Goal: Task Accomplishment & Management: Complete application form

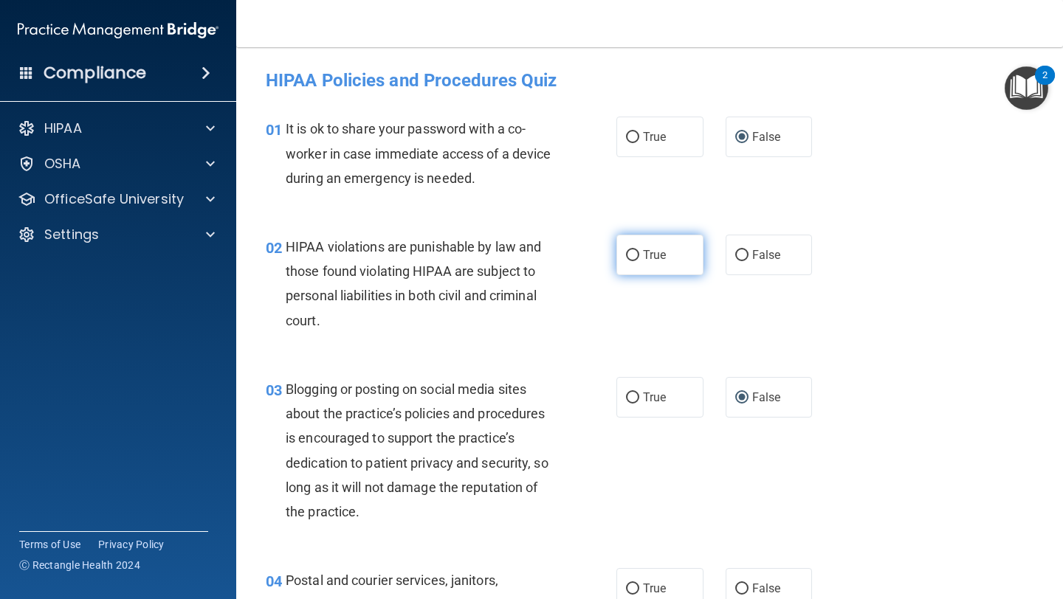
click at [656, 264] on label "True" at bounding box center [659, 255] width 87 height 41
click at [639, 261] on input "True" at bounding box center [632, 255] width 13 height 11
radio input "true"
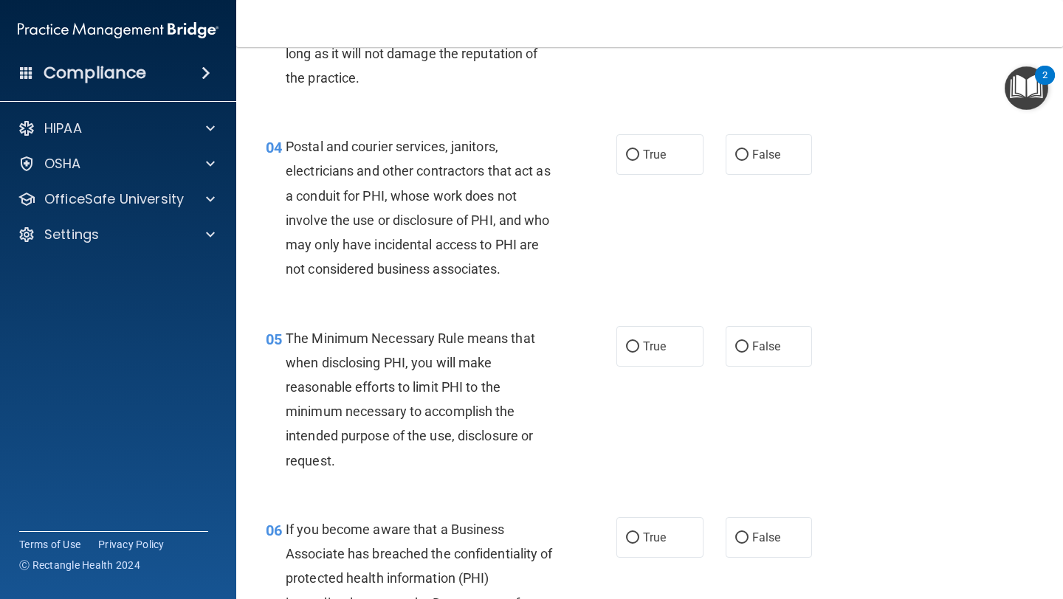
scroll to position [439, 0]
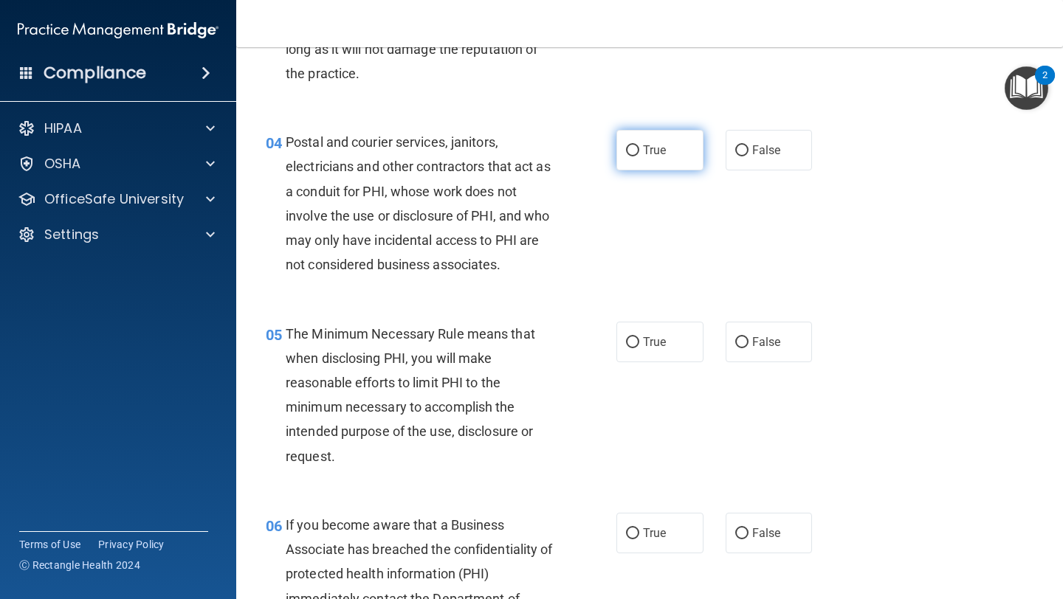
click at [658, 165] on label "True" at bounding box center [659, 150] width 87 height 41
click at [639, 157] on input "True" at bounding box center [632, 150] width 13 height 11
radio input "true"
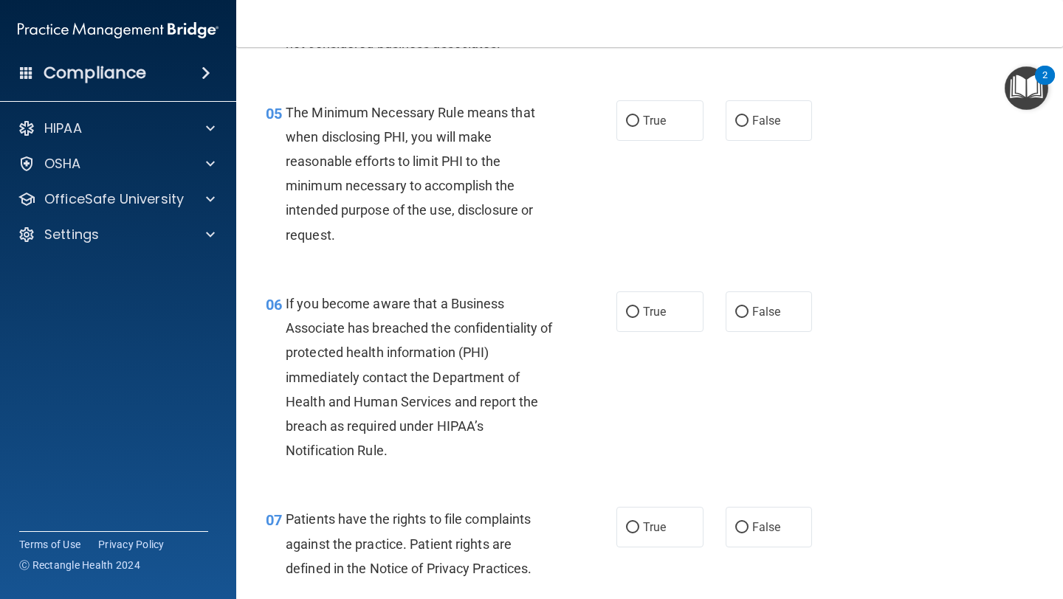
scroll to position [661, 0]
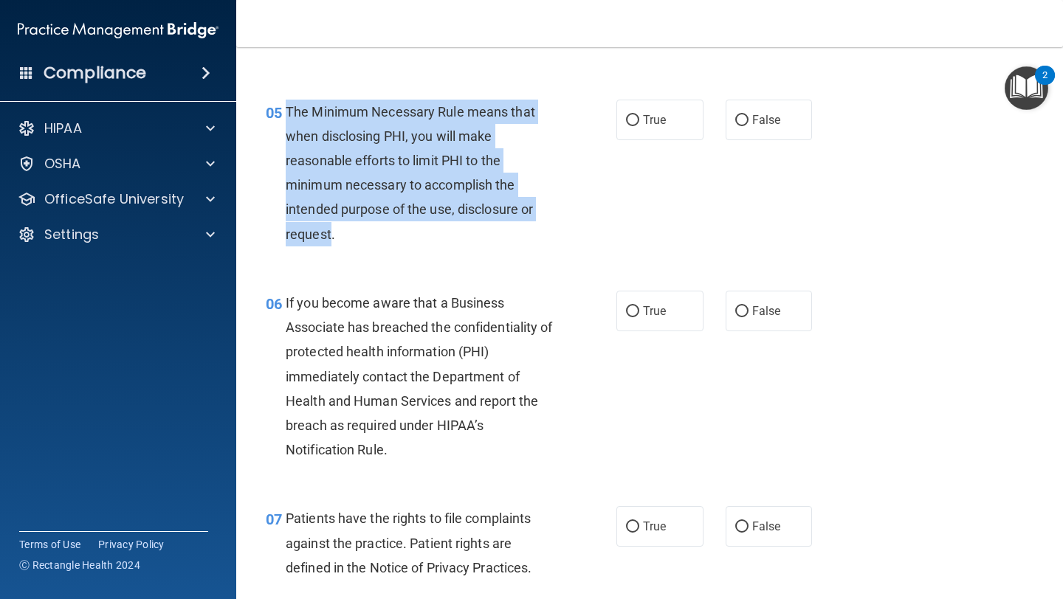
drag, startPoint x: 330, startPoint y: 240, endPoint x: 289, endPoint y: 120, distance: 126.5
click at [288, 119] on span "The Minimum Necessary Rule means that when disclosing PHI, you will make reason…" at bounding box center [411, 173] width 250 height 138
copy span "The Minimum Necessary Rule means that when disclosing PHI, you will make reason…"
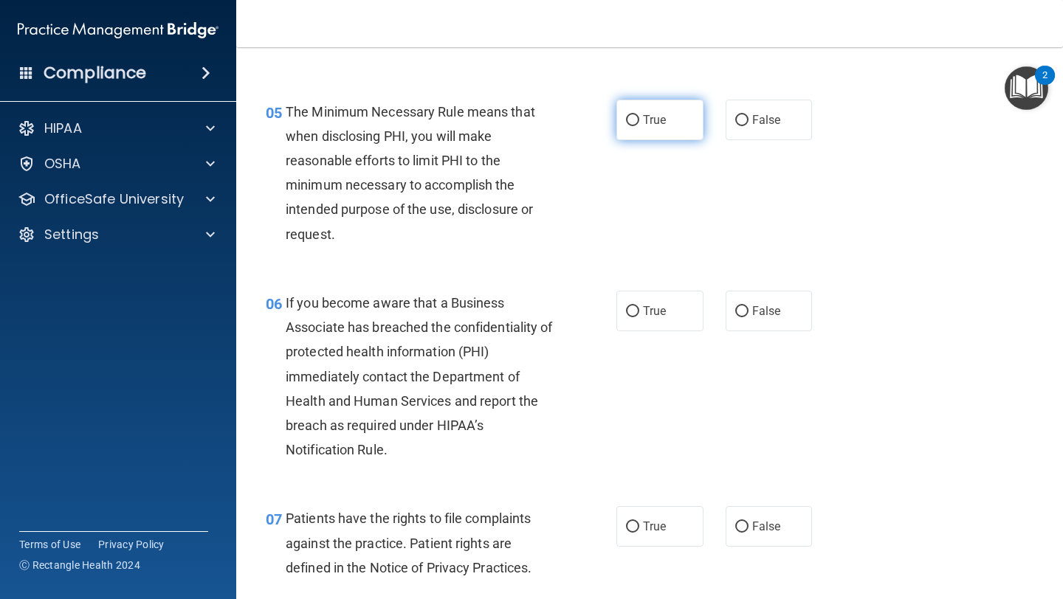
click at [654, 131] on label "True" at bounding box center [659, 120] width 87 height 41
click at [639, 126] on input "True" at bounding box center [632, 120] width 13 height 11
radio input "true"
click at [618, 242] on div "05 The Minimum Necessary Rule means that when disclosing PHI, you will make rea…" at bounding box center [441, 177] width 395 height 154
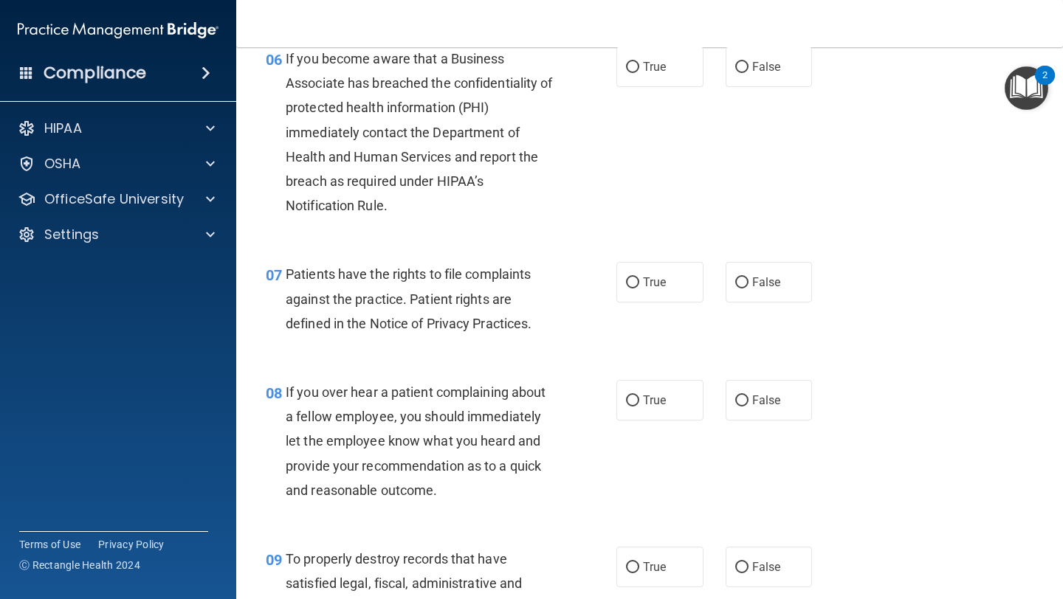
scroll to position [906, 0]
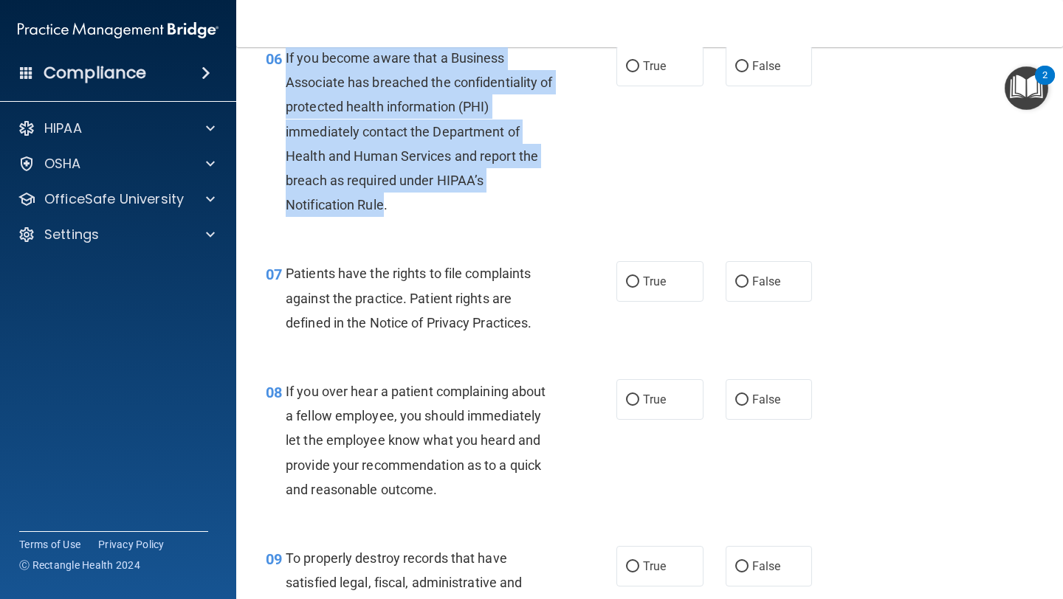
drag, startPoint x: 385, startPoint y: 204, endPoint x: 286, endPoint y: 69, distance: 168.0
click at [286, 66] on div "If you become aware that a Business Associate has breached the confidentiality …" at bounding box center [426, 132] width 280 height 172
copy span "If you become aware that a Business Associate has breached the confidentiality …"
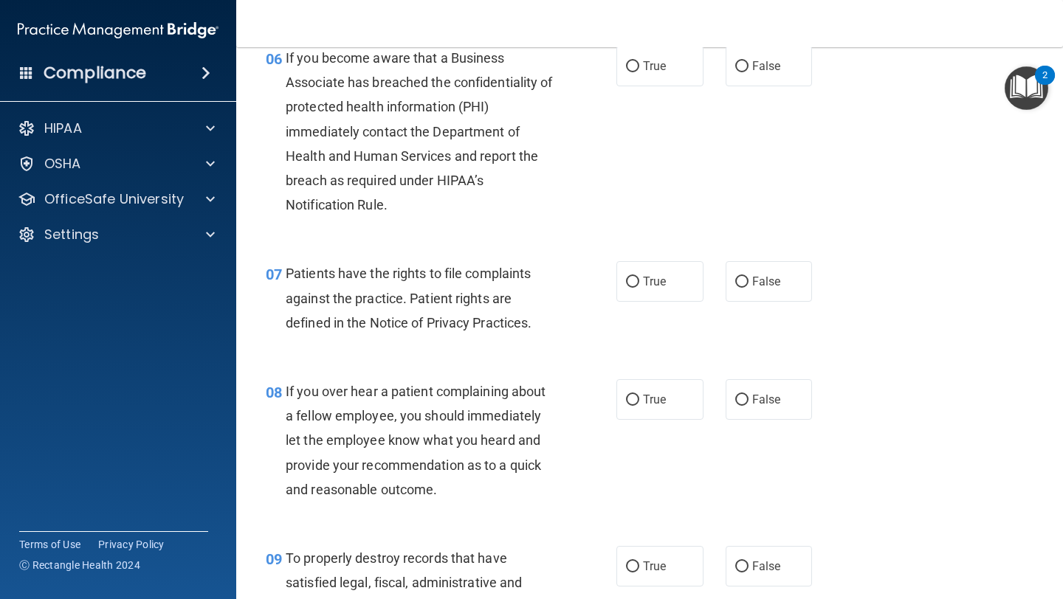
click at [775, 221] on div "06 If you become aware that a Business Associate has breached the confidentiali…" at bounding box center [650, 135] width 790 height 216
click at [746, 75] on label "False" at bounding box center [769, 66] width 87 height 41
click at [746, 72] on input "False" at bounding box center [741, 66] width 13 height 11
radio input "true"
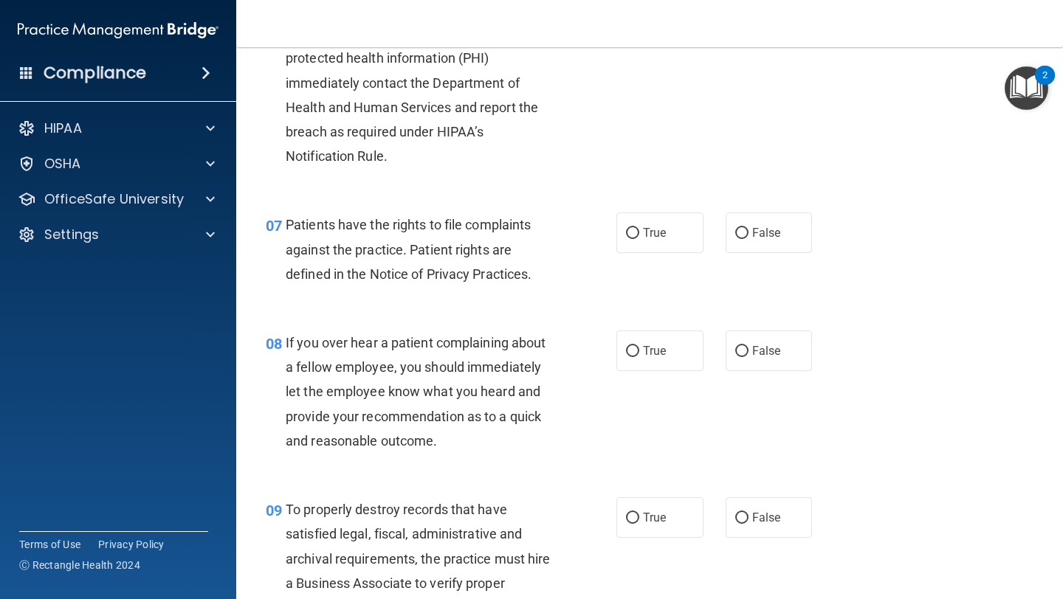
scroll to position [956, 0]
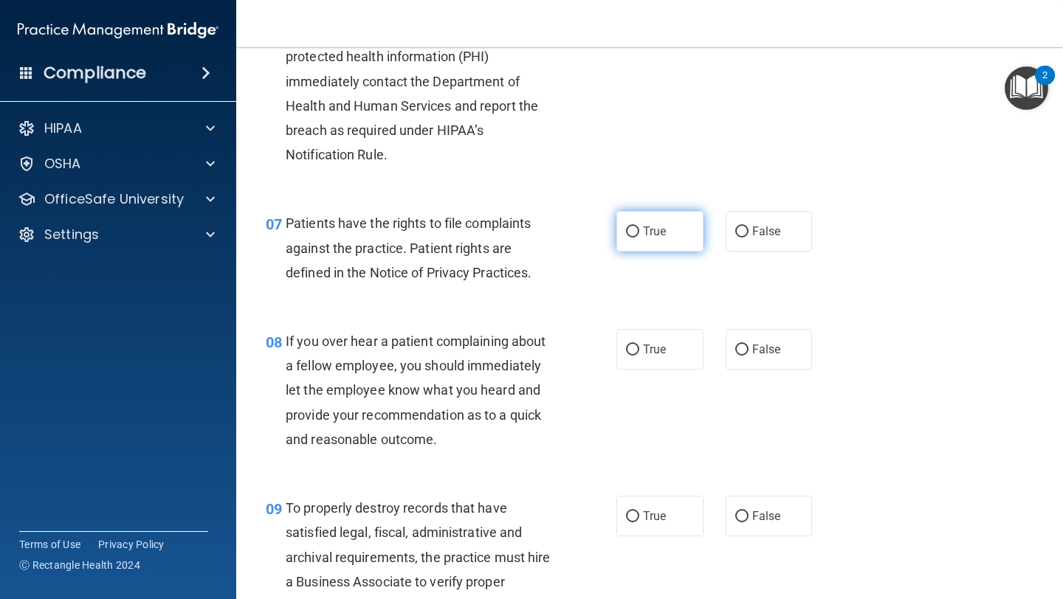
click at [645, 239] on label "True" at bounding box center [659, 231] width 87 height 41
click at [639, 238] on input "True" at bounding box center [632, 232] width 13 height 11
radio input "true"
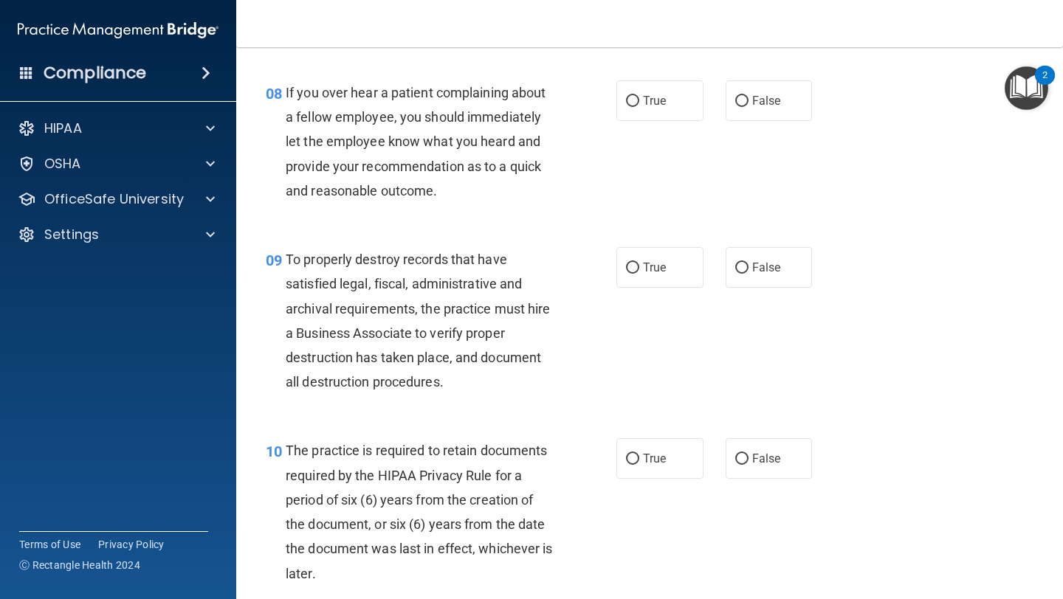
scroll to position [1203, 0]
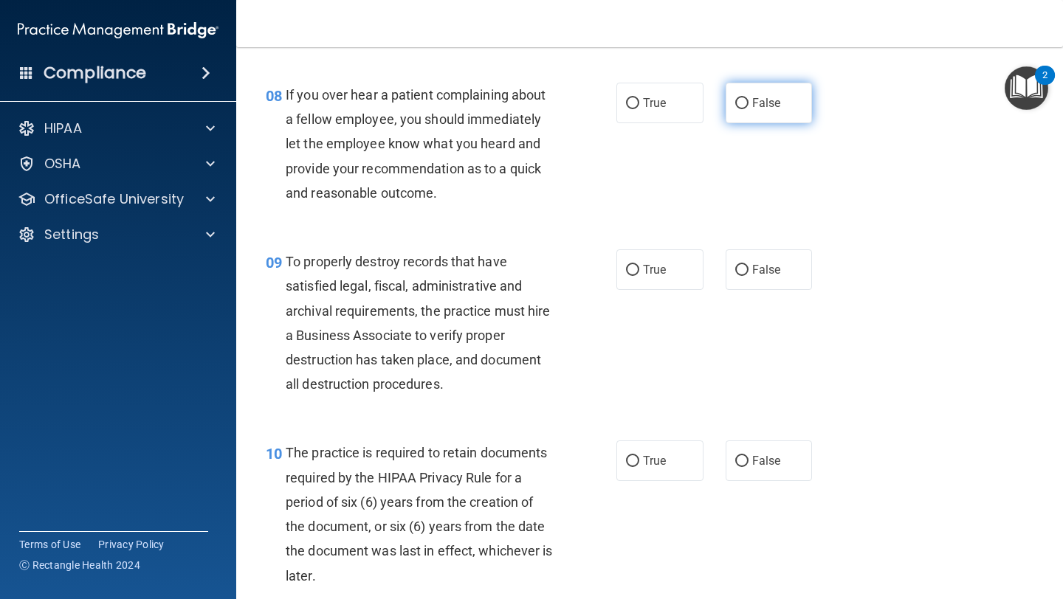
click at [774, 111] on label "False" at bounding box center [769, 103] width 87 height 41
click at [749, 109] on input "False" at bounding box center [741, 103] width 13 height 11
radio input "true"
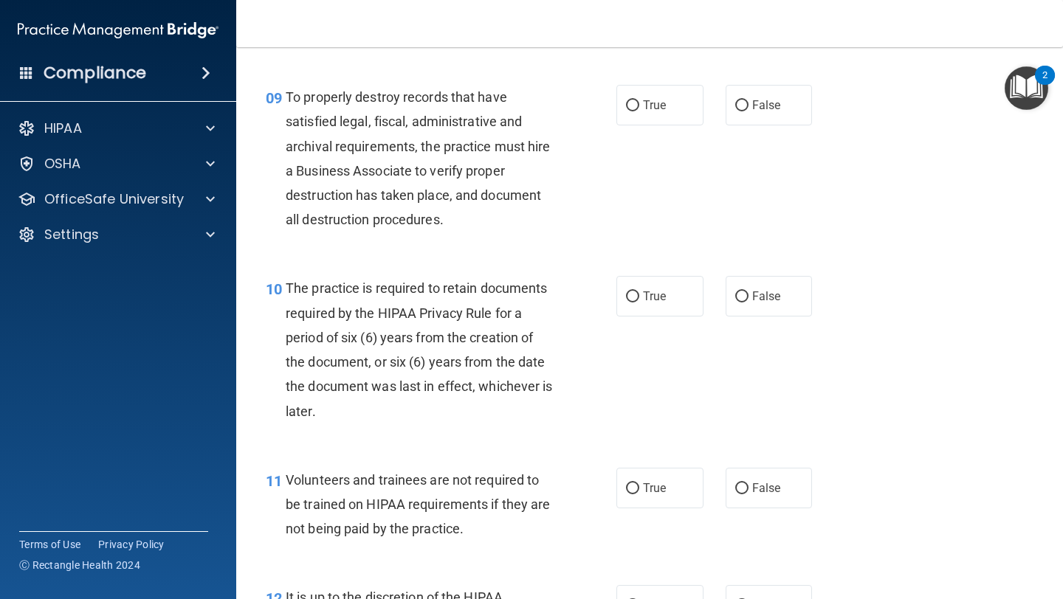
scroll to position [1368, 0]
click at [650, 86] on label "True" at bounding box center [659, 104] width 87 height 41
click at [639, 100] on input "True" at bounding box center [632, 105] width 13 height 11
radio input "true"
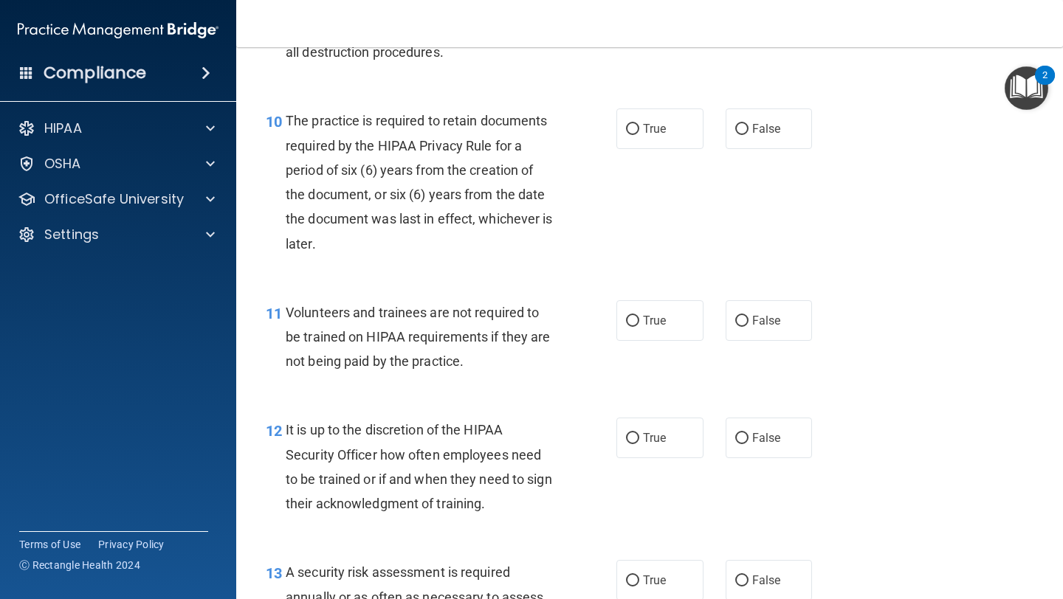
scroll to position [1548, 0]
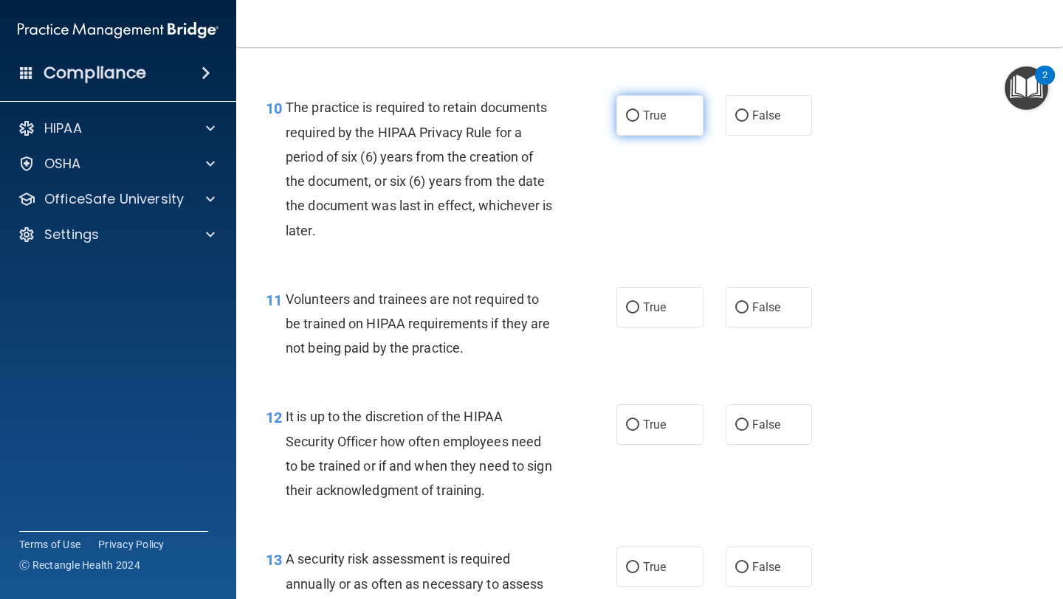
click at [662, 119] on span "True" at bounding box center [654, 116] width 23 height 14
click at [639, 119] on input "True" at bounding box center [632, 116] width 13 height 11
radio input "true"
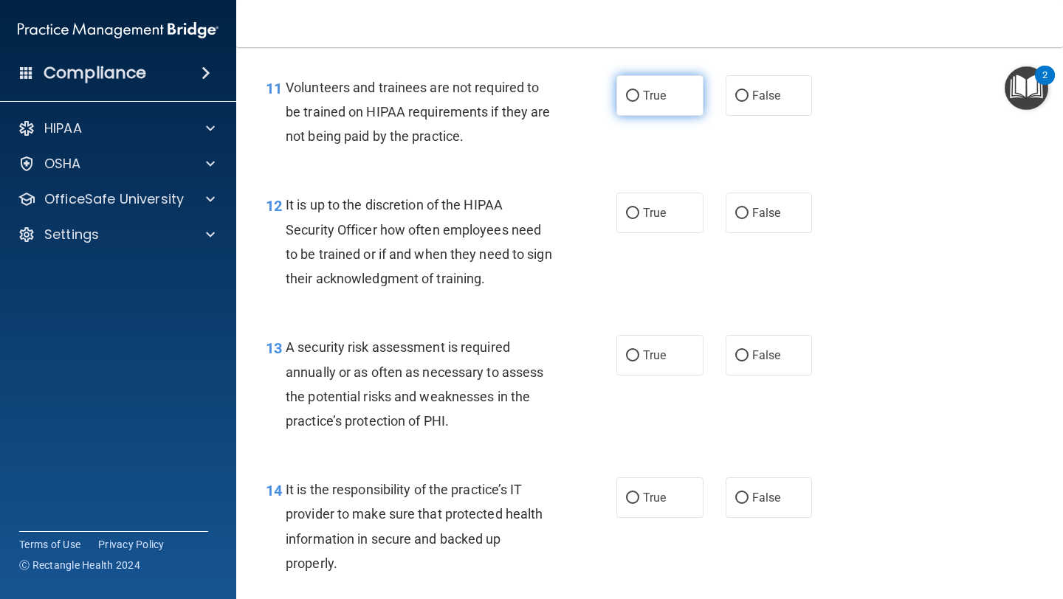
scroll to position [1774, 0]
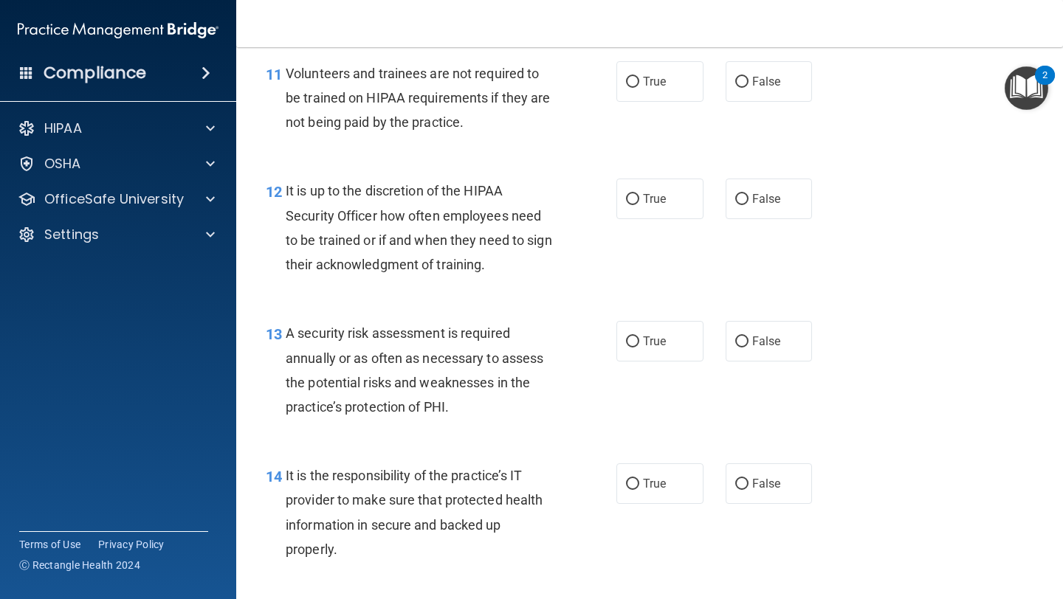
click at [639, 116] on div "11 Volunteers and trainees are not required to be trained on HIPAA requirements…" at bounding box center [650, 102] width 790 height 118
click at [642, 89] on label "True" at bounding box center [659, 81] width 87 height 41
click at [639, 88] on input "True" at bounding box center [632, 82] width 13 height 11
radio input "true"
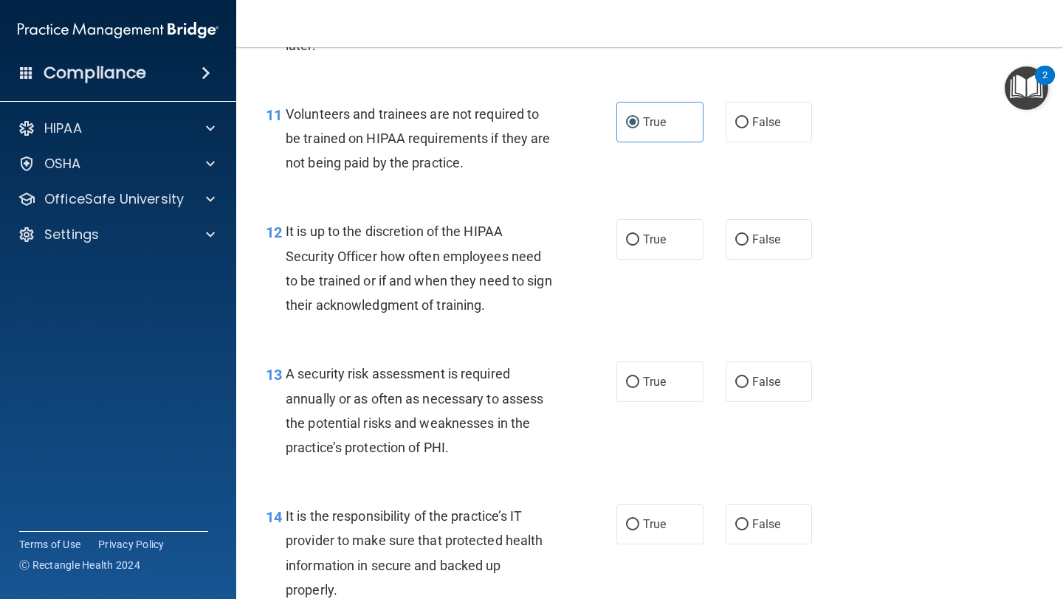
scroll to position [1736, 0]
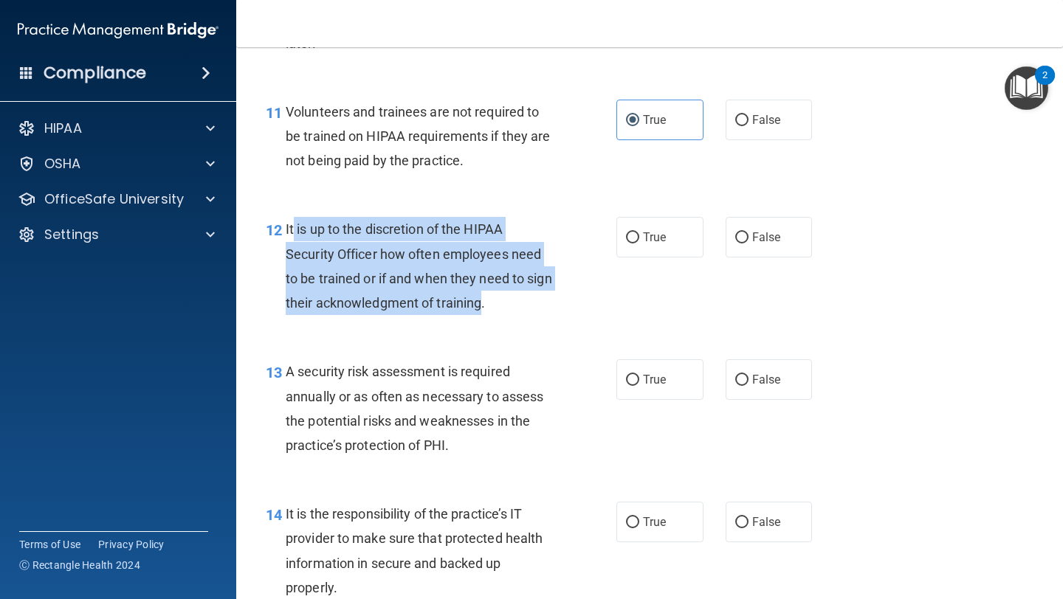
drag, startPoint x: 483, startPoint y: 306, endPoint x: 294, endPoint y: 217, distance: 209.0
click at [295, 218] on div "It is up to the discretion of the HIPAA Security Officer how often employees ne…" at bounding box center [426, 266] width 280 height 98
click at [409, 256] on span "It is up to the discretion of the HIPAA Security Officer how often employees ne…" at bounding box center [419, 265] width 267 height 89
drag, startPoint x: 485, startPoint y: 304, endPoint x: 320, endPoint y: 214, distance: 188.3
click at [322, 216] on div "12 It is up to the discretion of the HIPAA Security Officer how often employees…" at bounding box center [650, 270] width 790 height 142
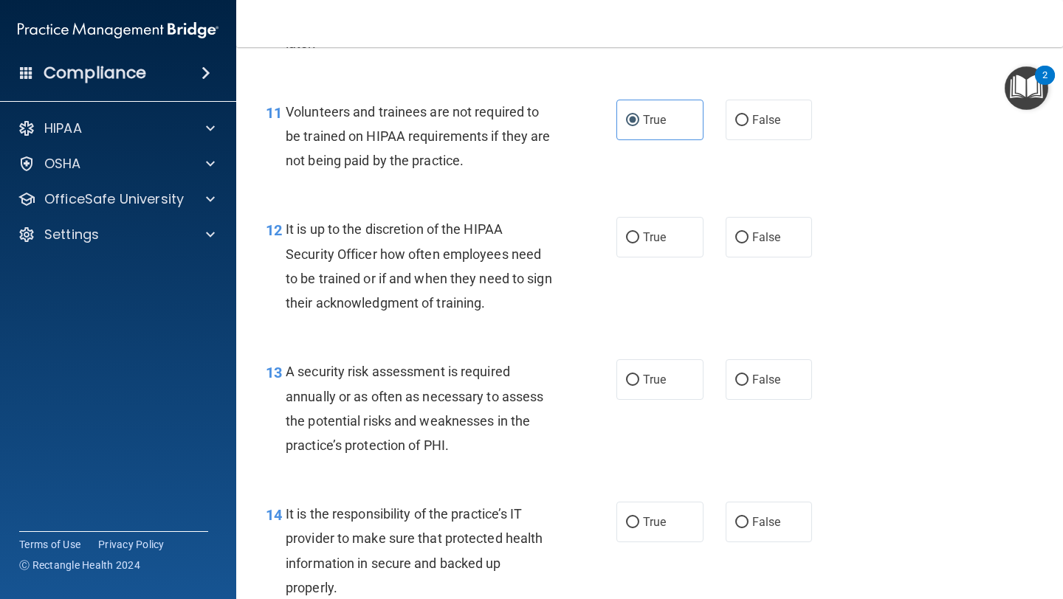
click at [320, 214] on div "12 It is up to the discretion of the HIPAA Security Officer how often employees…" at bounding box center [650, 270] width 790 height 142
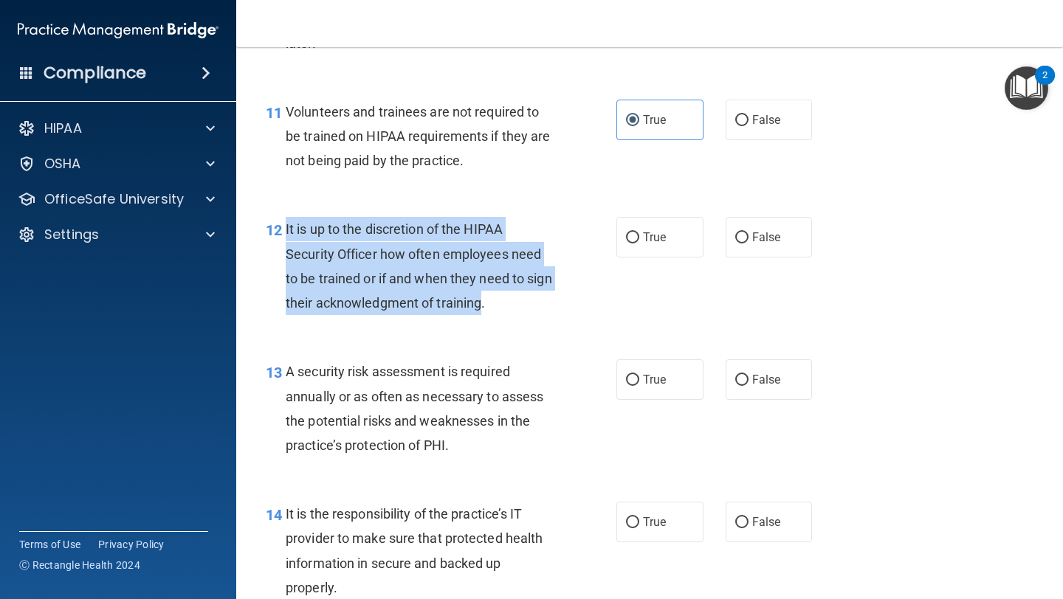
drag, startPoint x: 481, startPoint y: 306, endPoint x: 283, endPoint y: 224, distance: 214.8
click at [283, 224] on div "12 It is up to the discretion of the HIPAA Security Officer how often employees…" at bounding box center [441, 270] width 395 height 106
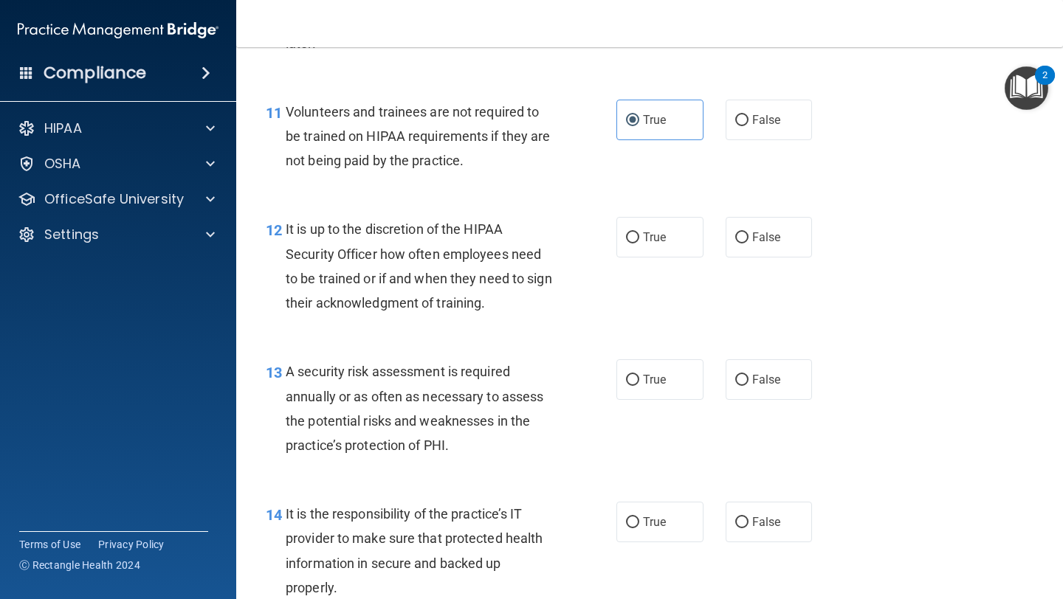
click at [528, 313] on div "It is up to the discretion of the HIPAA Security Officer how often employees ne…" at bounding box center [426, 266] width 280 height 98
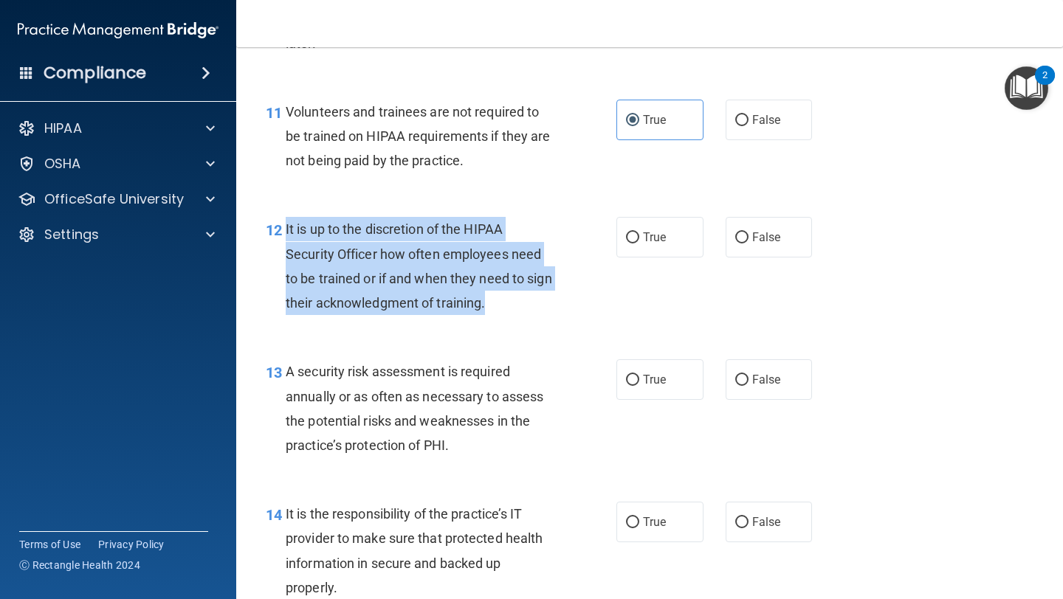
drag, startPoint x: 493, startPoint y: 308, endPoint x: 285, endPoint y: 234, distance: 220.9
click at [285, 234] on div "12 It is up to the discretion of the HIPAA Security Officer how often employees…" at bounding box center [441, 270] width 395 height 106
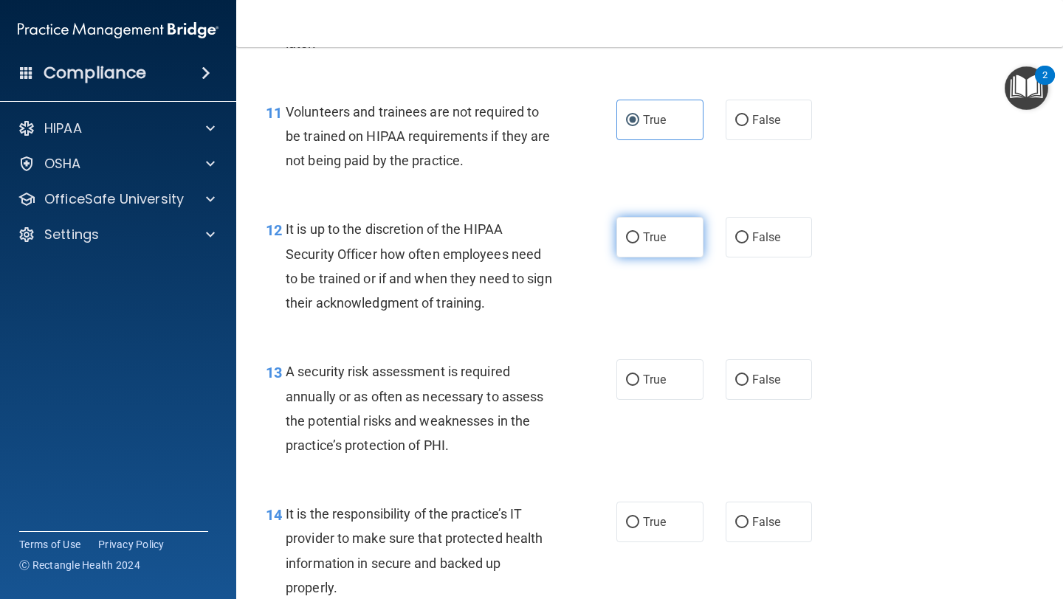
click at [650, 247] on label "True" at bounding box center [659, 237] width 87 height 41
click at [639, 244] on input "True" at bounding box center [632, 238] width 13 height 11
radio input "true"
click at [463, 427] on span "A security risk assessment is required annually or as often as necessary to ass…" at bounding box center [415, 408] width 258 height 89
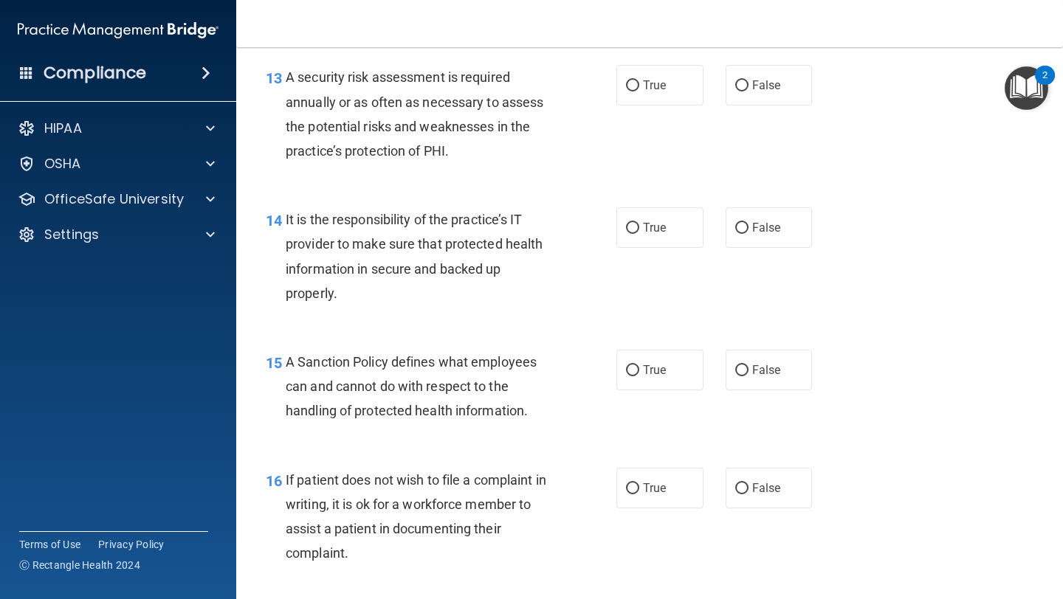
scroll to position [2033, 0]
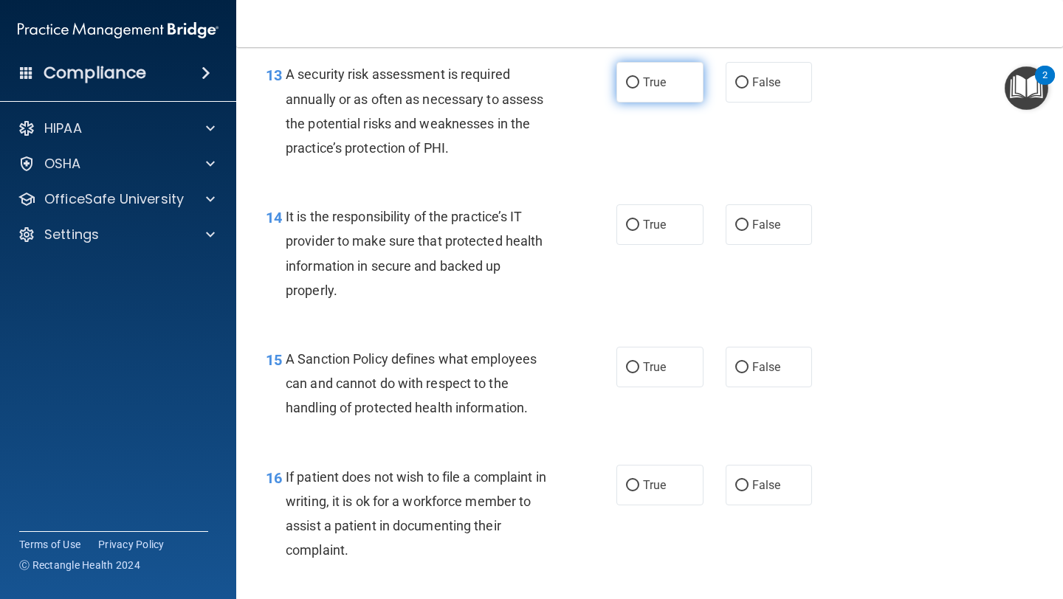
click at [659, 73] on label "True" at bounding box center [659, 82] width 87 height 41
click at [639, 78] on input "True" at bounding box center [632, 83] width 13 height 11
radio input "true"
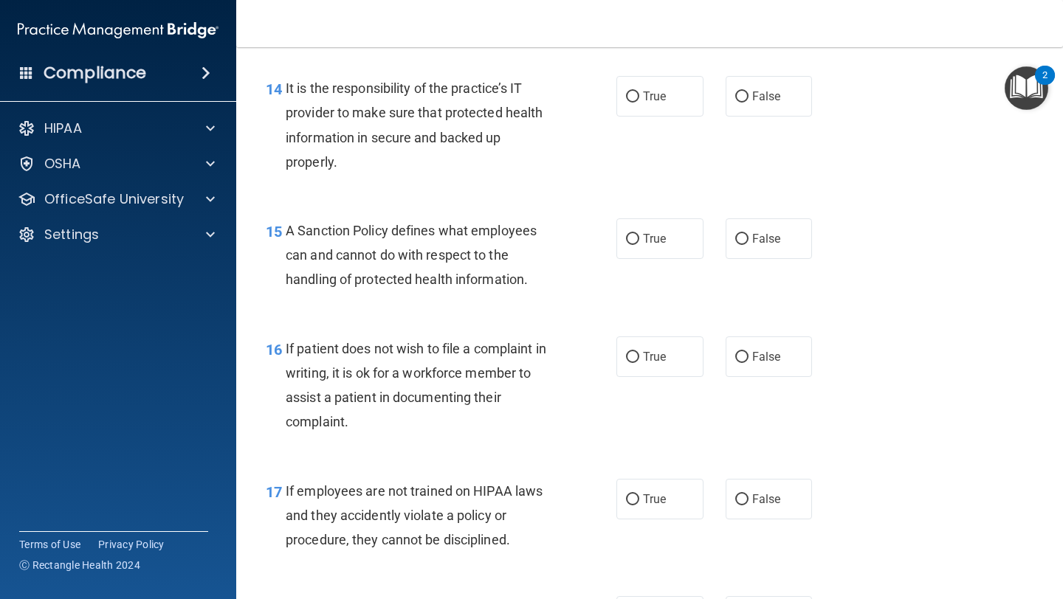
scroll to position [2164, 0]
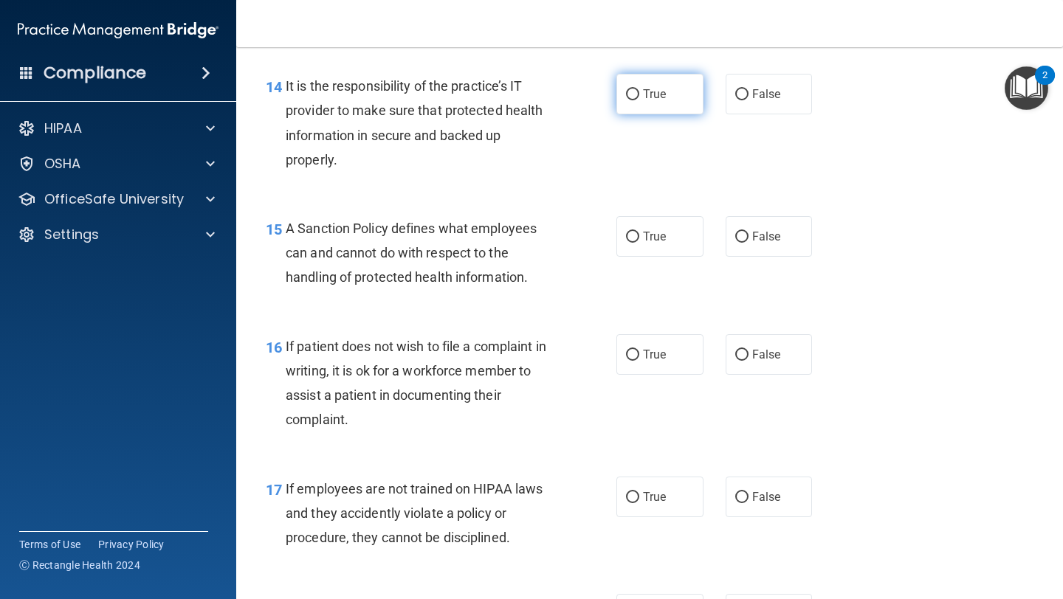
click at [644, 97] on span "True" at bounding box center [654, 94] width 23 height 14
click at [639, 97] on input "True" at bounding box center [632, 94] width 13 height 11
radio input "true"
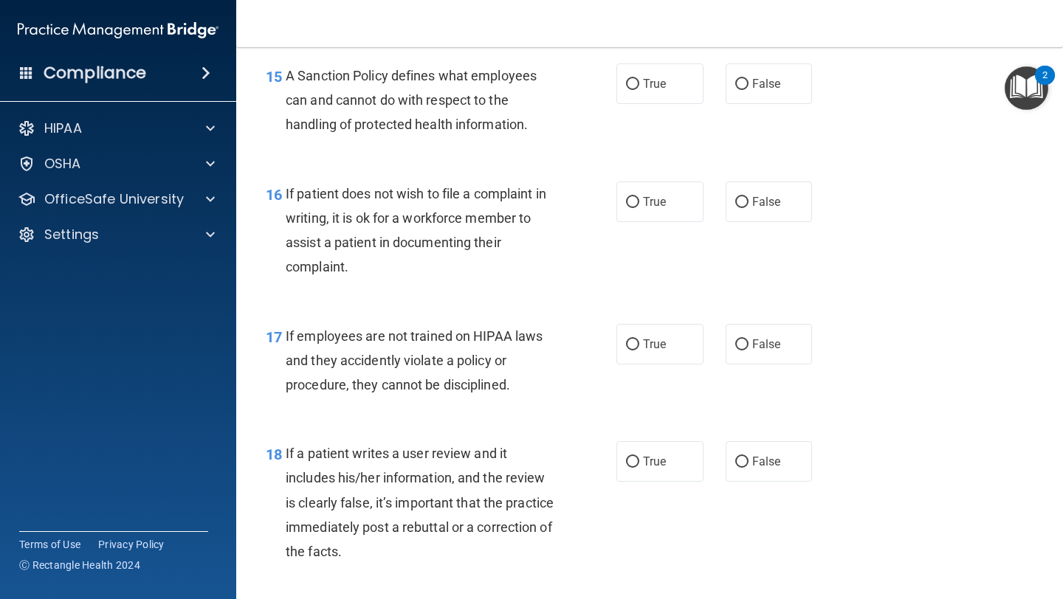
scroll to position [2320, 0]
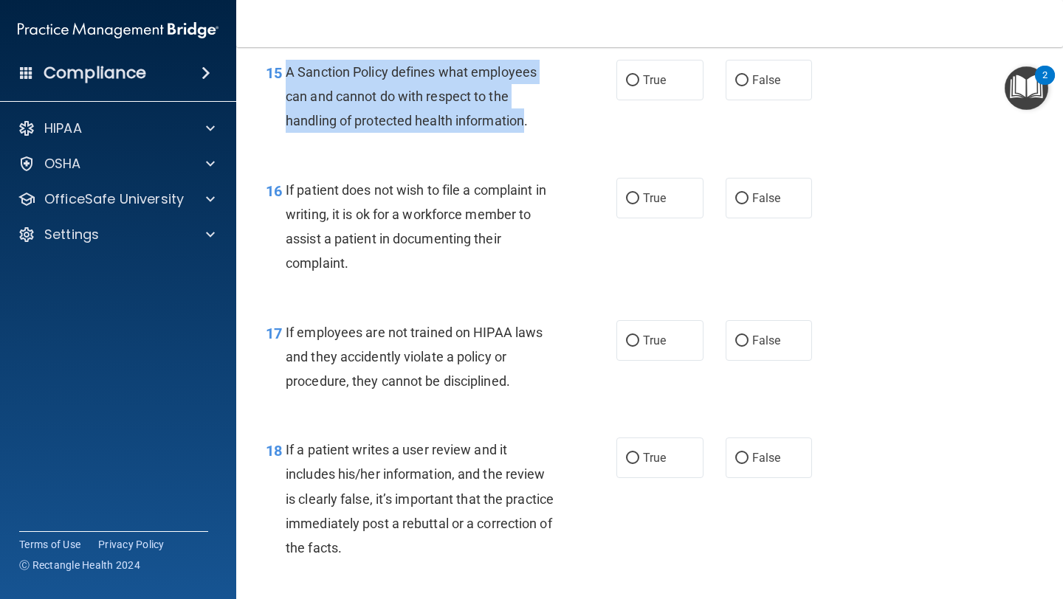
drag, startPoint x: 526, startPoint y: 123, endPoint x: 283, endPoint y: 80, distance: 246.8
click at [283, 80] on div "15 A Sanction Policy defines what employees can and cannot do with respect to t…" at bounding box center [441, 100] width 395 height 81
copy div "A Sanction Policy defines what employees can and cannot do with respect to the …"
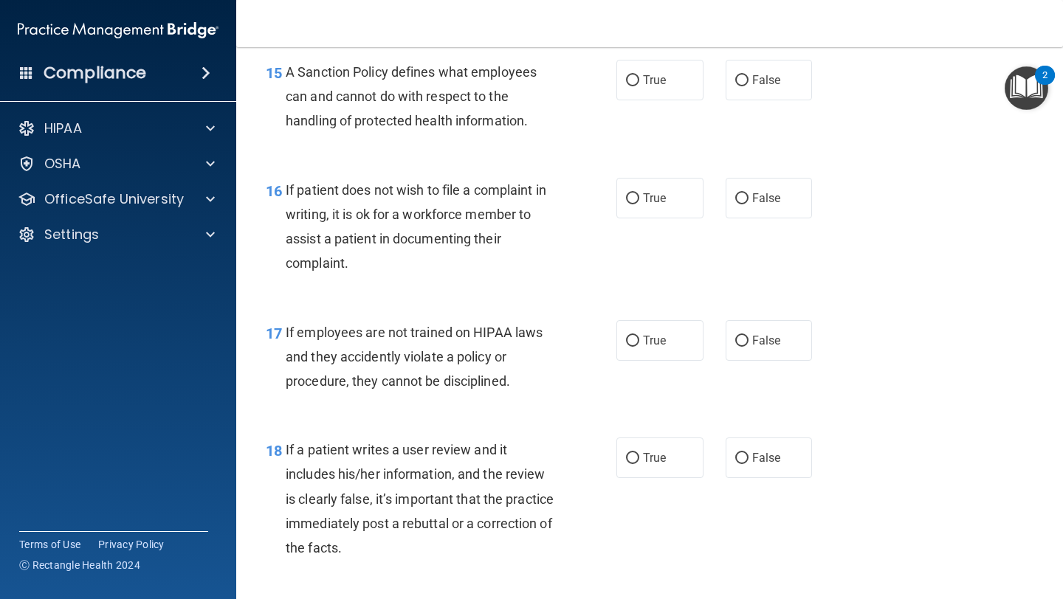
click at [422, 238] on span "If patient does not wish to file a complaint in writing, it is ok for a workfor…" at bounding box center [416, 226] width 261 height 89
click at [669, 85] on label "True" at bounding box center [659, 80] width 87 height 41
click at [639, 85] on input "True" at bounding box center [632, 80] width 13 height 11
radio input "true"
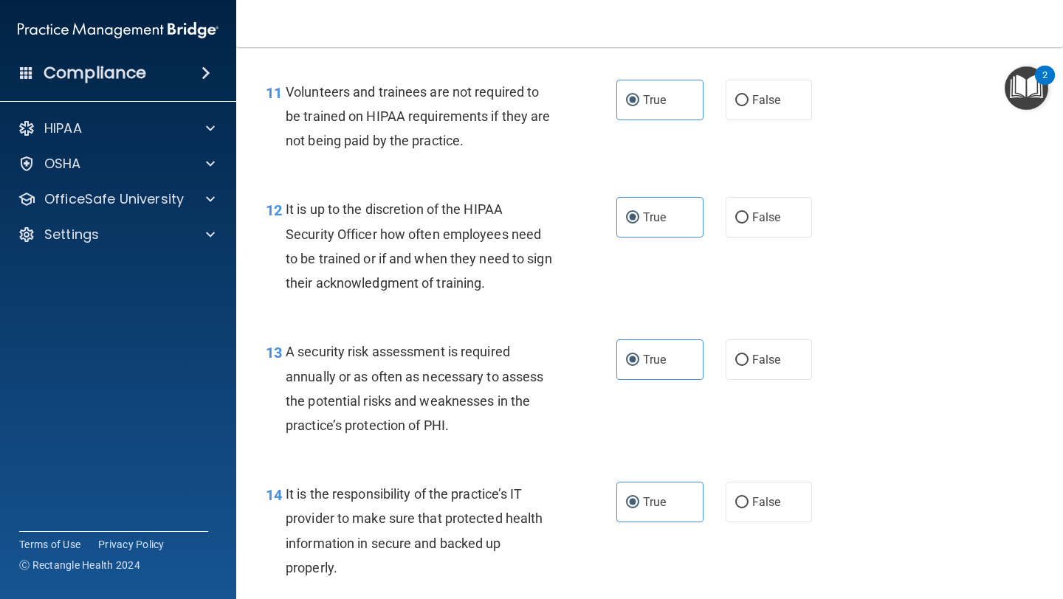
scroll to position [1759, 0]
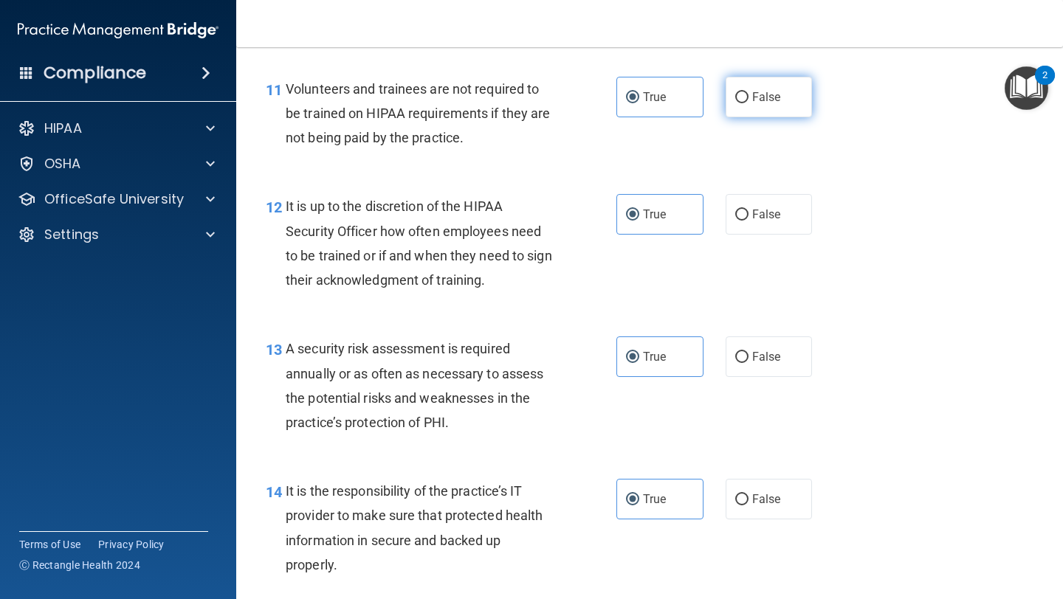
click at [783, 98] on label "False" at bounding box center [769, 97] width 87 height 41
click at [749, 98] on input "False" at bounding box center [741, 97] width 13 height 11
radio input "true"
radio input "false"
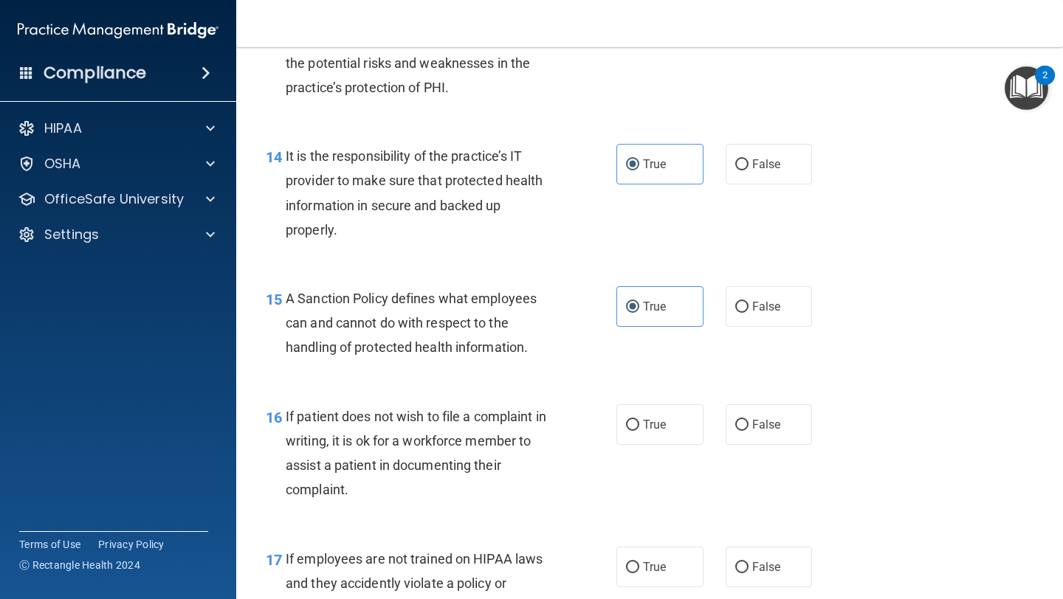
scroll to position [2100, 0]
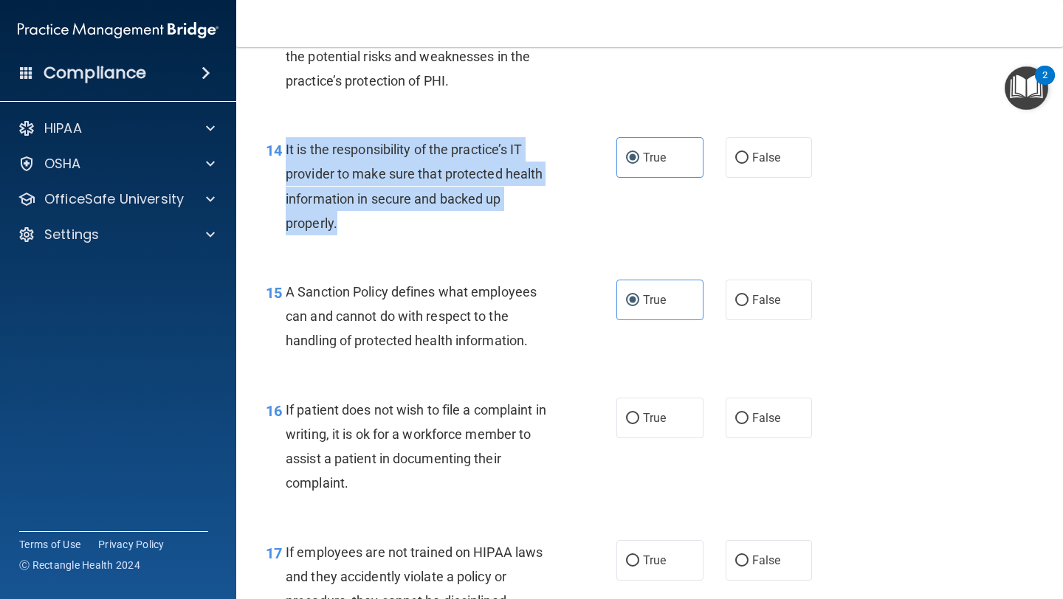
drag, startPoint x: 336, startPoint y: 226, endPoint x: 282, endPoint y: 148, distance: 94.4
click at [281, 148] on div "14 It is the responsibility of the practice’s IT provider to make sure that pro…" at bounding box center [441, 190] width 395 height 106
copy div "It is the responsibility of the practice’s IT provider to make sure that protec…"
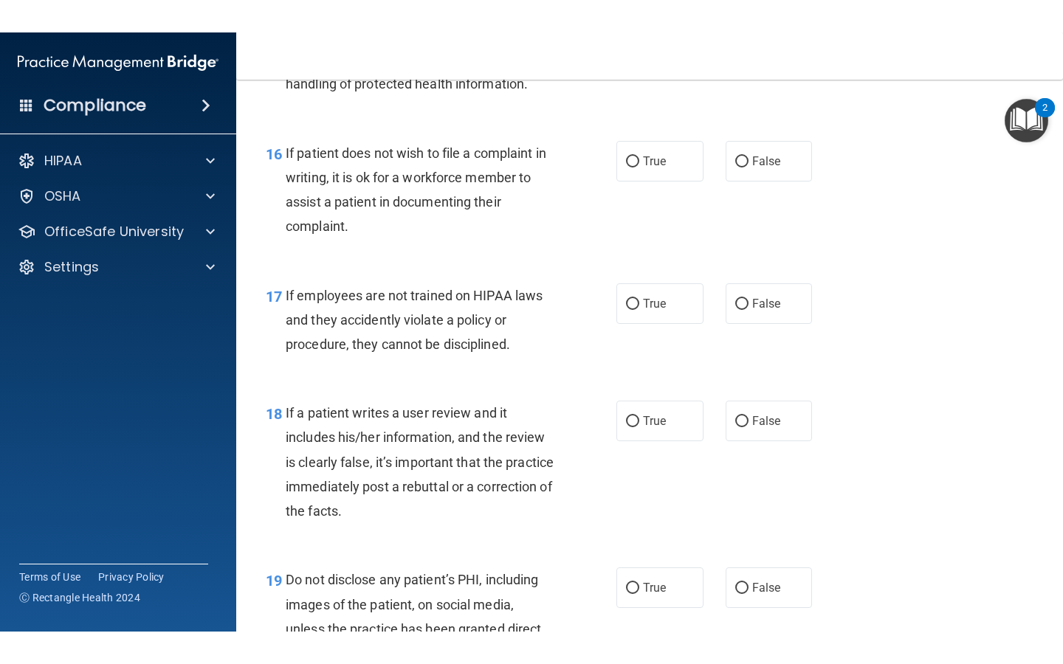
scroll to position [3174, 0]
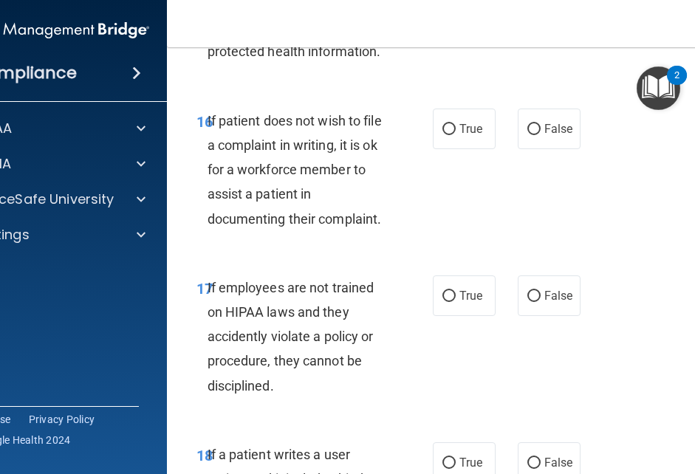
click at [636, 252] on div "16 If patient does not wish to file a complaint in writing, it is ok for a work…" at bounding box center [465, 173] width 561 height 167
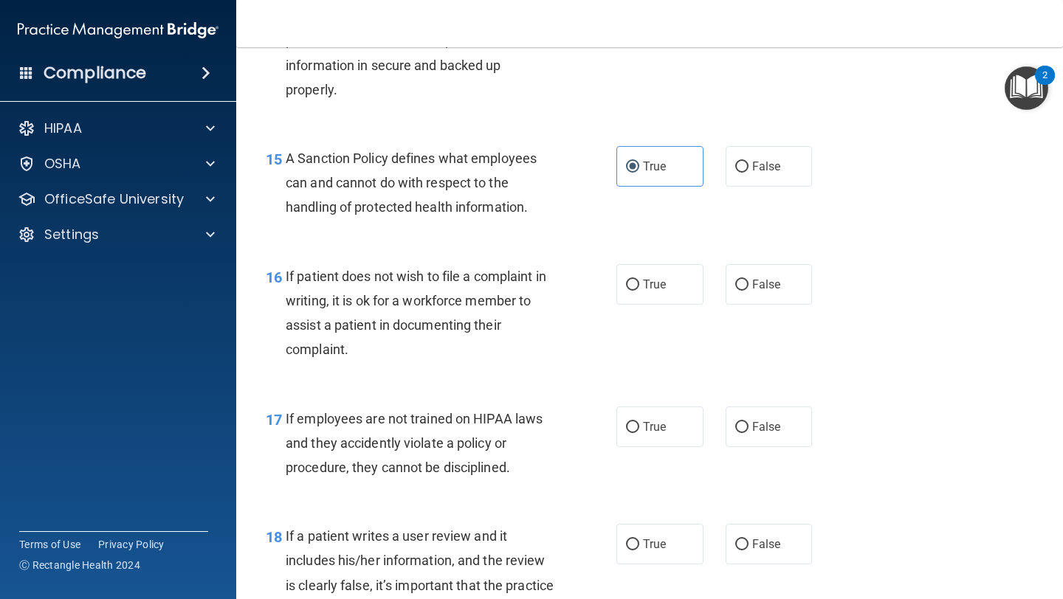
scroll to position [2242, 0]
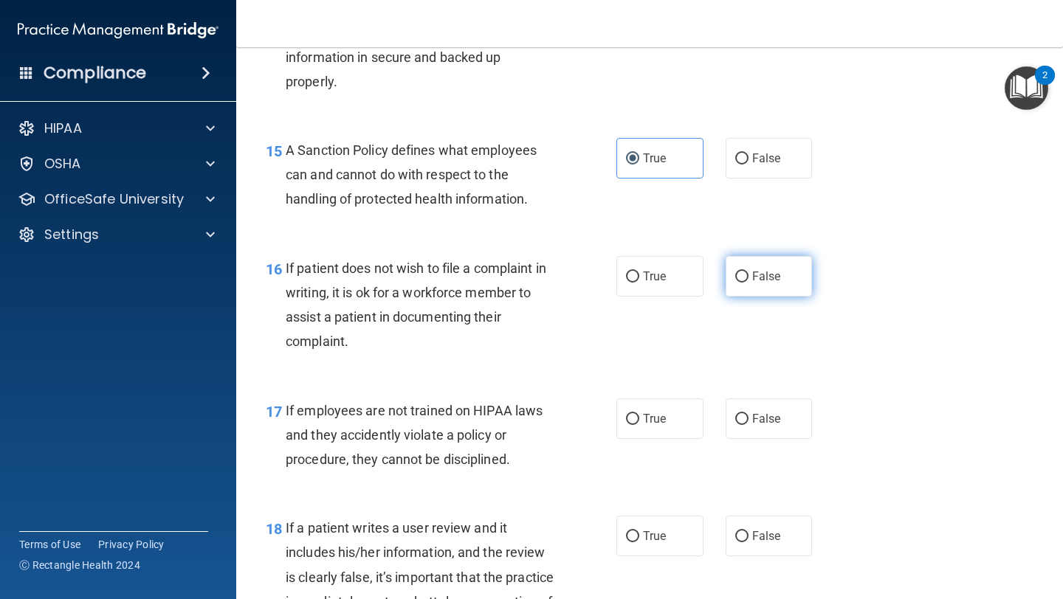
click at [769, 283] on span "False" at bounding box center [766, 276] width 29 height 14
click at [749, 283] on input "False" at bounding box center [741, 277] width 13 height 11
radio input "true"
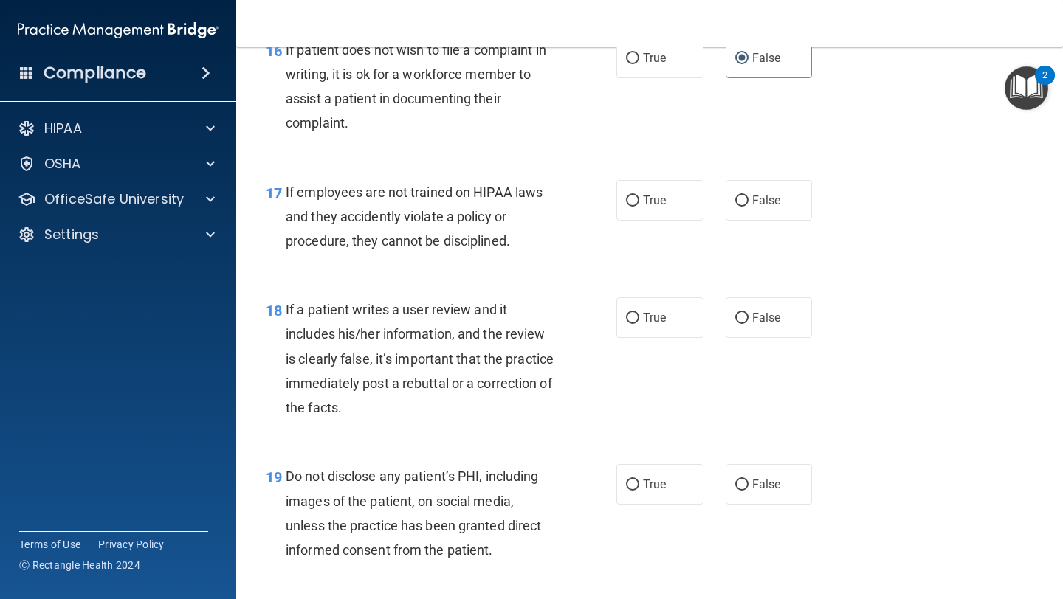
scroll to position [2499, 0]
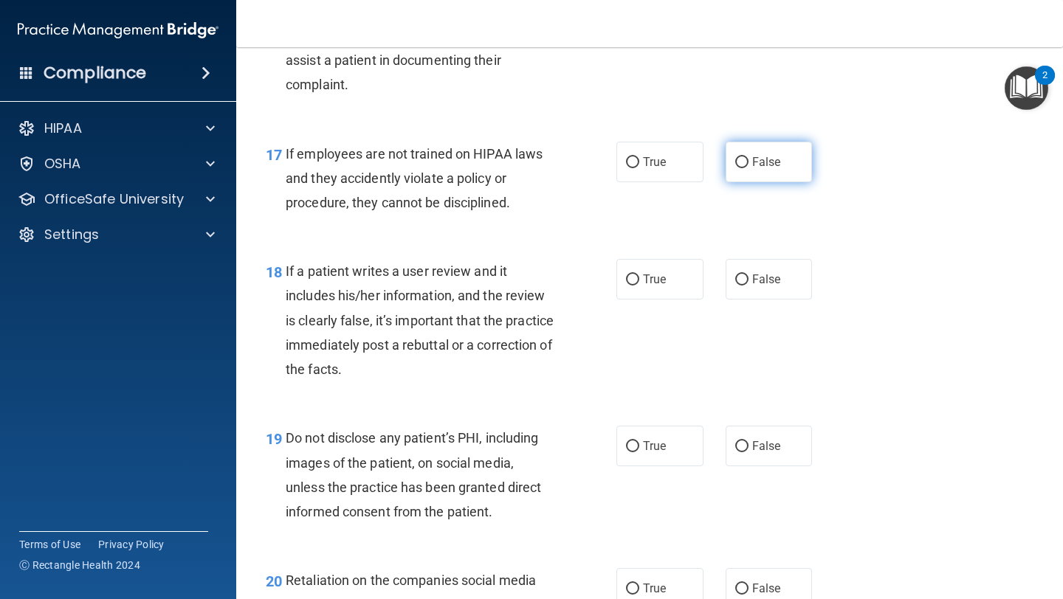
click at [769, 166] on span "False" at bounding box center [766, 162] width 29 height 14
click at [749, 166] on input "False" at bounding box center [741, 162] width 13 height 11
radio input "true"
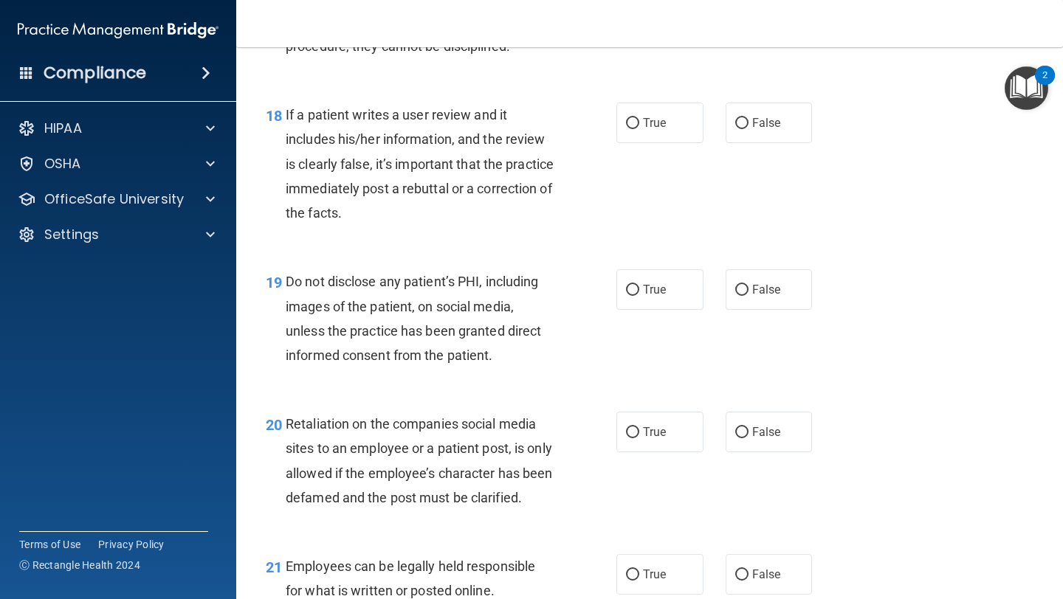
scroll to position [2655, 0]
click at [757, 117] on label "False" at bounding box center [769, 123] width 87 height 41
click at [749, 119] on input "False" at bounding box center [741, 124] width 13 height 11
radio input "true"
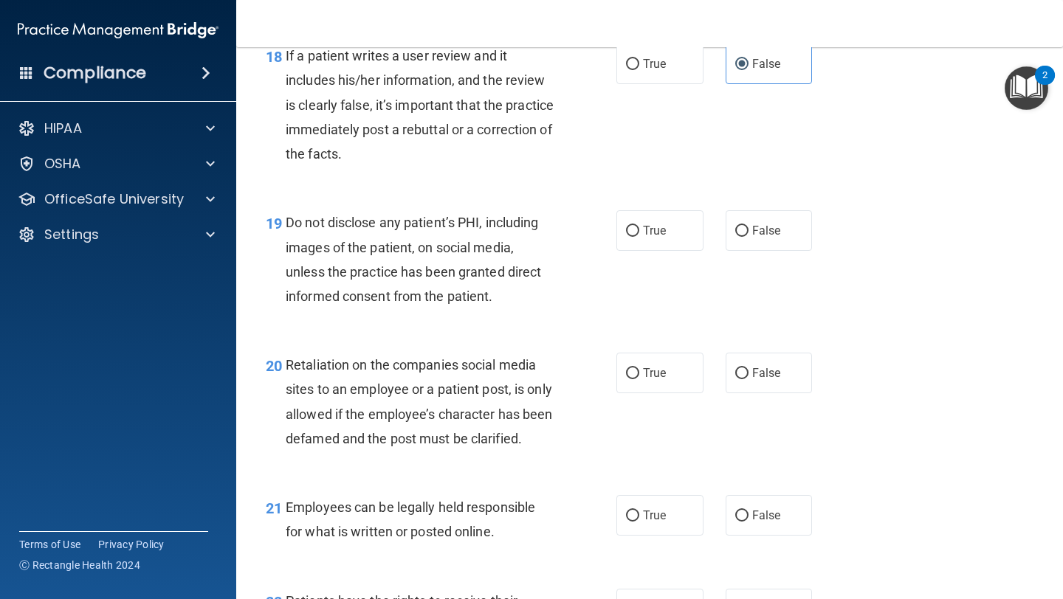
scroll to position [2746, 0]
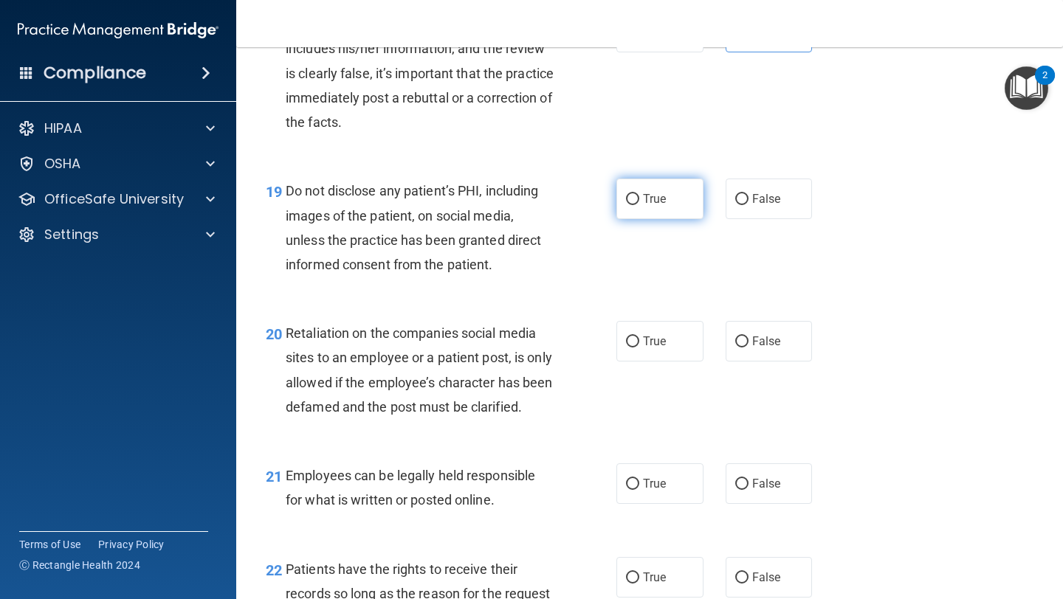
click at [656, 202] on span "True" at bounding box center [654, 199] width 23 height 14
click at [639, 202] on input "True" at bounding box center [632, 199] width 13 height 11
radio input "true"
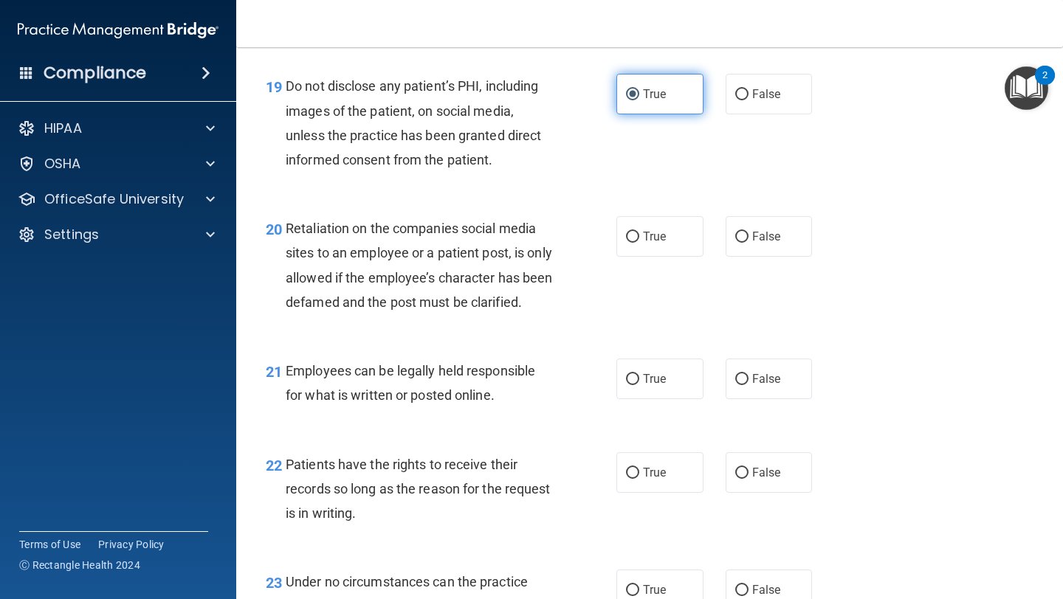
scroll to position [2935, 0]
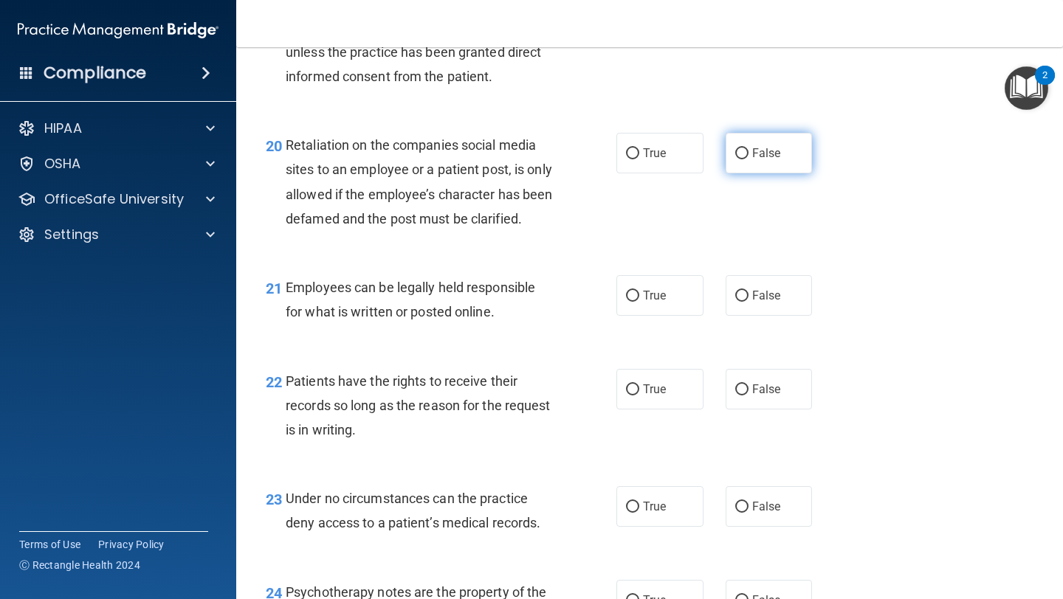
click at [799, 172] on label "False" at bounding box center [769, 153] width 87 height 41
click at [749, 159] on input "False" at bounding box center [741, 153] width 13 height 11
radio input "true"
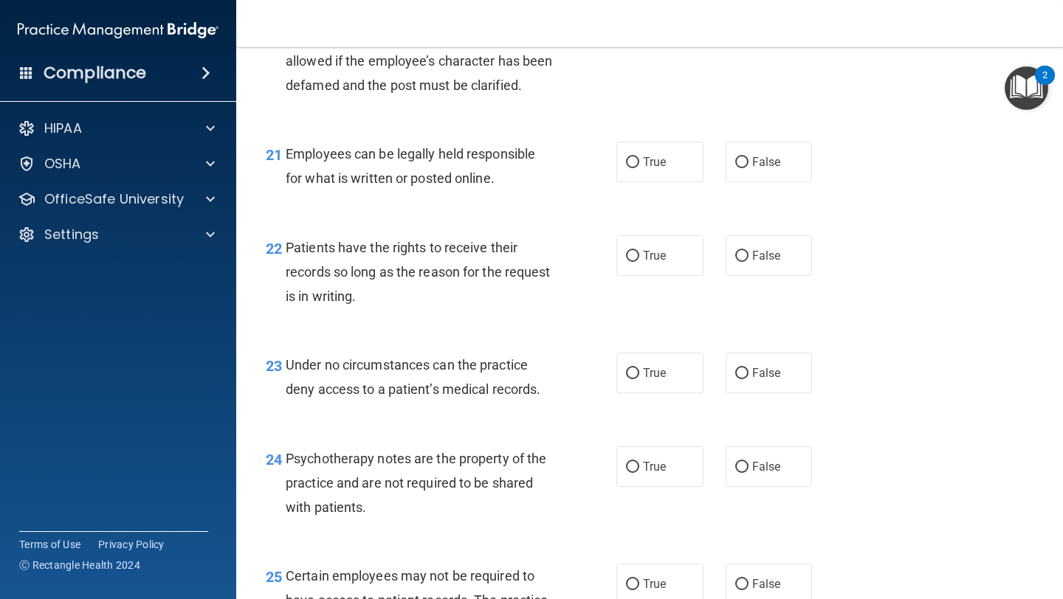
scroll to position [3087, 0]
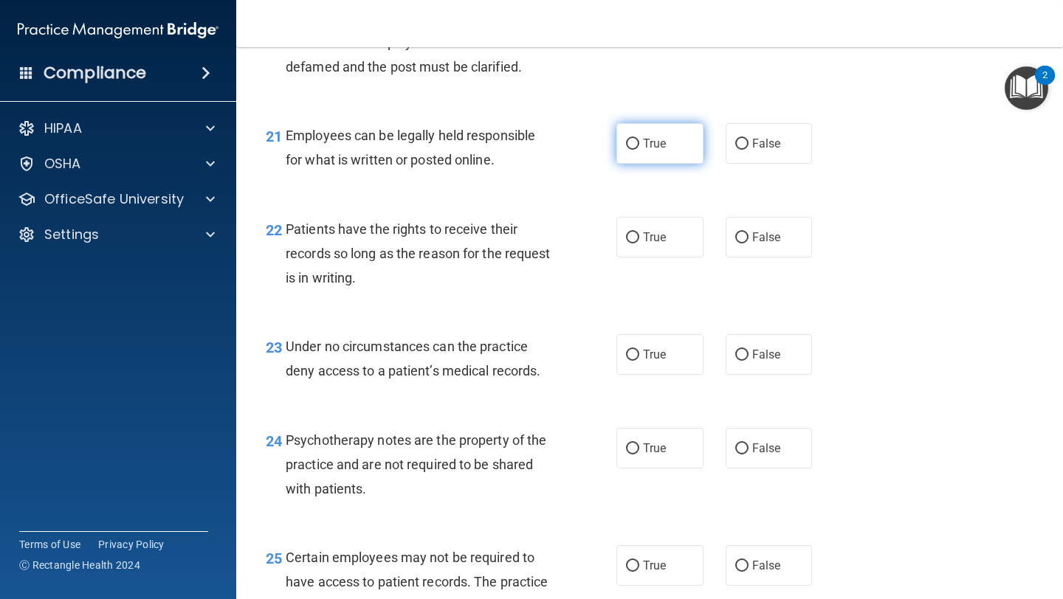
click at [656, 164] on label "True" at bounding box center [659, 143] width 87 height 41
click at [639, 150] on input "True" at bounding box center [632, 144] width 13 height 11
radio input "true"
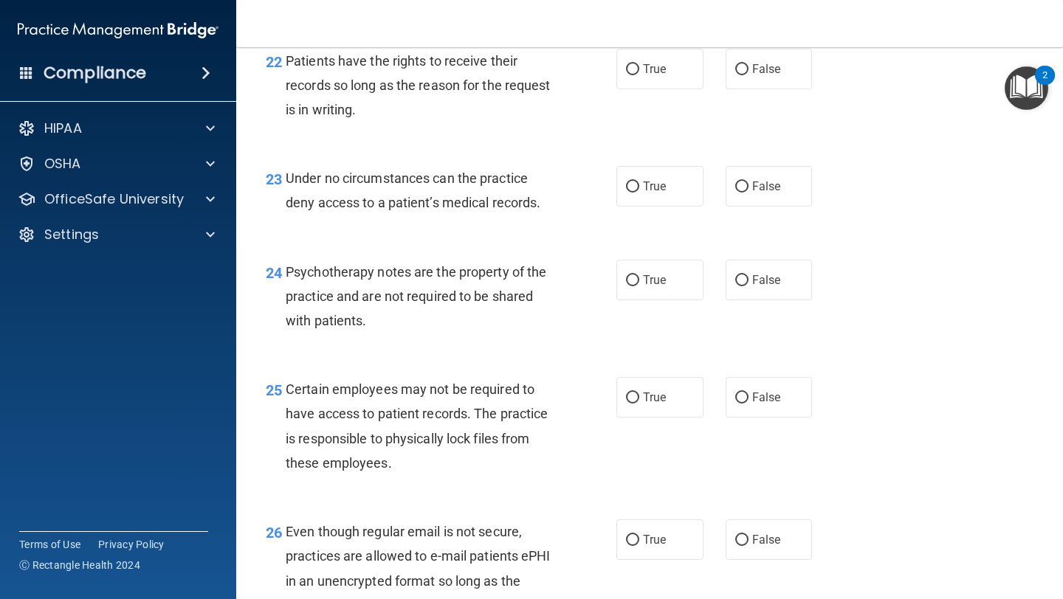
scroll to position [3256, 0]
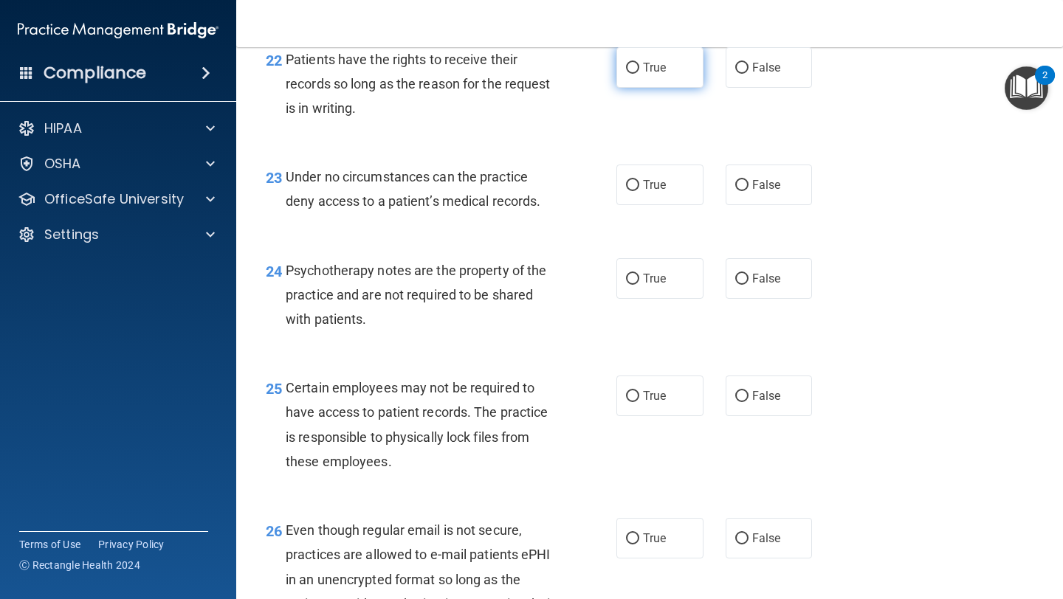
click at [648, 75] on span "True" at bounding box center [654, 68] width 23 height 14
click at [639, 74] on input "True" at bounding box center [632, 68] width 13 height 11
radio input "true"
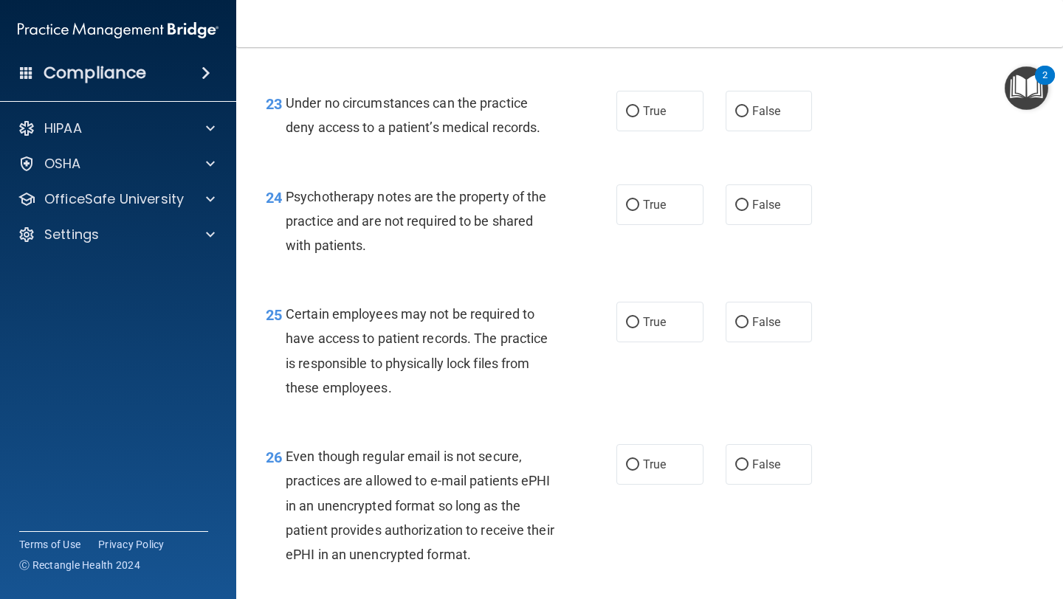
scroll to position [3335, 0]
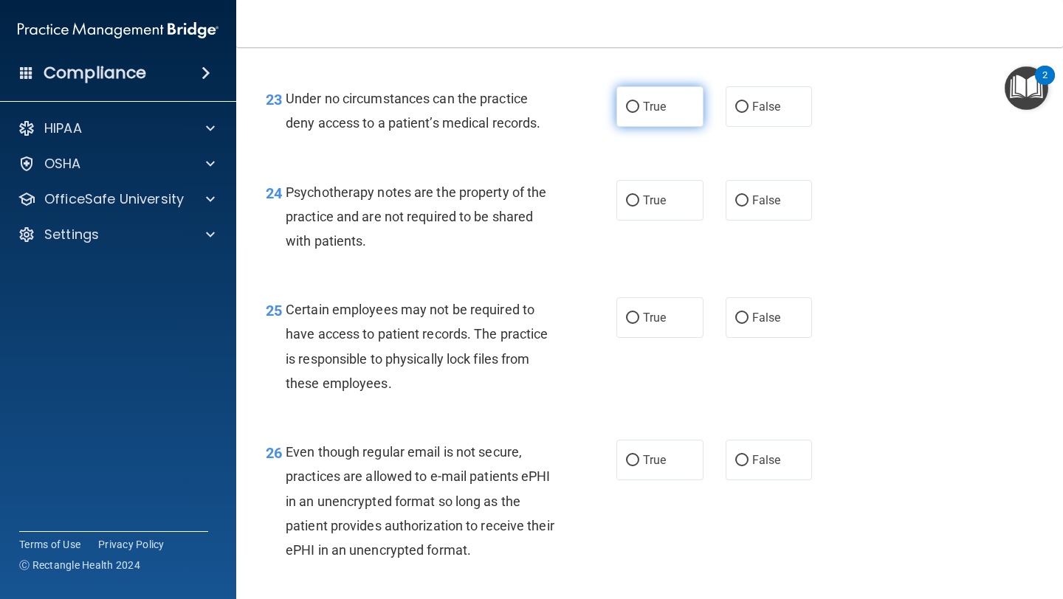
click at [644, 114] on span "True" at bounding box center [654, 107] width 23 height 14
click at [639, 113] on input "True" at bounding box center [632, 107] width 13 height 11
radio input "true"
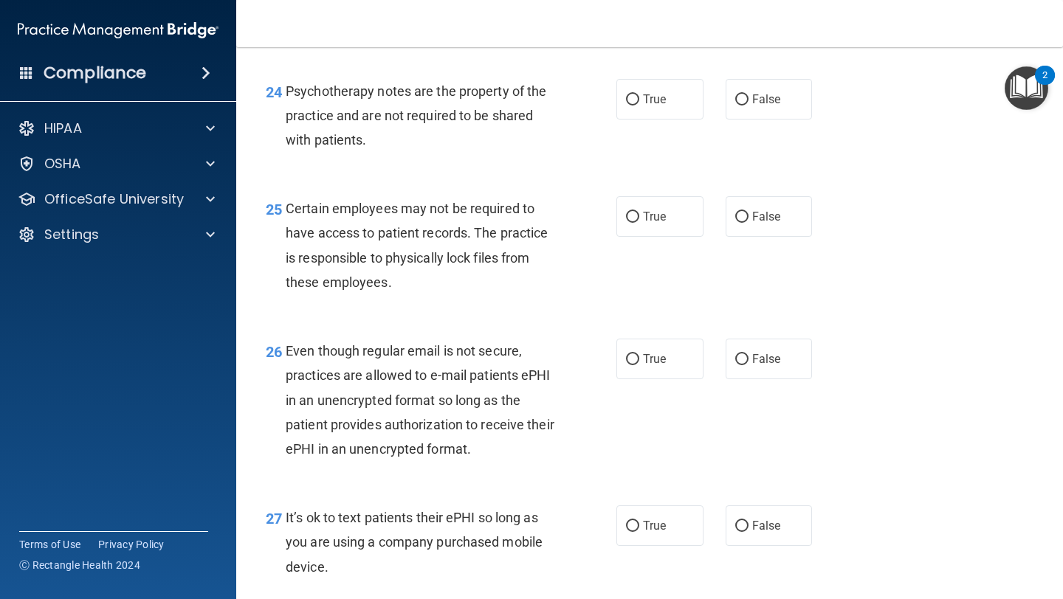
scroll to position [3441, 0]
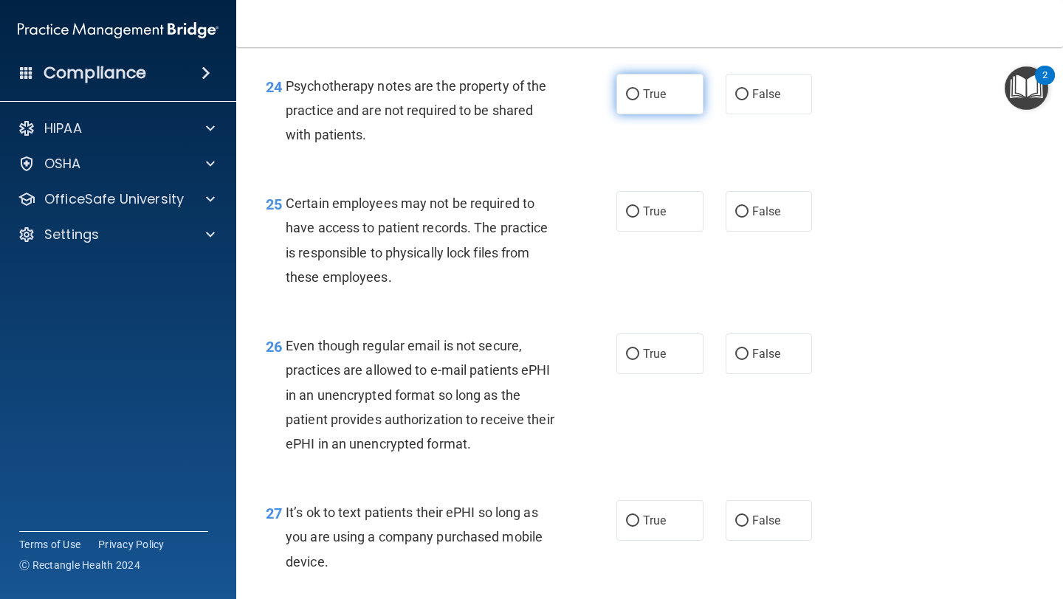
click at [654, 101] on span "True" at bounding box center [654, 94] width 23 height 14
click at [639, 100] on input "True" at bounding box center [632, 94] width 13 height 11
radio input "true"
click at [751, 114] on label "False" at bounding box center [769, 94] width 87 height 41
click at [749, 100] on input "False" at bounding box center [741, 94] width 13 height 11
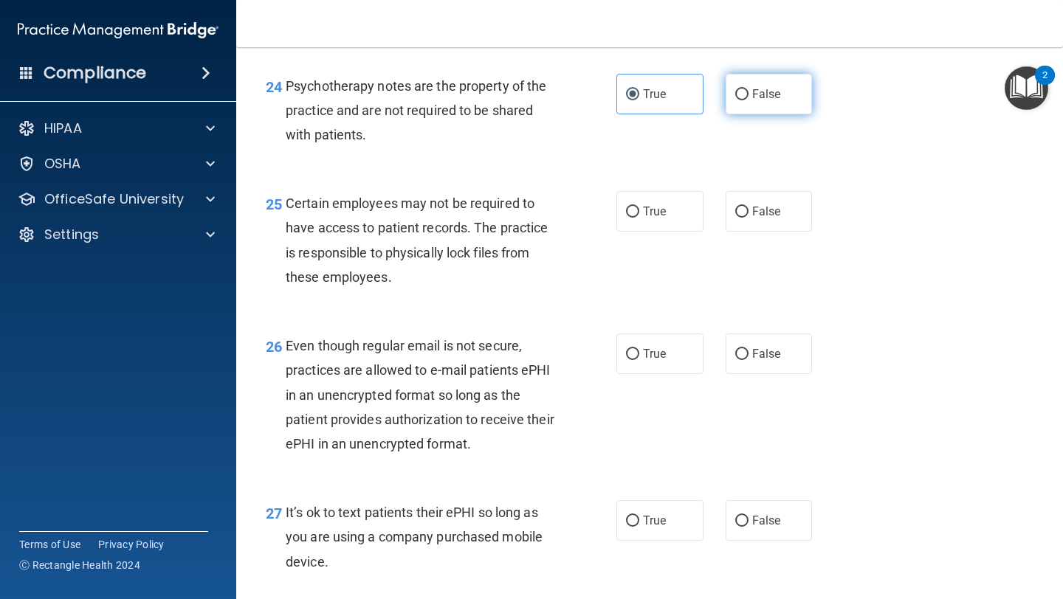
radio input "true"
radio input "false"
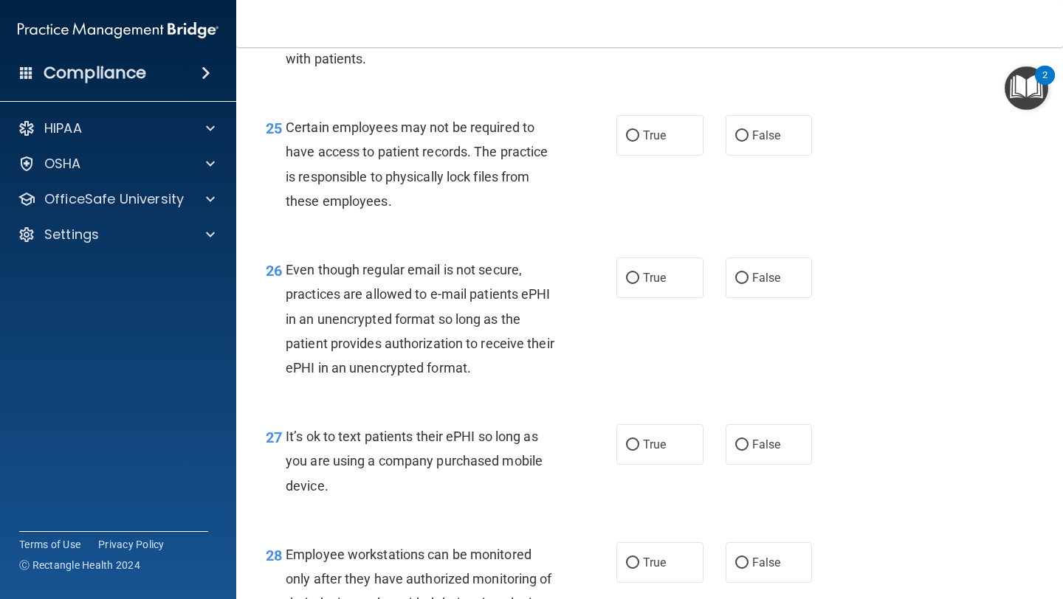
scroll to position [3522, 0]
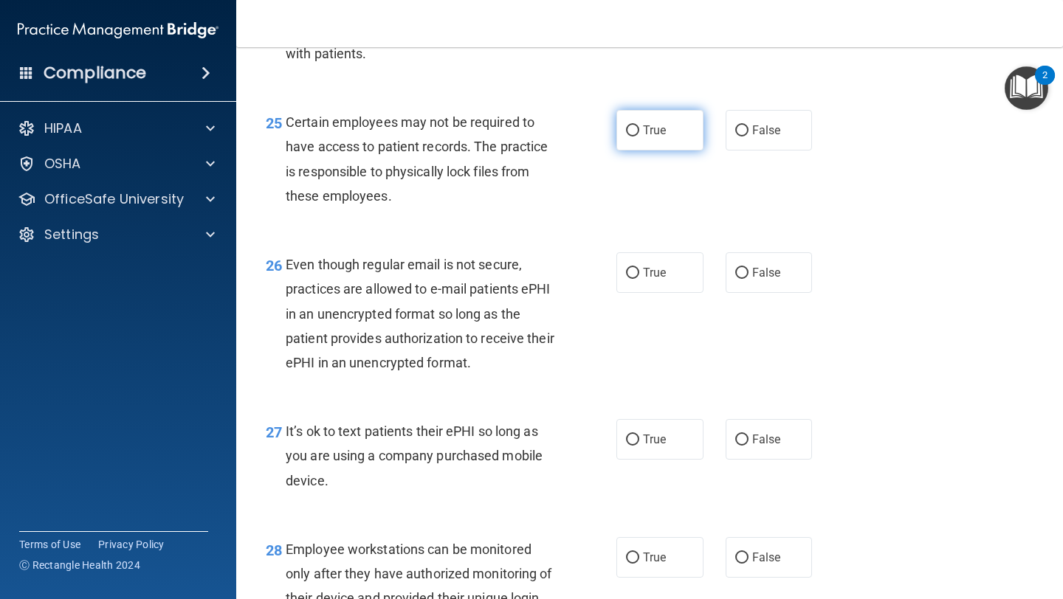
click at [659, 137] on span "True" at bounding box center [654, 130] width 23 height 14
click at [639, 137] on input "True" at bounding box center [632, 131] width 13 height 11
radio input "true"
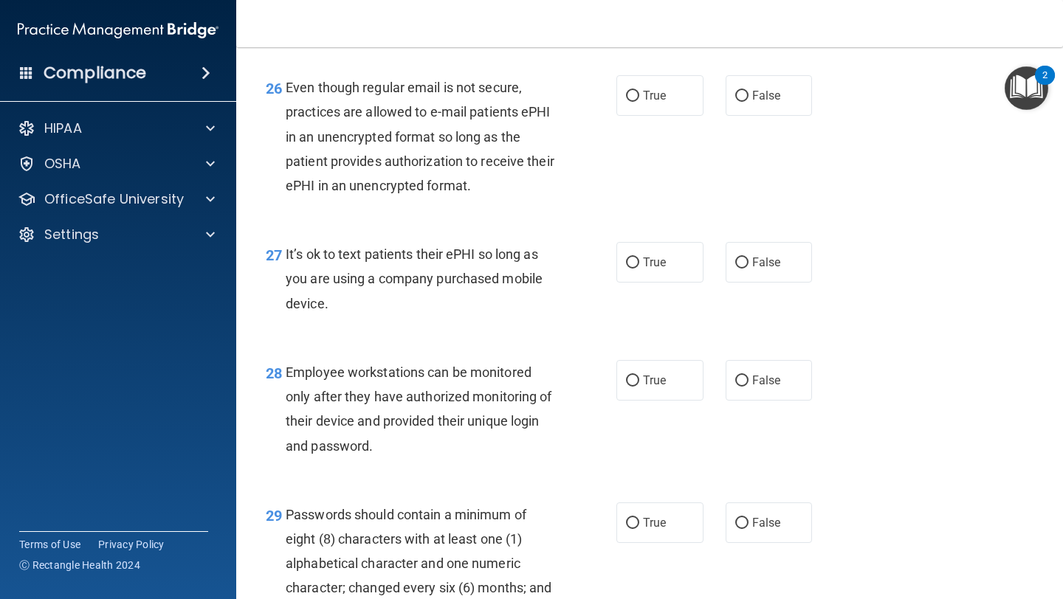
scroll to position [3705, 0]
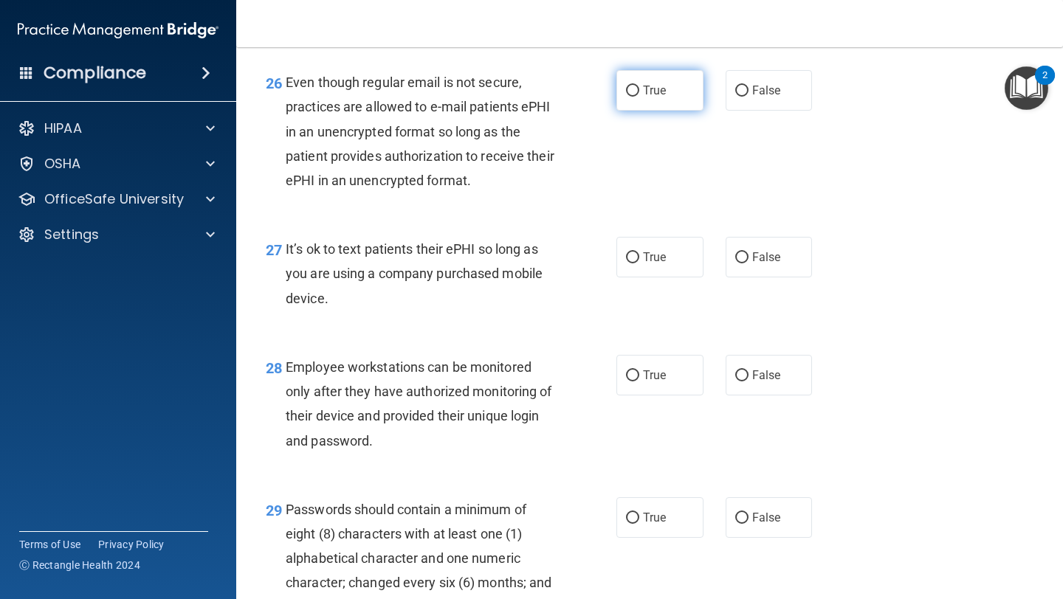
click at [690, 111] on label "True" at bounding box center [659, 90] width 87 height 41
click at [639, 97] on input "True" at bounding box center [632, 91] width 13 height 11
radio input "true"
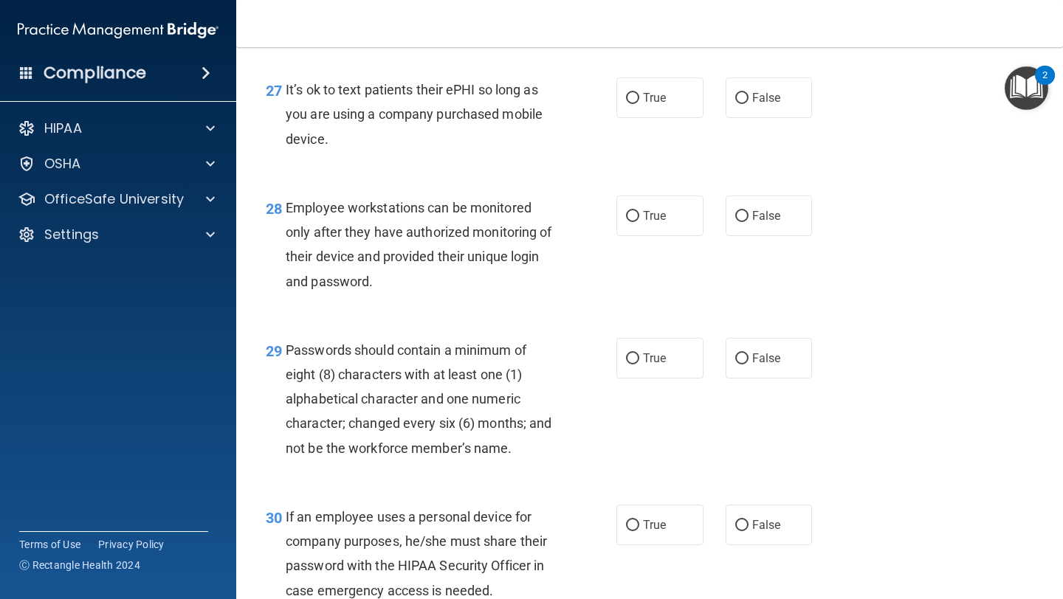
scroll to position [3865, 0]
click at [751, 117] on label "False" at bounding box center [769, 97] width 87 height 41
click at [749, 103] on input "False" at bounding box center [741, 97] width 13 height 11
radio input "true"
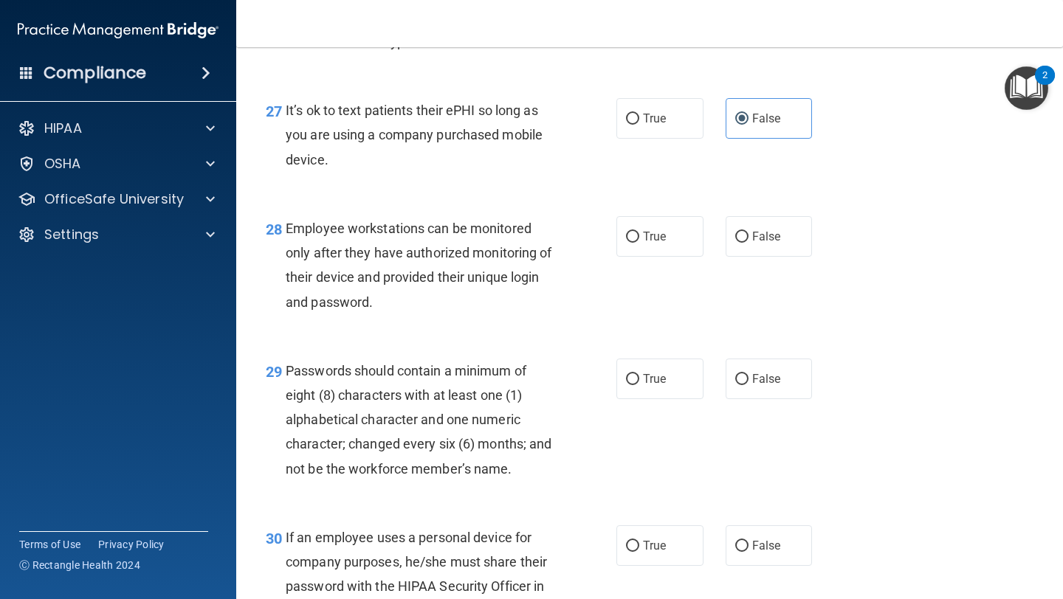
scroll to position [3842, 0]
click at [647, 253] on label "True" at bounding box center [659, 238] width 87 height 41
click at [639, 244] on input "True" at bounding box center [632, 238] width 13 height 11
radio input "true"
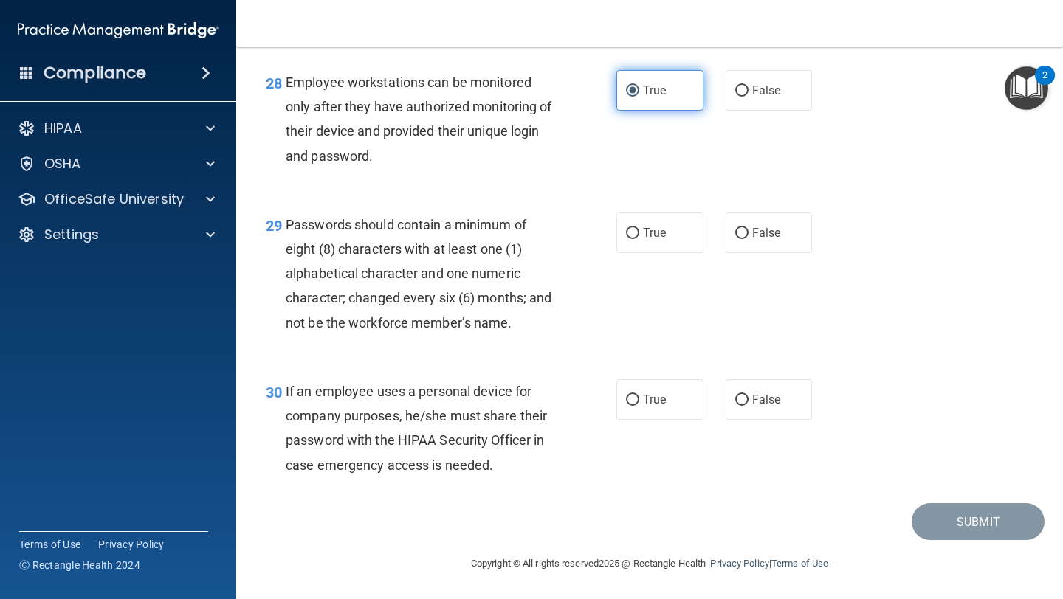
scroll to position [4015, 0]
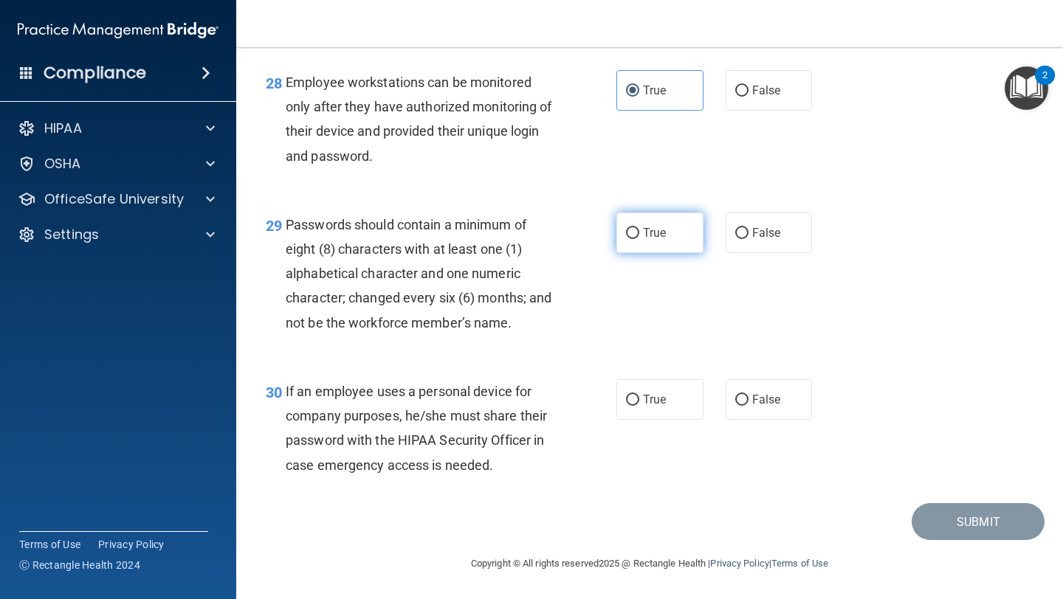
click at [656, 222] on label "True" at bounding box center [659, 233] width 87 height 41
click at [639, 228] on input "True" at bounding box center [632, 233] width 13 height 11
radio input "true"
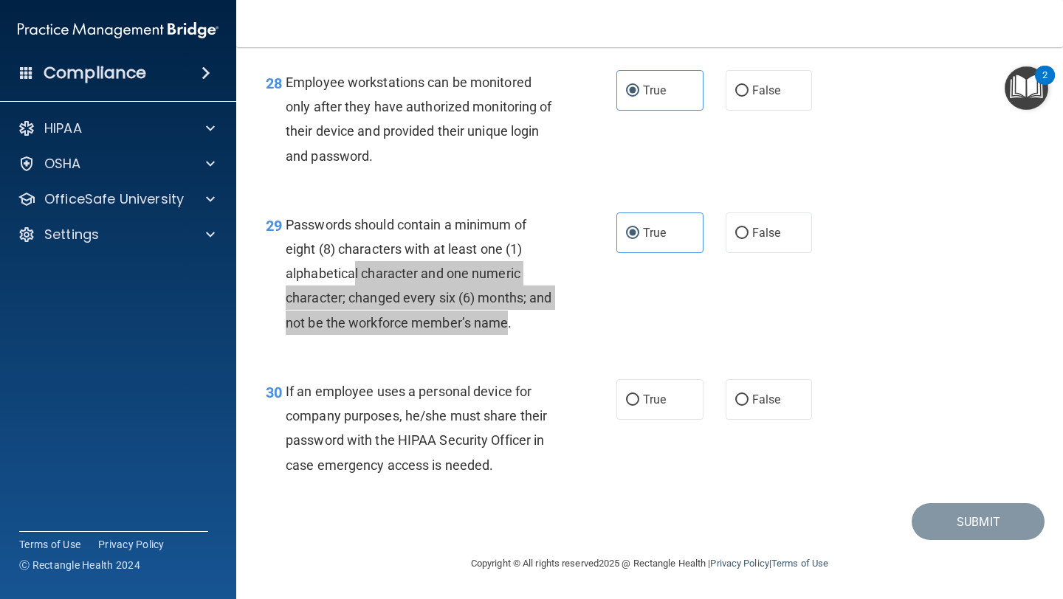
drag, startPoint x: 505, startPoint y: 327, endPoint x: 355, endPoint y: 258, distance: 165.2
click at [355, 258] on div "Passwords should contain a minimum of eight (8) characters with at least one (1…" at bounding box center [426, 274] width 280 height 123
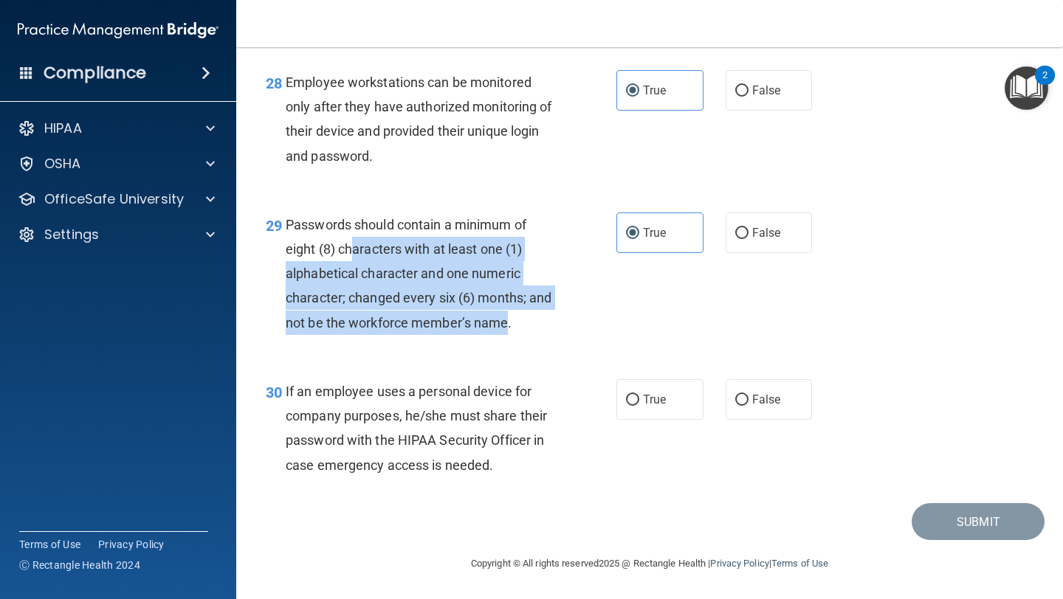
click at [483, 320] on span "Passwords should contain a minimum of eight (8) characters with at least one (1…" at bounding box center [419, 274] width 266 height 114
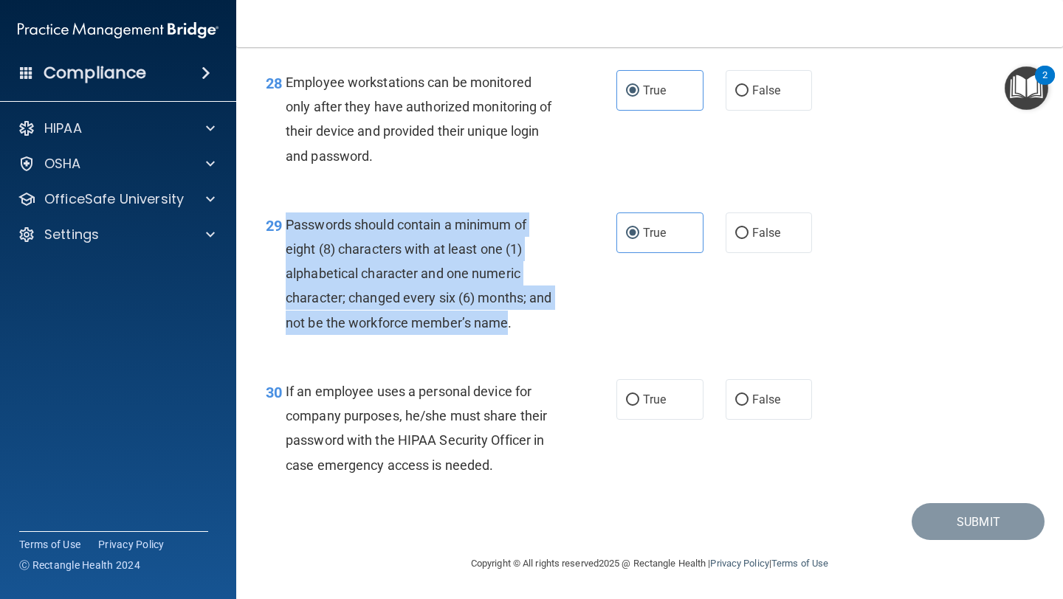
drag, startPoint x: 508, startPoint y: 327, endPoint x: 283, endPoint y: 232, distance: 243.8
click at [283, 232] on div "29 Passwords should contain a minimum of eight (8) characters with at least one…" at bounding box center [441, 278] width 395 height 130
copy div "Passwords should contain a minimum of eight (8) characters with at least one (1…"
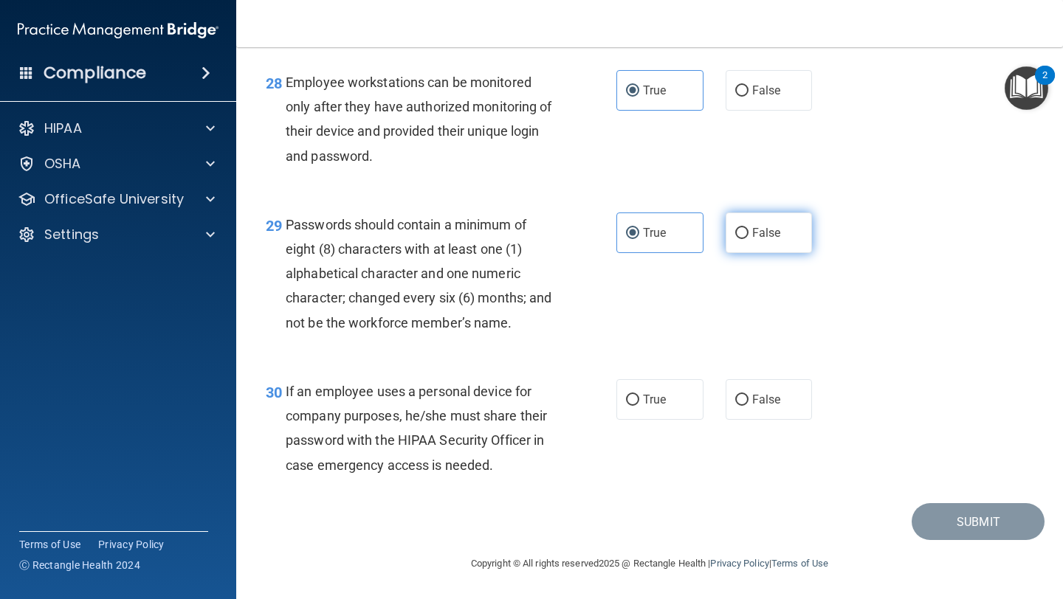
click at [769, 237] on span "False" at bounding box center [766, 233] width 29 height 14
click at [749, 237] on input "False" at bounding box center [741, 233] width 13 height 11
radio input "true"
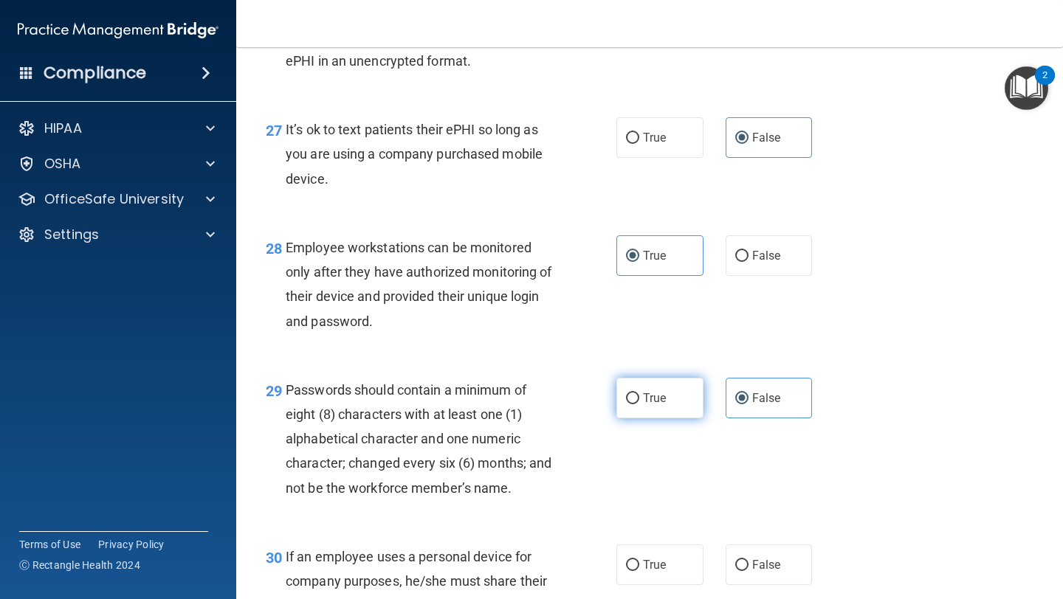
scroll to position [3840, 0]
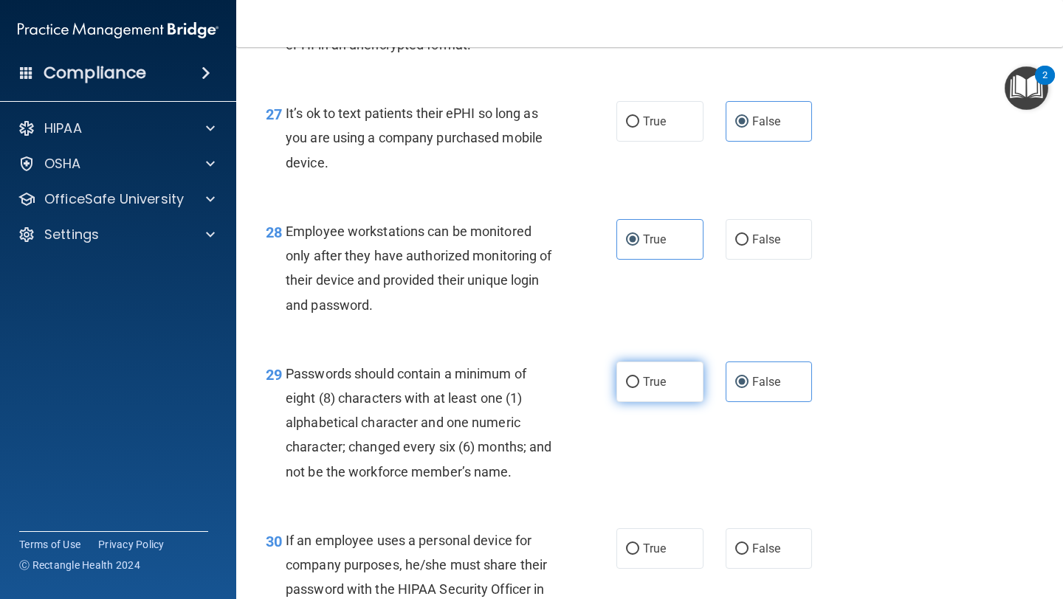
click at [650, 389] on span "True" at bounding box center [654, 382] width 23 height 14
click at [639, 388] on input "True" at bounding box center [632, 382] width 13 height 11
radio input "true"
radio input "false"
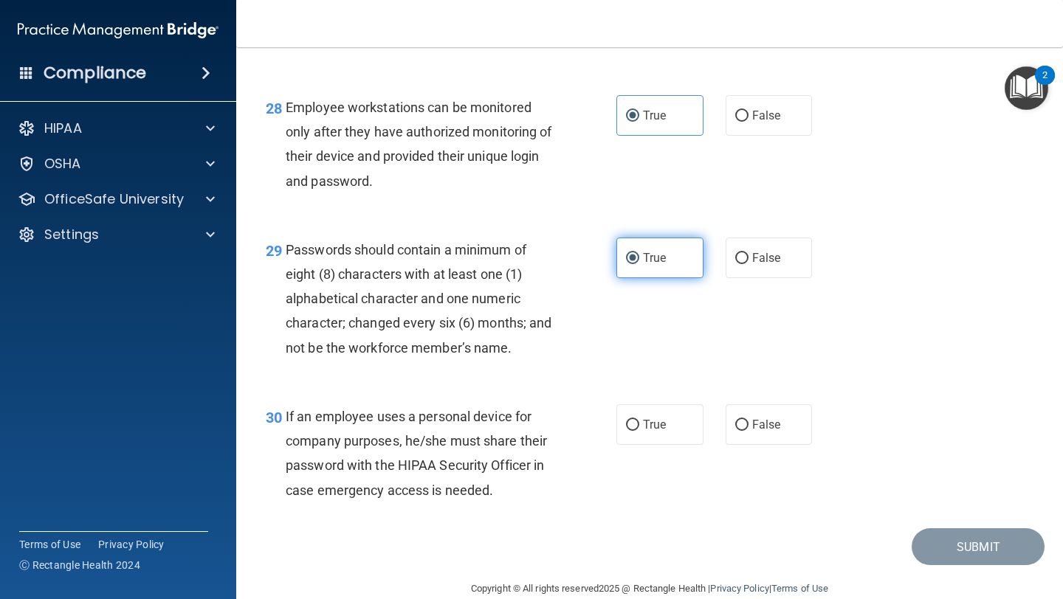
scroll to position [4015, 0]
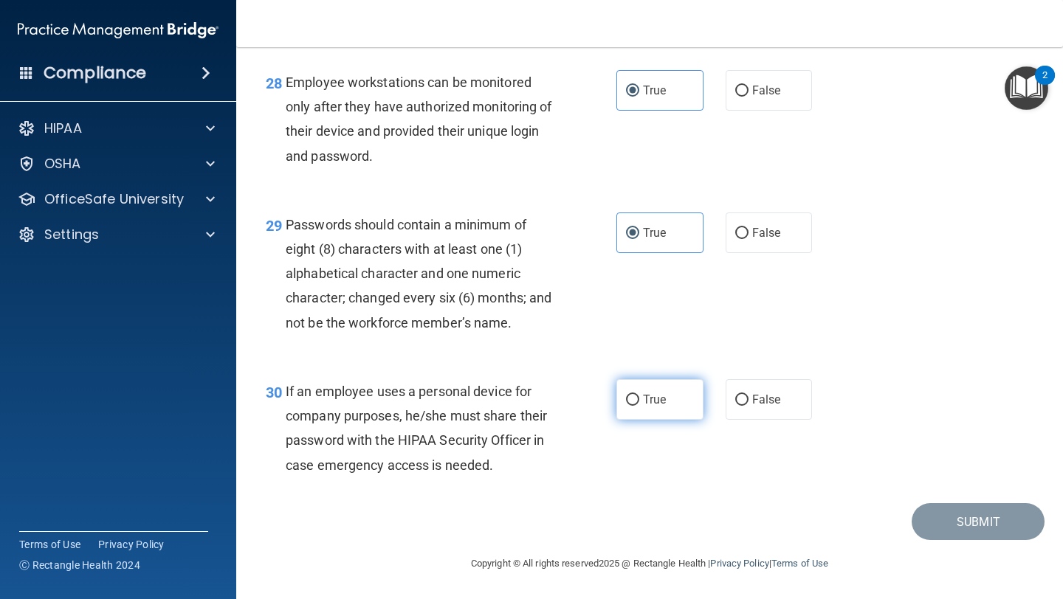
click at [636, 399] on input "True" at bounding box center [632, 400] width 13 height 11
radio input "true"
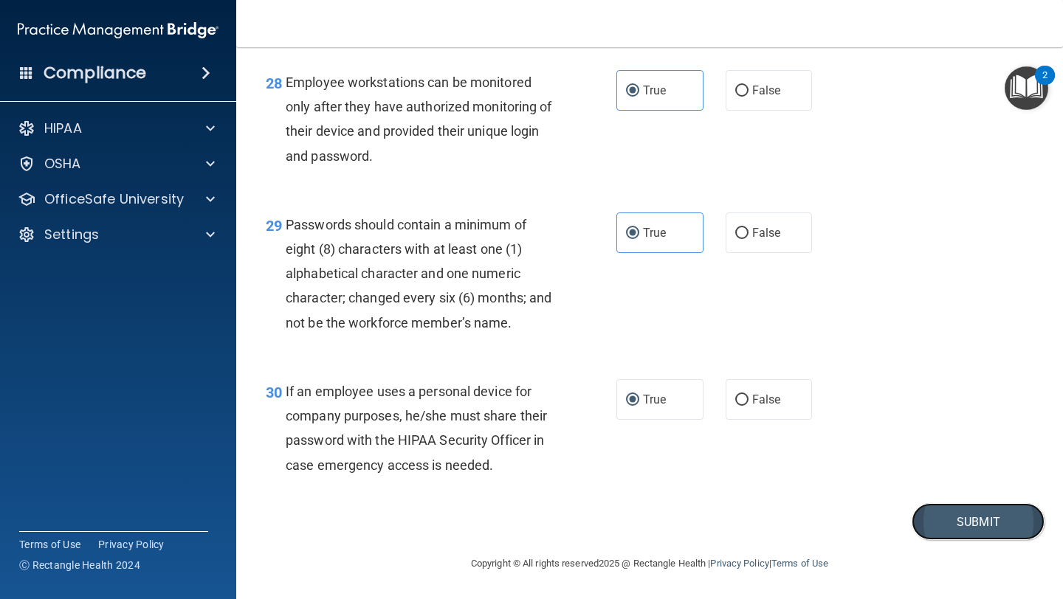
click at [960, 512] on button "Submit" at bounding box center [978, 522] width 133 height 38
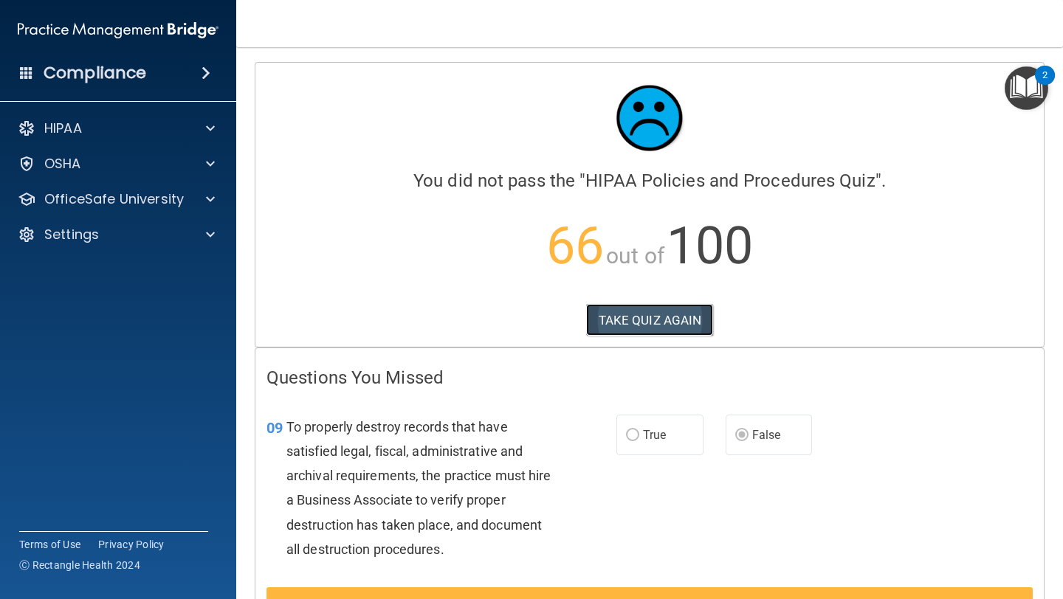
click at [669, 310] on button "TAKE QUIZ AGAIN" at bounding box center [650, 320] width 128 height 32
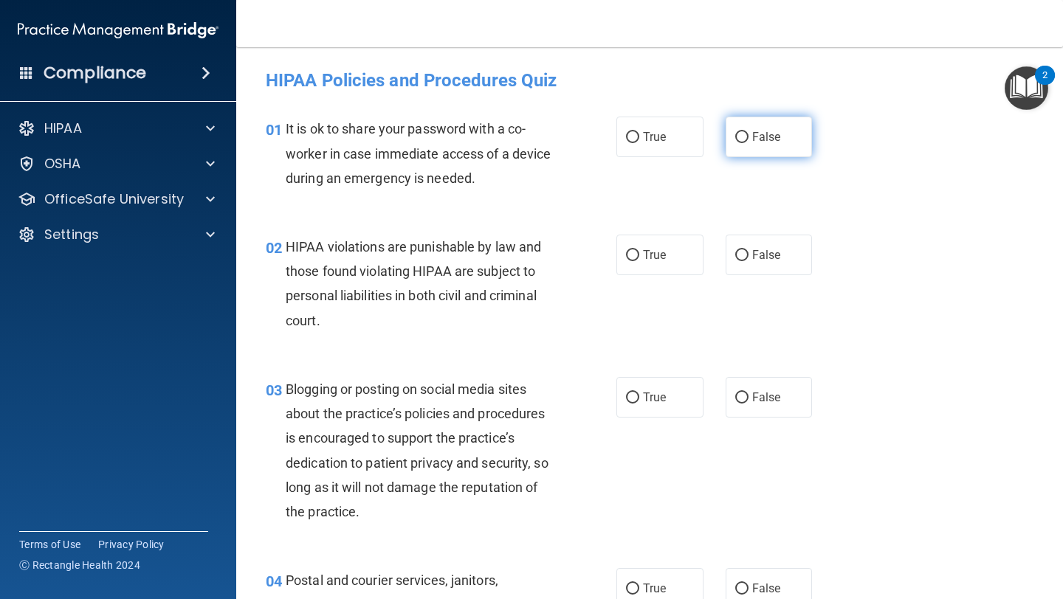
click at [766, 125] on label "False" at bounding box center [769, 137] width 87 height 41
click at [749, 132] on input "False" at bounding box center [741, 137] width 13 height 11
radio input "true"
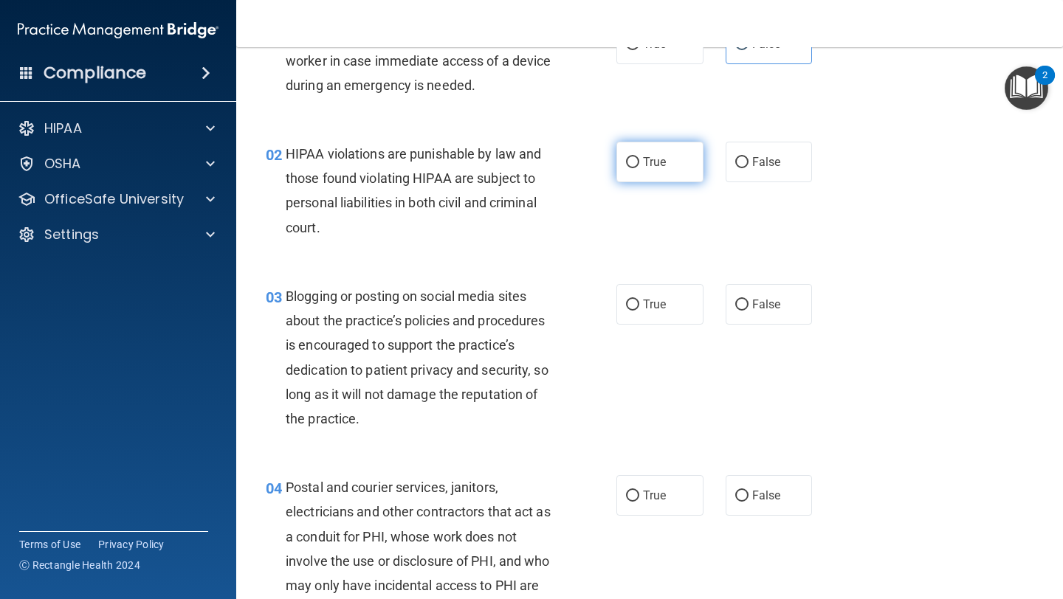
scroll to position [150, 0]
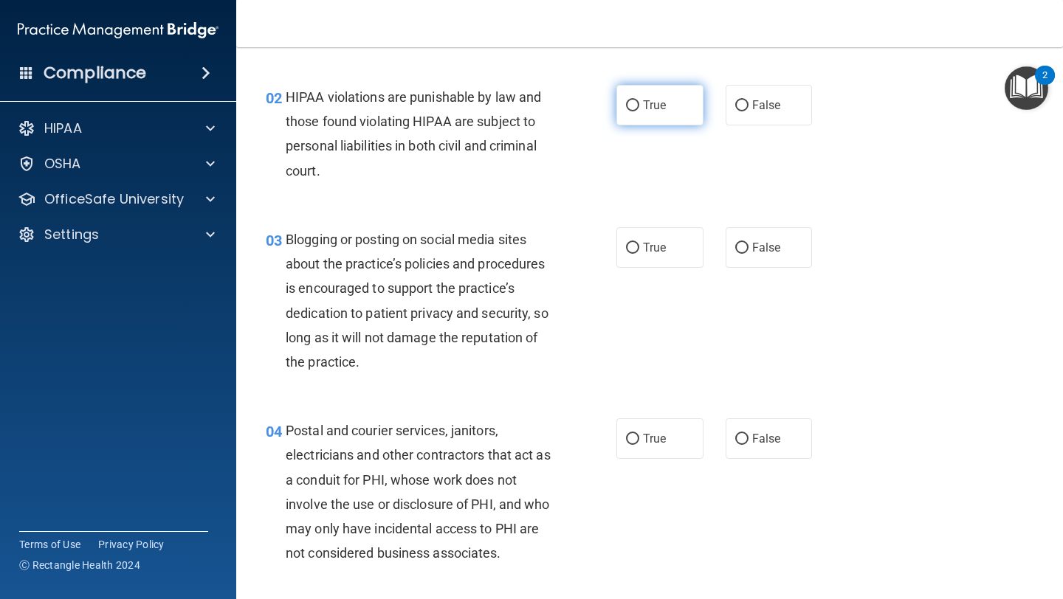
click at [625, 97] on label "True" at bounding box center [659, 105] width 87 height 41
click at [626, 100] on input "True" at bounding box center [632, 105] width 13 height 11
radio input "true"
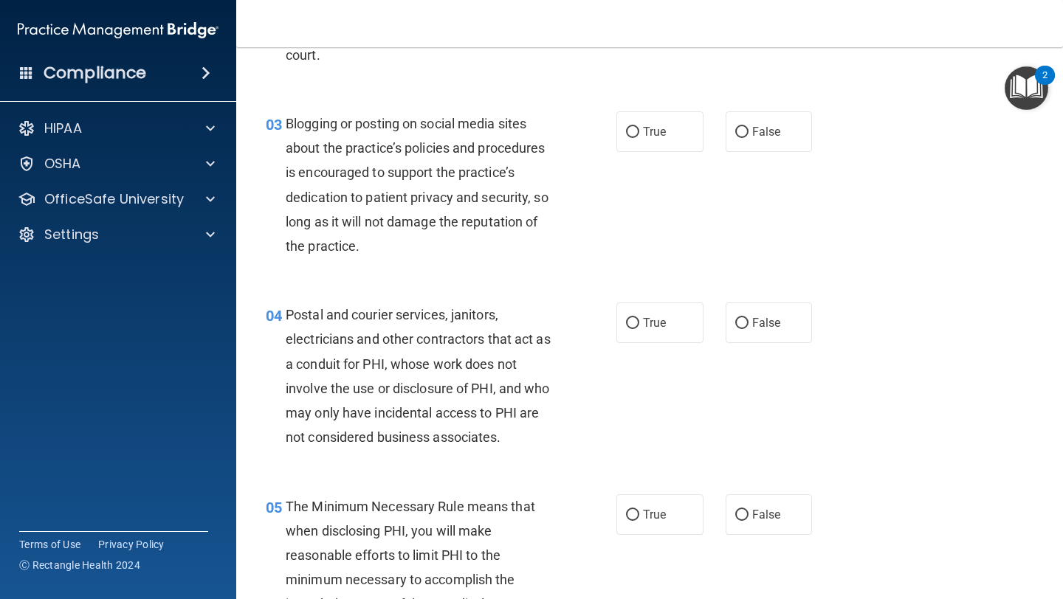
scroll to position [278, 0]
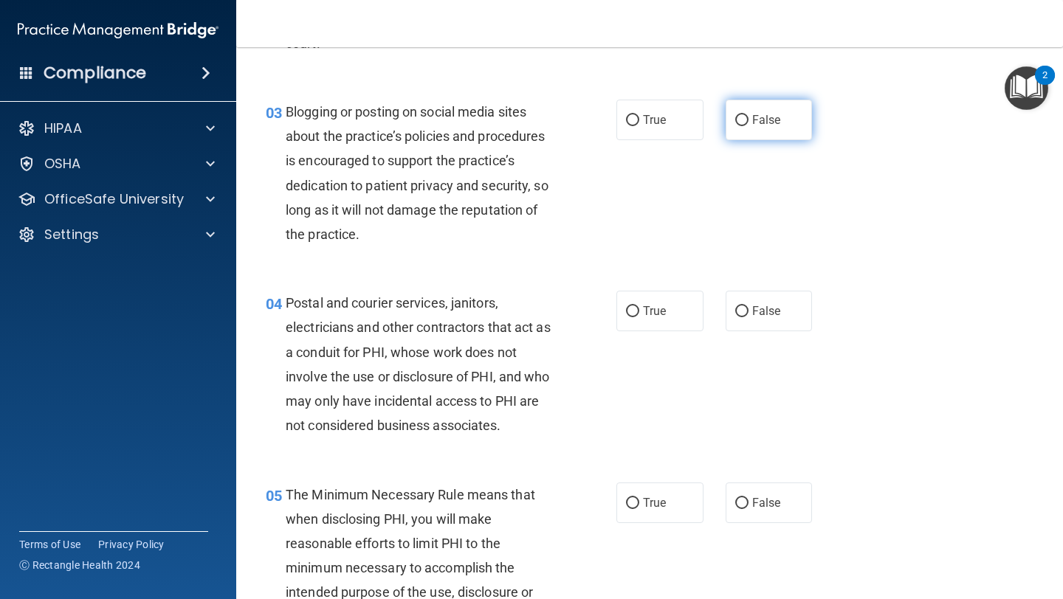
click at [786, 122] on label "False" at bounding box center [769, 120] width 87 height 41
click at [749, 122] on input "False" at bounding box center [741, 120] width 13 height 11
radio input "true"
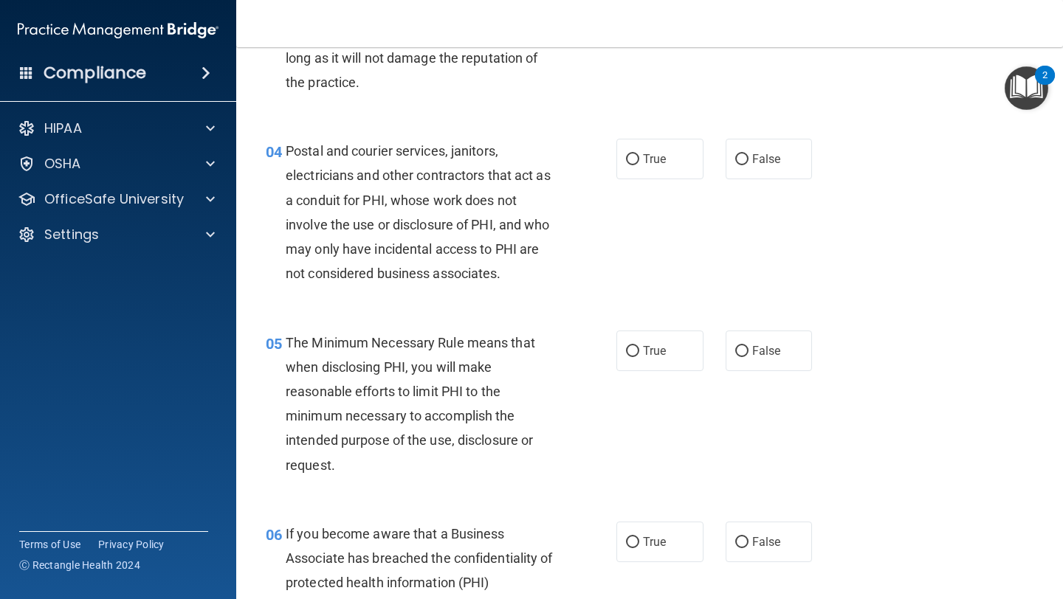
scroll to position [425, 0]
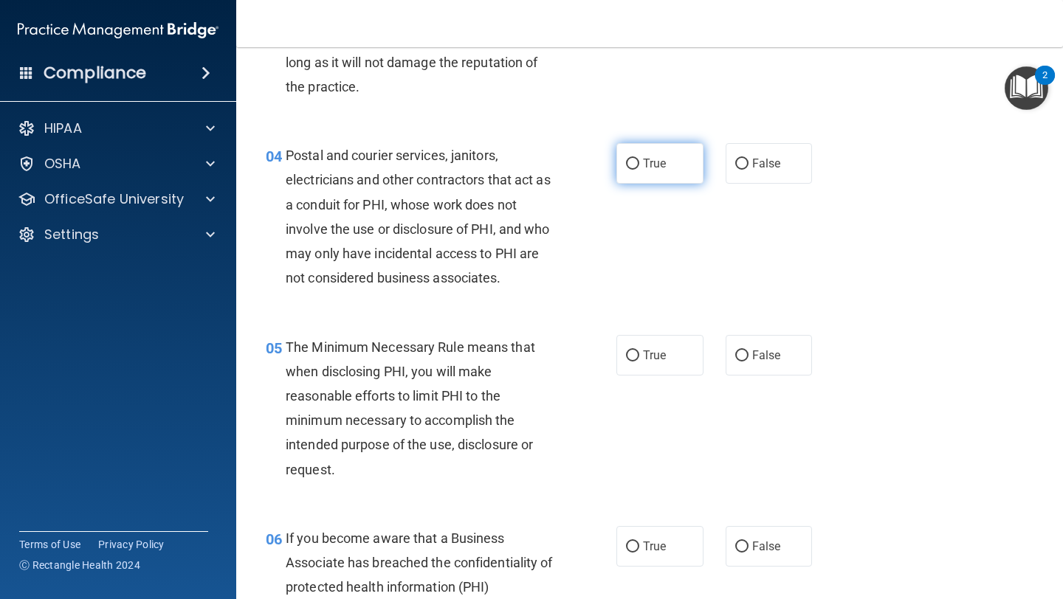
click at [665, 162] on span "True" at bounding box center [654, 164] width 23 height 14
click at [639, 162] on input "True" at bounding box center [632, 164] width 13 height 11
radio input "true"
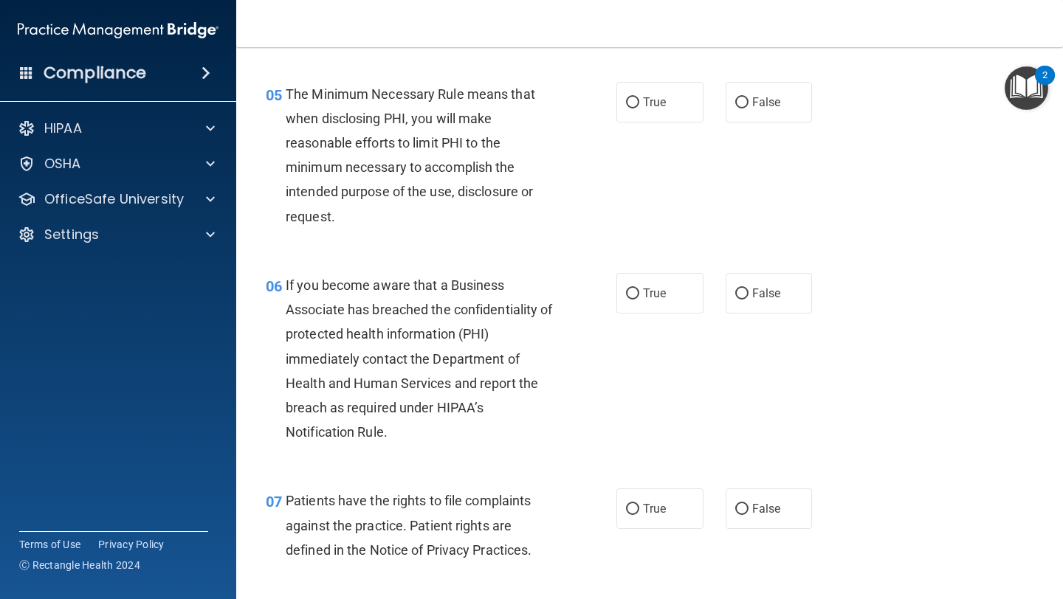
scroll to position [679, 0]
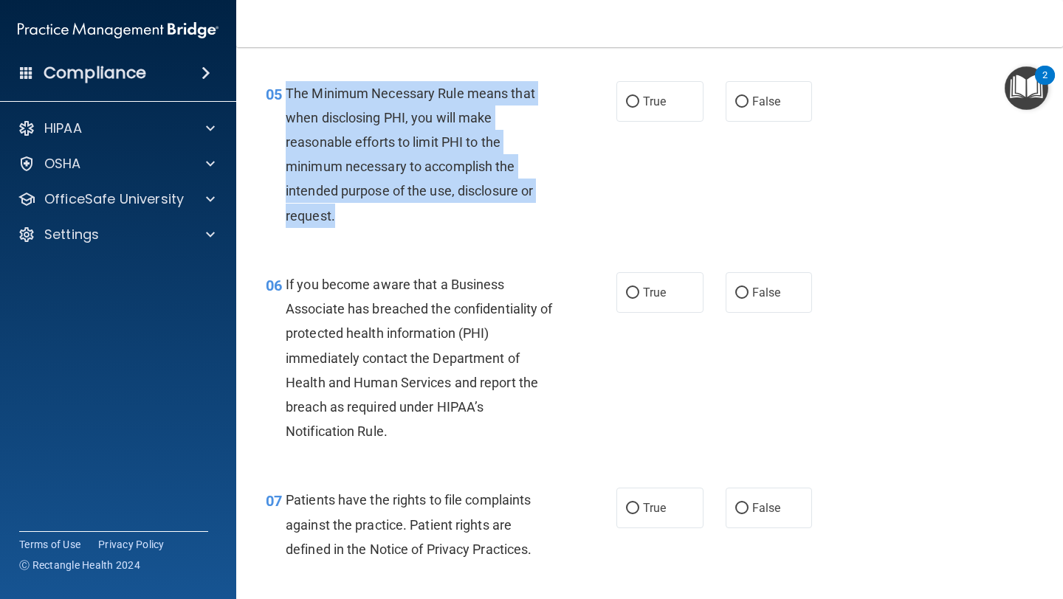
drag, startPoint x: 333, startPoint y: 222, endPoint x: 286, endPoint y: 97, distance: 133.4
click at [286, 97] on span "The Minimum Necessary Rule means that when disclosing PHI, you will make reason…" at bounding box center [411, 155] width 250 height 138
copy span "The Minimum Necessary Rule means that when disclosing PHI, you will make reason…"
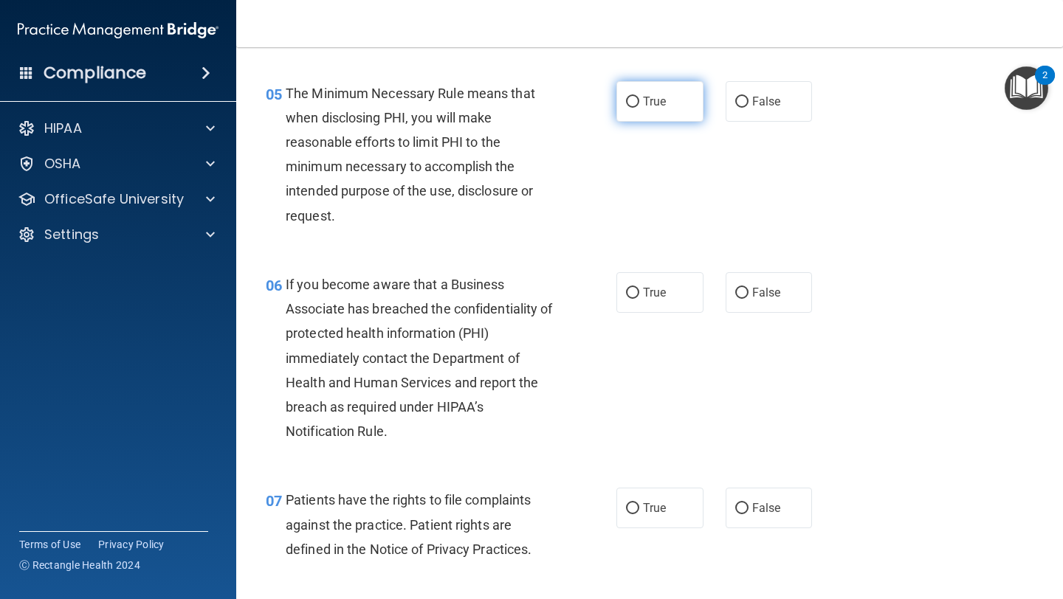
click at [667, 111] on label "True" at bounding box center [659, 101] width 87 height 41
click at [639, 108] on input "True" at bounding box center [632, 102] width 13 height 11
radio input "true"
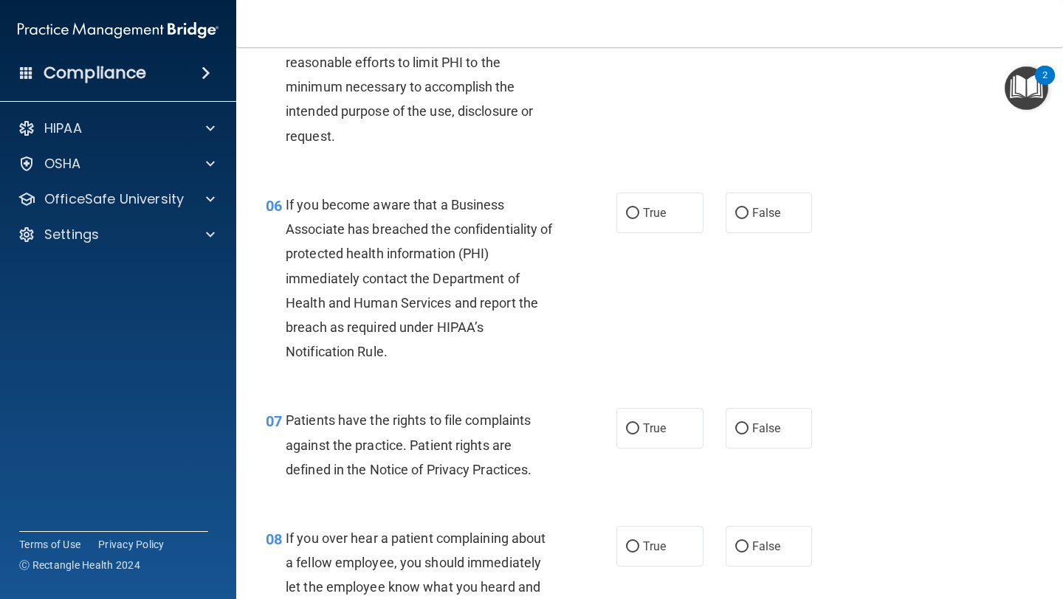
scroll to position [765, 0]
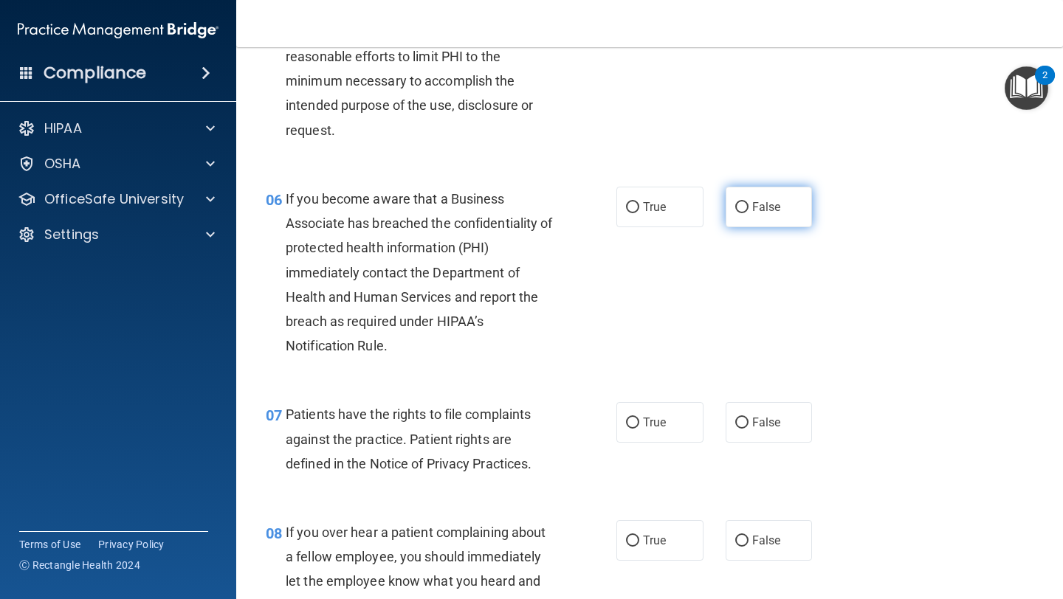
click at [769, 202] on span "False" at bounding box center [766, 207] width 29 height 14
click at [749, 202] on input "False" at bounding box center [741, 207] width 13 height 11
radio input "true"
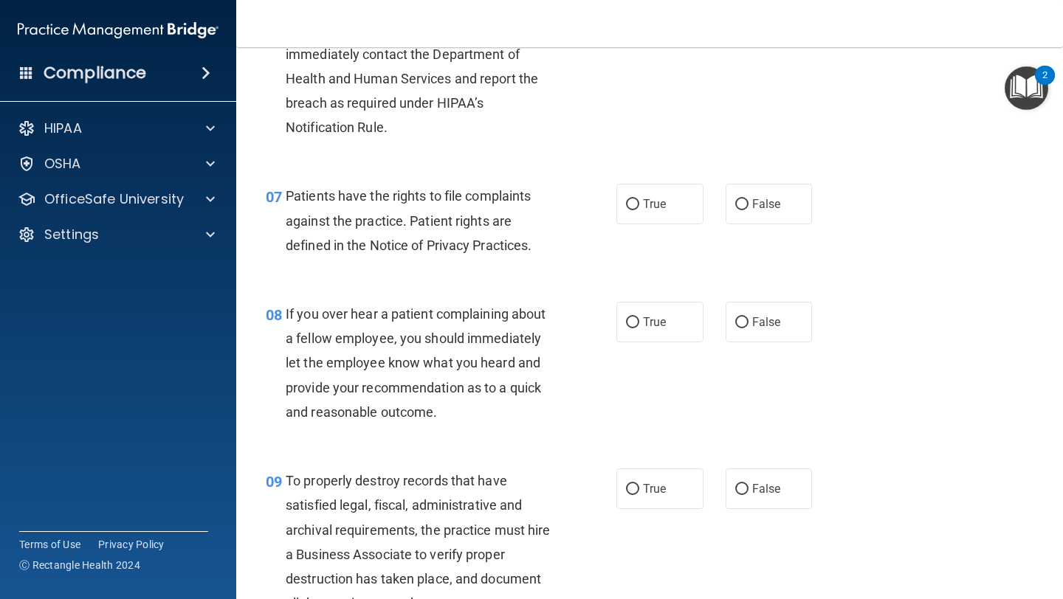
scroll to position [999, 0]
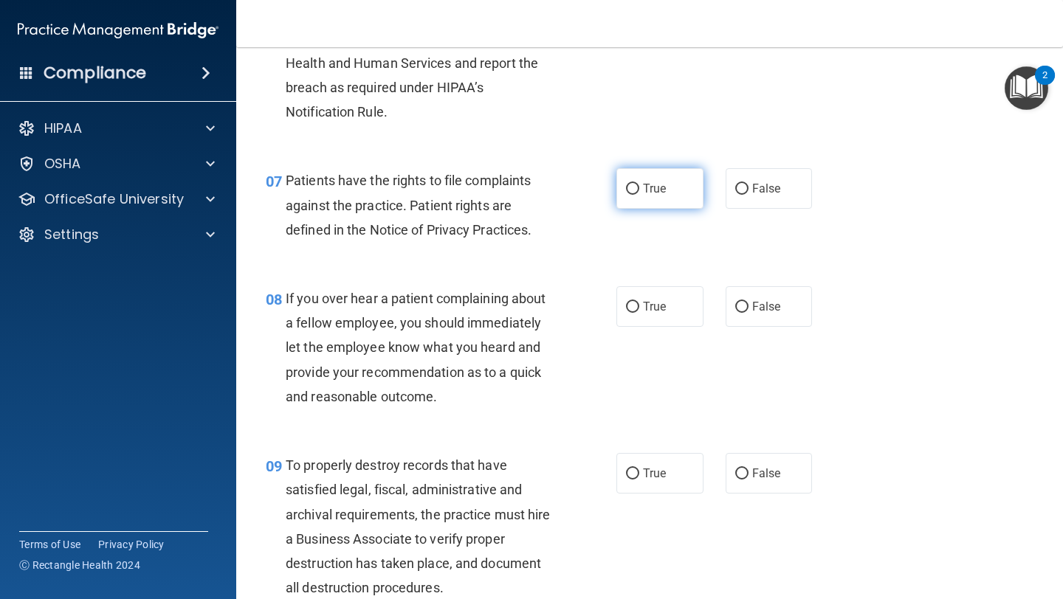
click at [658, 189] on span "True" at bounding box center [654, 189] width 23 height 14
click at [639, 189] on input "True" at bounding box center [632, 189] width 13 height 11
radio input "true"
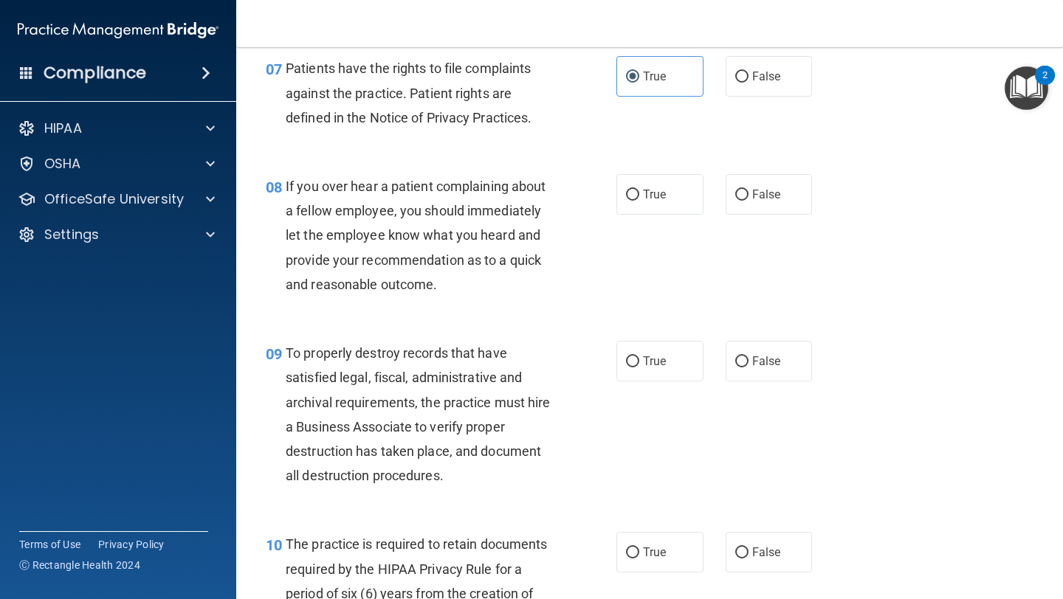
scroll to position [1107, 0]
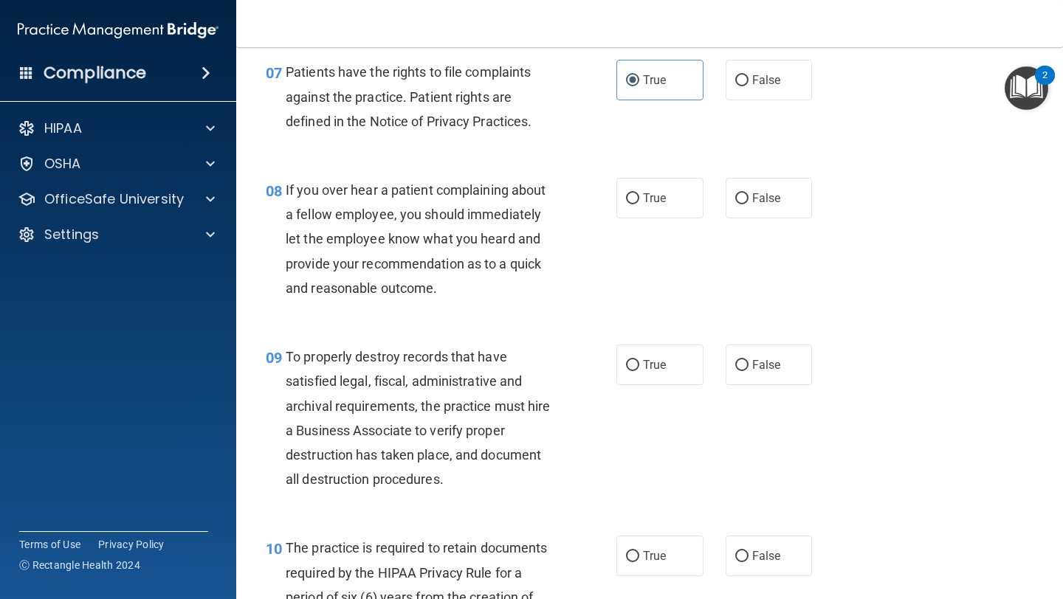
click at [596, 291] on div "08 If you over hear a patient complaining about a fellow employee, you should i…" at bounding box center [441, 243] width 395 height 130
click at [769, 206] on label "False" at bounding box center [769, 198] width 87 height 41
click at [749, 204] on input "False" at bounding box center [741, 198] width 13 height 11
radio input "true"
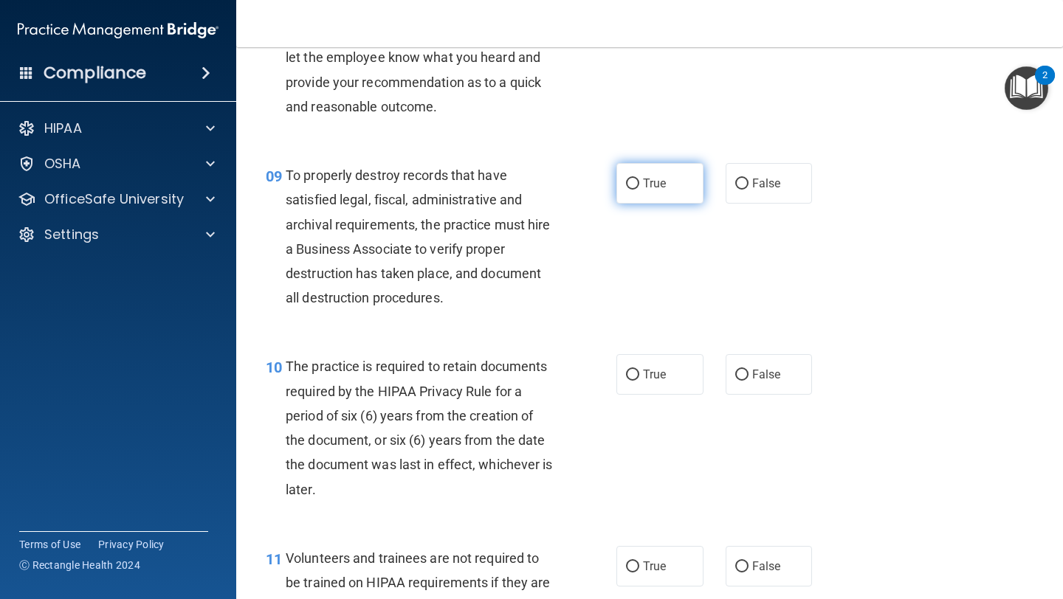
scroll to position [1306, 0]
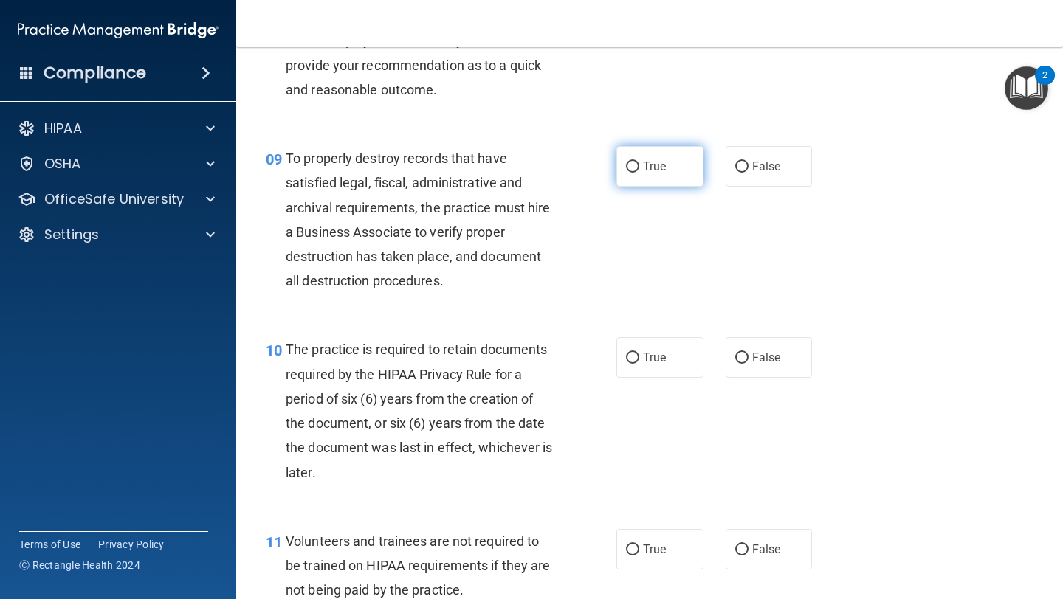
click at [656, 173] on span "True" at bounding box center [654, 166] width 23 height 14
click at [639, 173] on input "True" at bounding box center [632, 167] width 13 height 11
radio input "true"
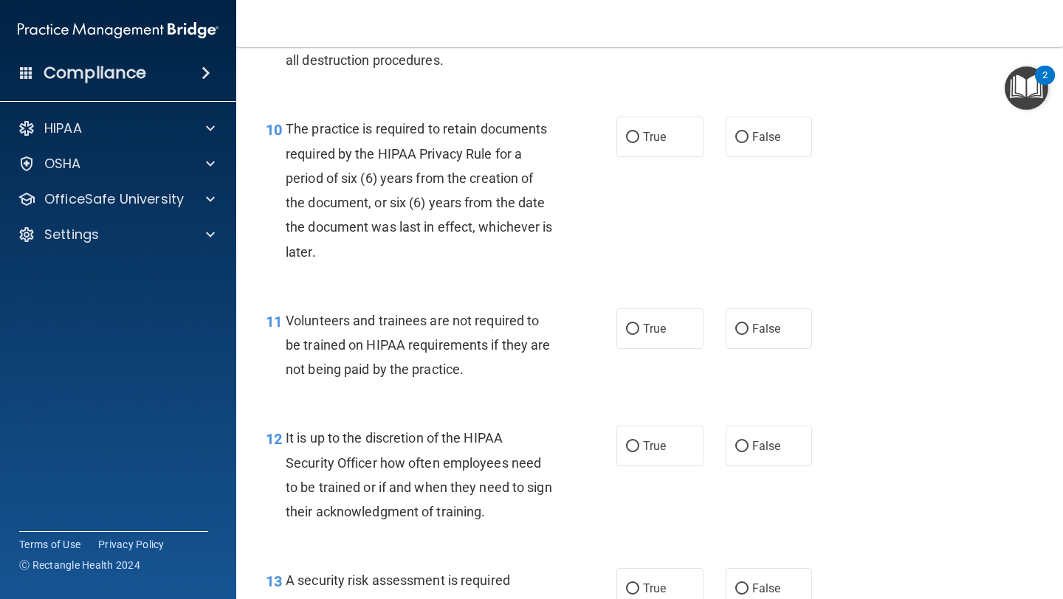
scroll to position [1528, 0]
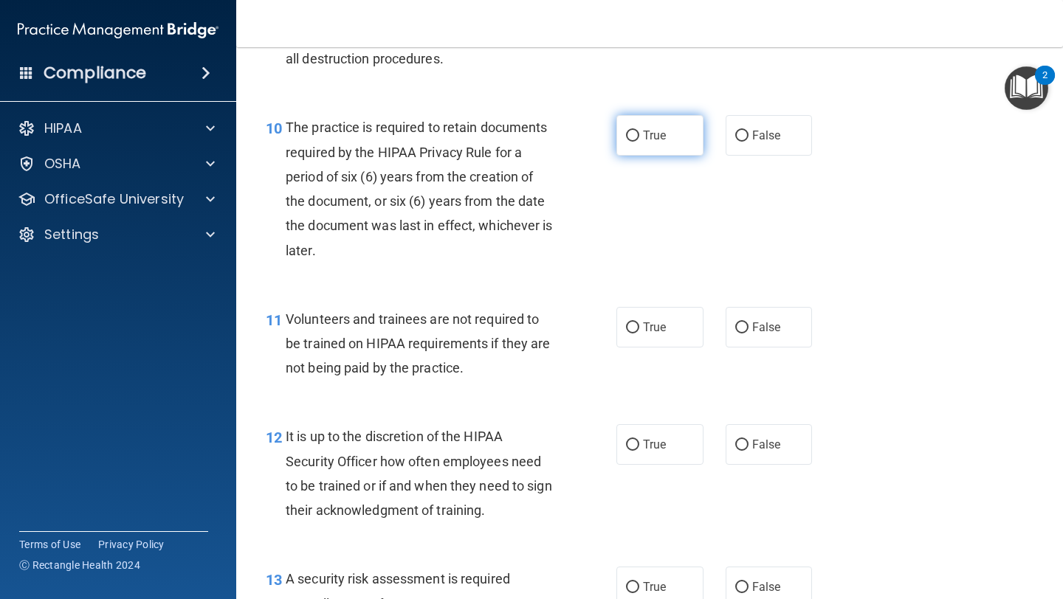
click at [656, 143] on label "True" at bounding box center [659, 135] width 87 height 41
click at [639, 142] on input "True" at bounding box center [632, 136] width 13 height 11
radio input "true"
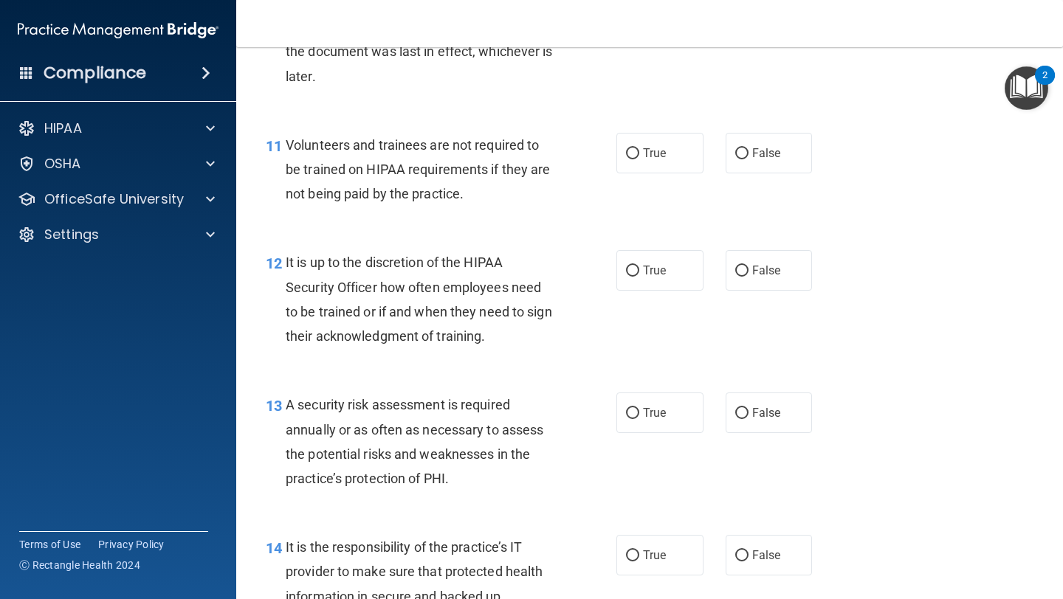
scroll to position [1709, 0]
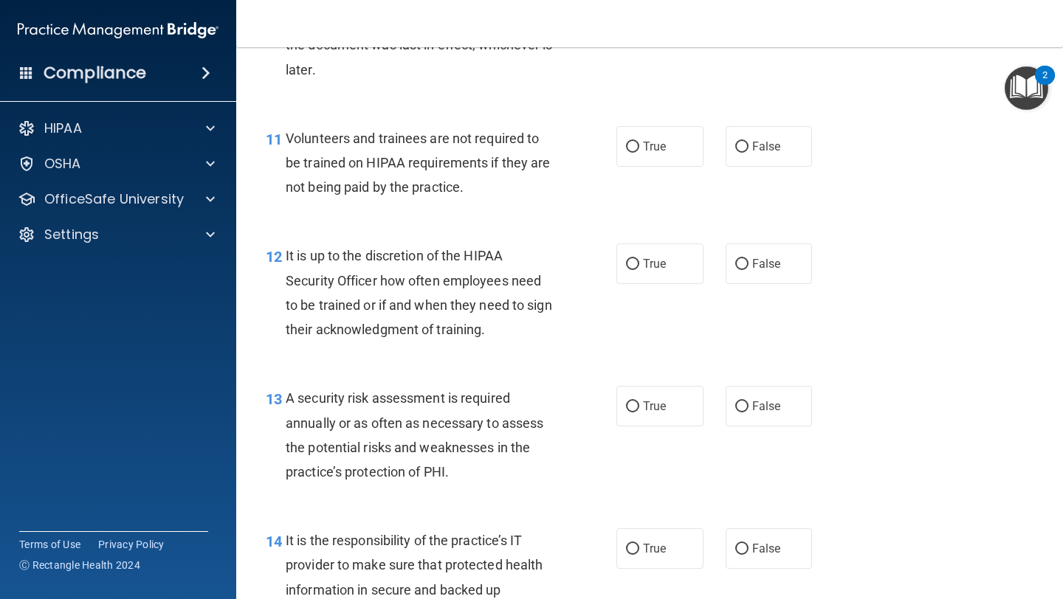
click at [536, 240] on div "12 It is up to the discretion of the HIPAA Security Officer how often employees…" at bounding box center [650, 296] width 790 height 142
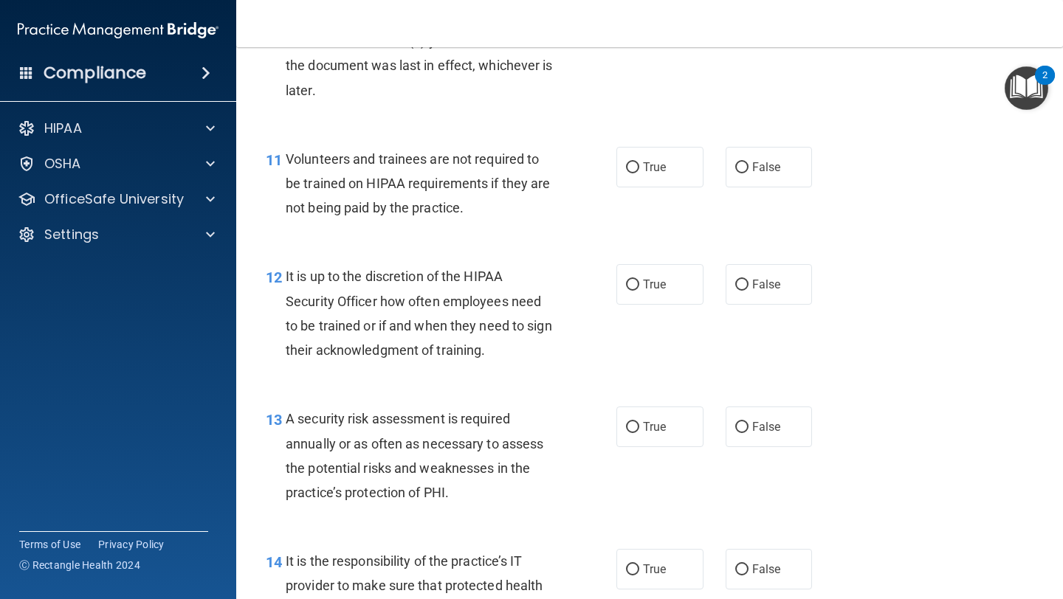
scroll to position [1689, 0]
click at [778, 179] on label "False" at bounding box center [769, 166] width 87 height 41
click at [749, 173] on input "False" at bounding box center [741, 167] width 13 height 11
radio input "true"
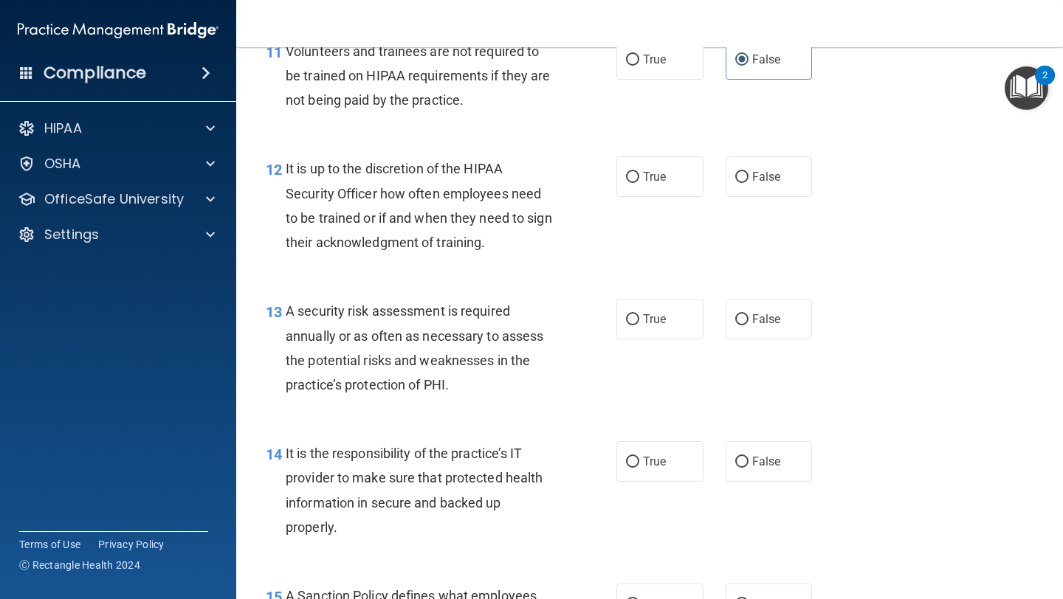
scroll to position [1823, 0]
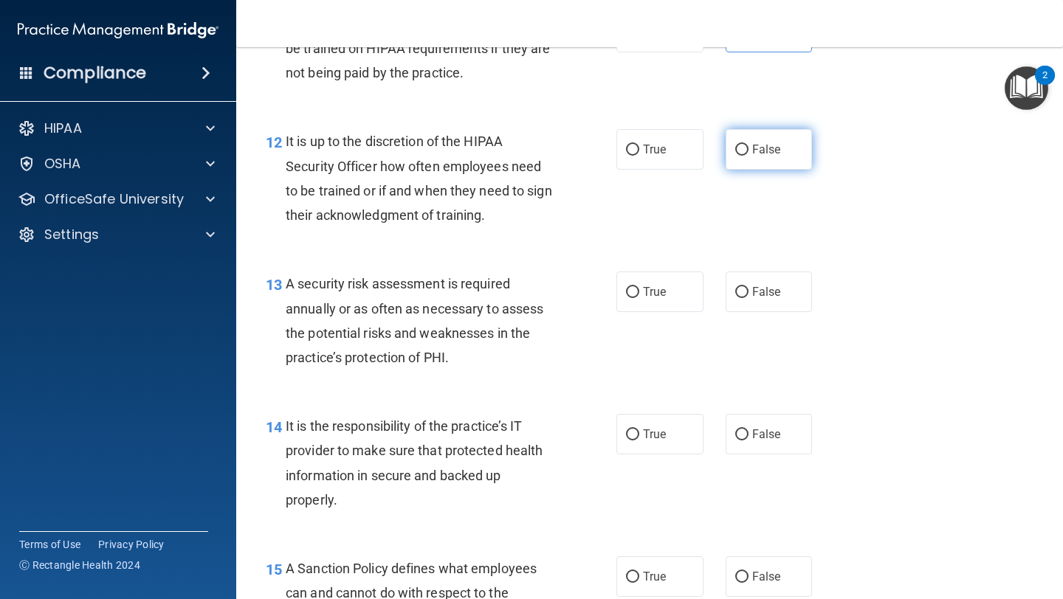
click at [787, 150] on label "False" at bounding box center [769, 149] width 87 height 41
click at [749, 150] on input "False" at bounding box center [741, 150] width 13 height 11
radio input "true"
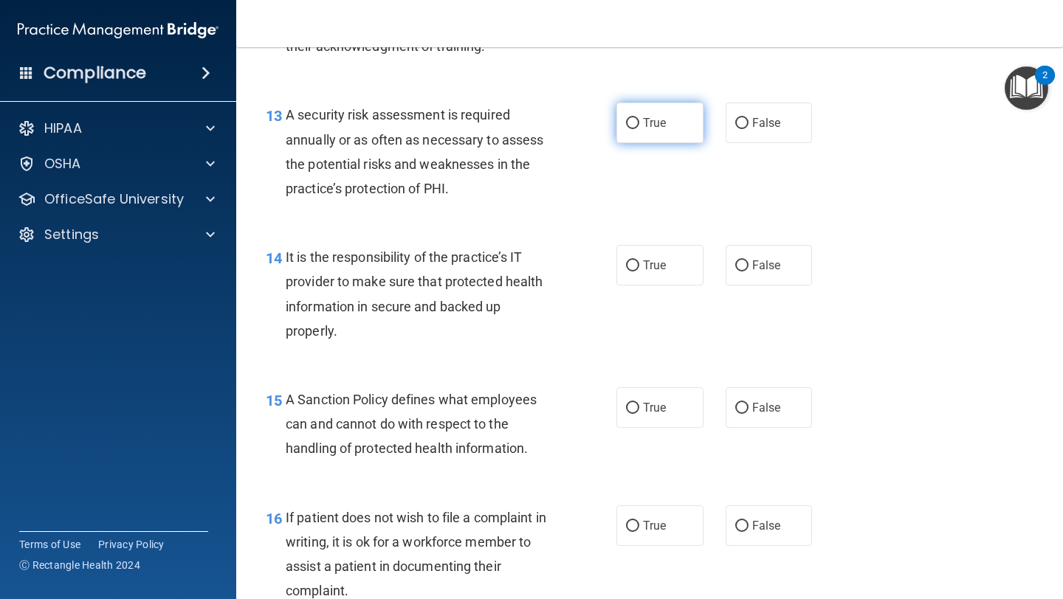
scroll to position [1998, 0]
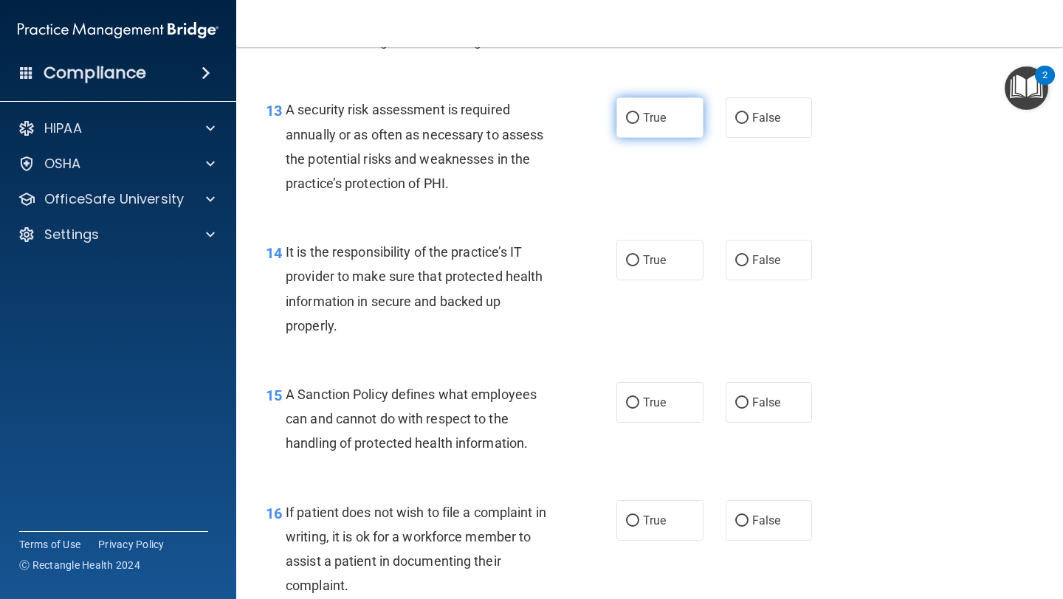
click at [640, 123] on label "True" at bounding box center [659, 117] width 87 height 41
click at [639, 123] on input "True" at bounding box center [632, 118] width 13 height 11
radio input "true"
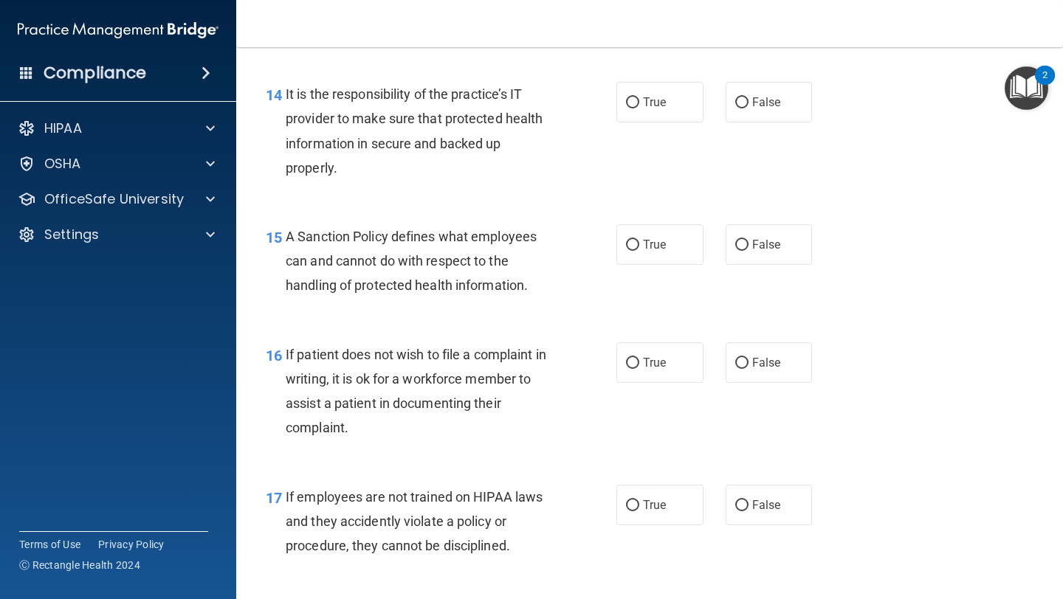
scroll to position [2165, 0]
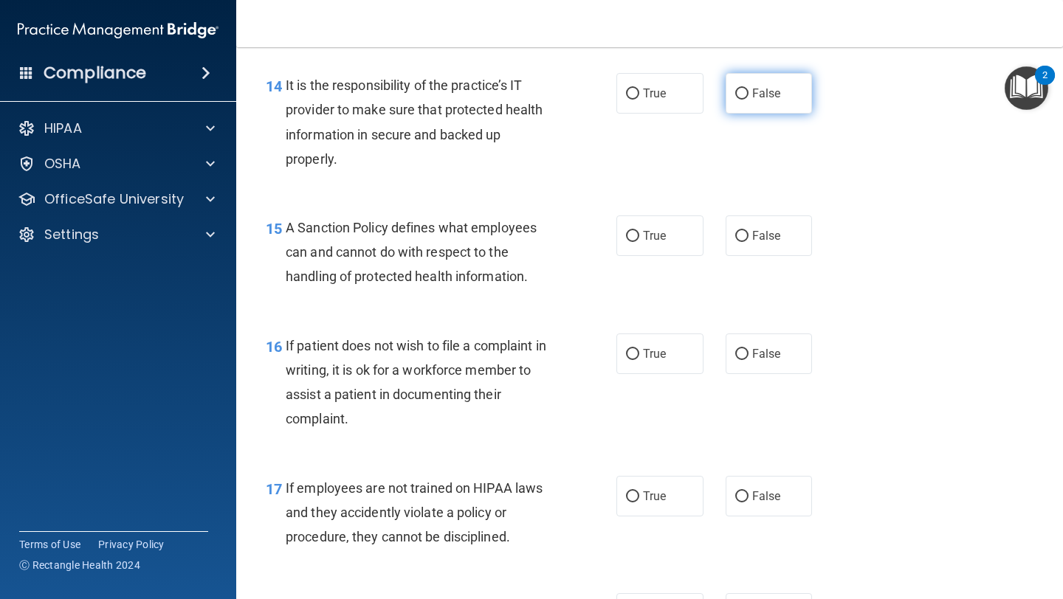
click at [773, 92] on span "False" at bounding box center [766, 93] width 29 height 14
click at [749, 92] on input "False" at bounding box center [741, 94] width 13 height 11
radio input "true"
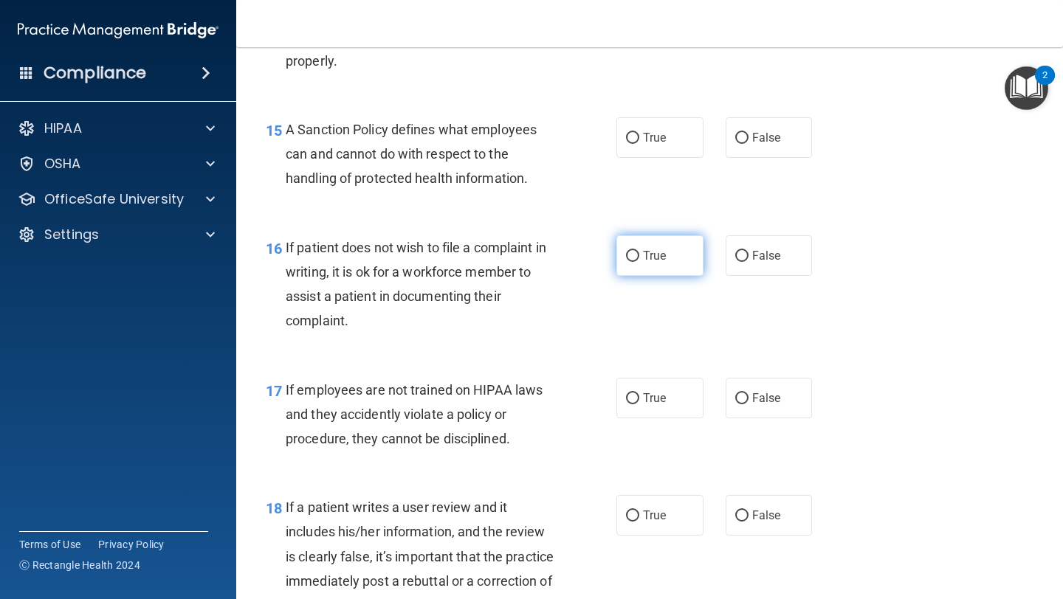
scroll to position [2294, 0]
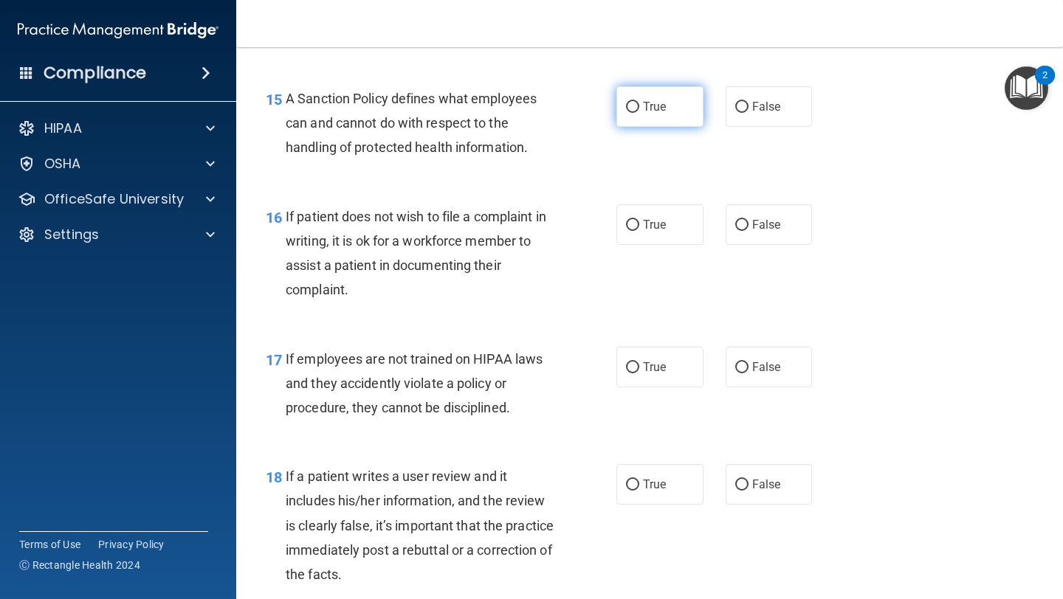
click at [662, 97] on label "True" at bounding box center [659, 106] width 87 height 41
click at [639, 102] on input "True" at bounding box center [632, 107] width 13 height 11
radio input "true"
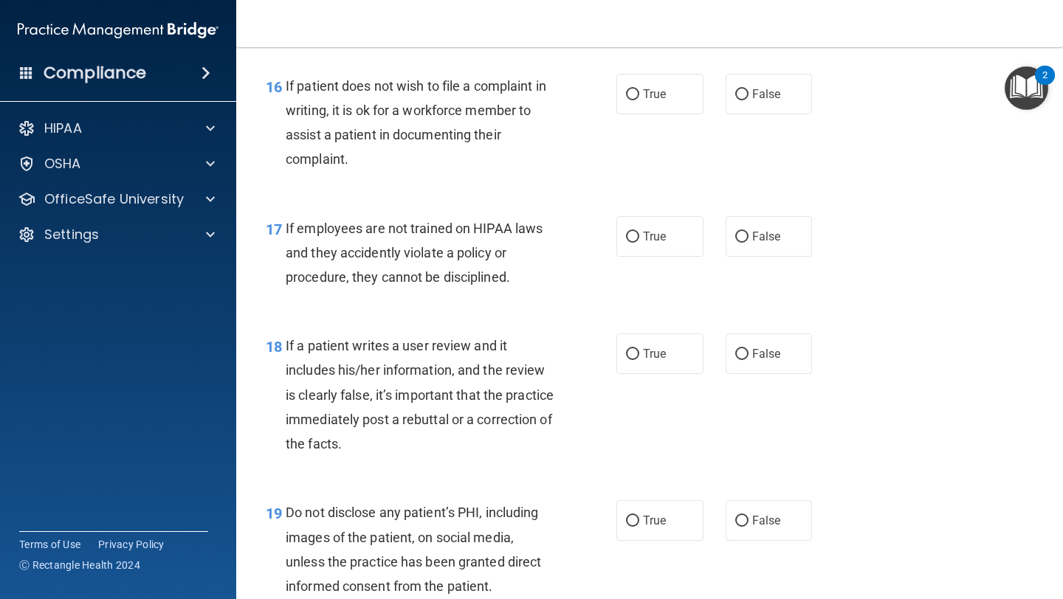
scroll to position [2424, 0]
click at [657, 94] on span "True" at bounding box center [654, 95] width 23 height 14
click at [639, 94] on input "True" at bounding box center [632, 95] width 13 height 11
radio input "true"
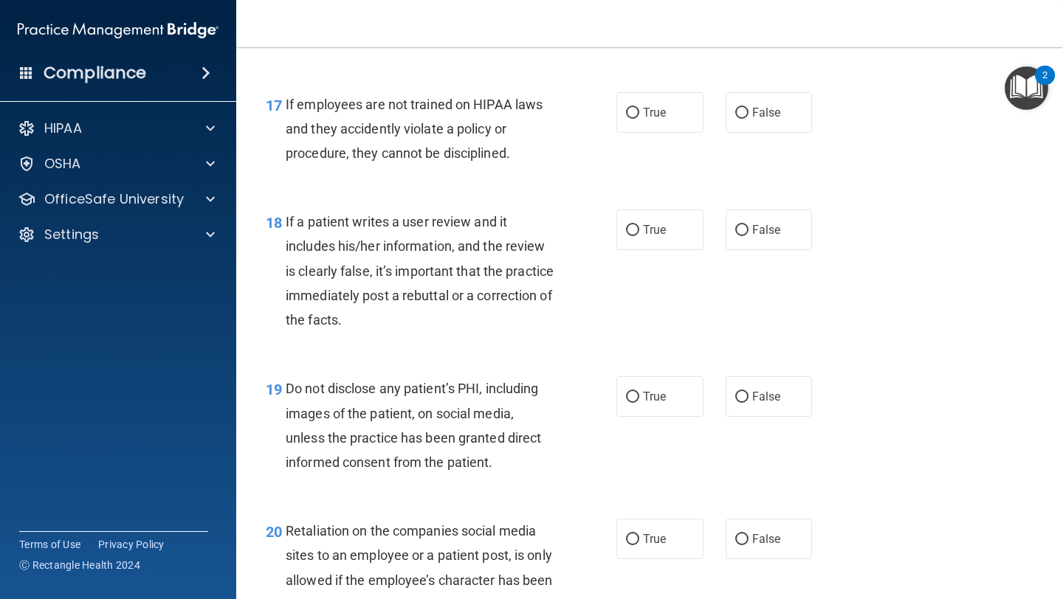
scroll to position [2554, 0]
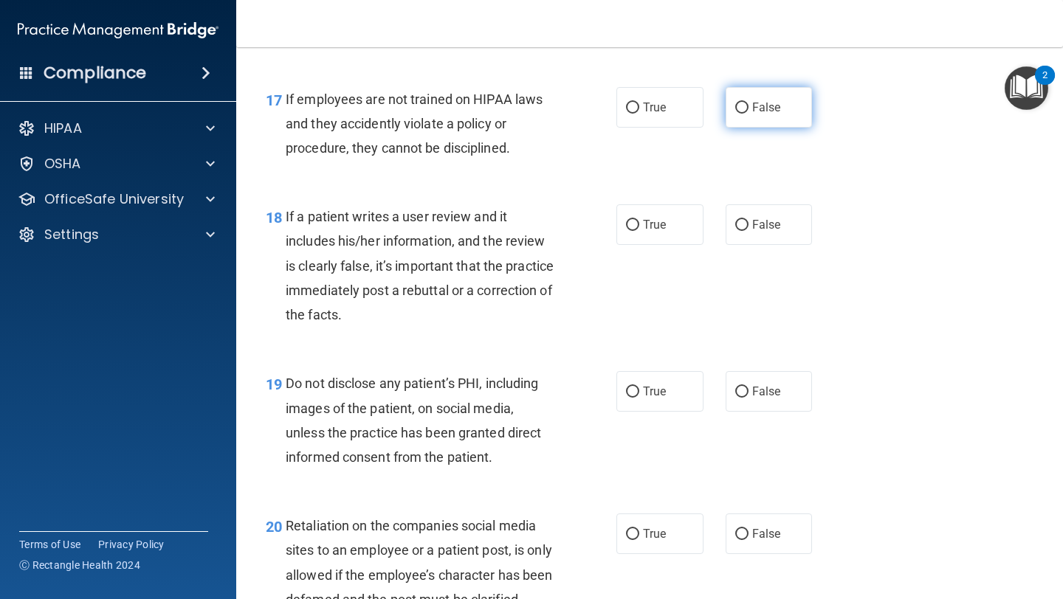
click at [766, 122] on label "False" at bounding box center [769, 107] width 87 height 41
click at [749, 114] on input "False" at bounding box center [741, 108] width 13 height 11
radio input "true"
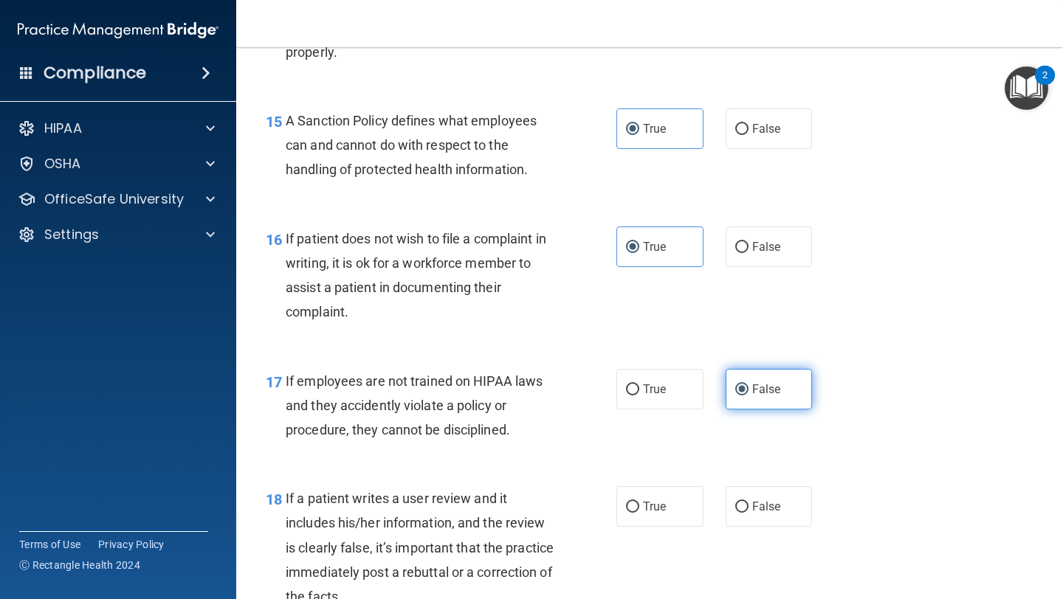
scroll to position [2271, 0]
click at [766, 122] on label "False" at bounding box center [769, 129] width 87 height 41
click at [749, 125] on input "False" at bounding box center [741, 130] width 13 height 11
radio input "true"
radio input "false"
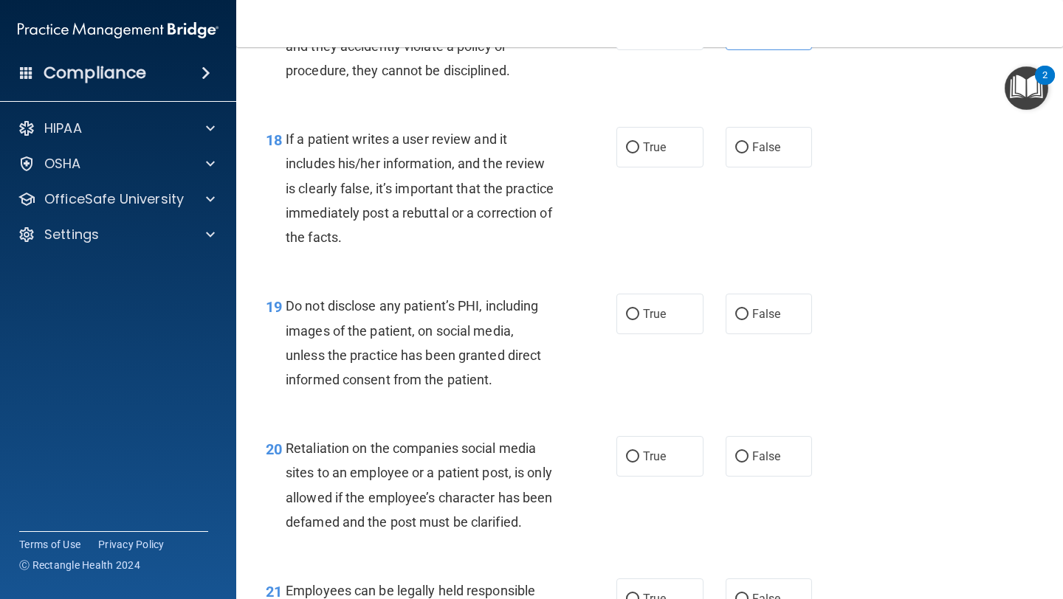
scroll to position [2633, 0]
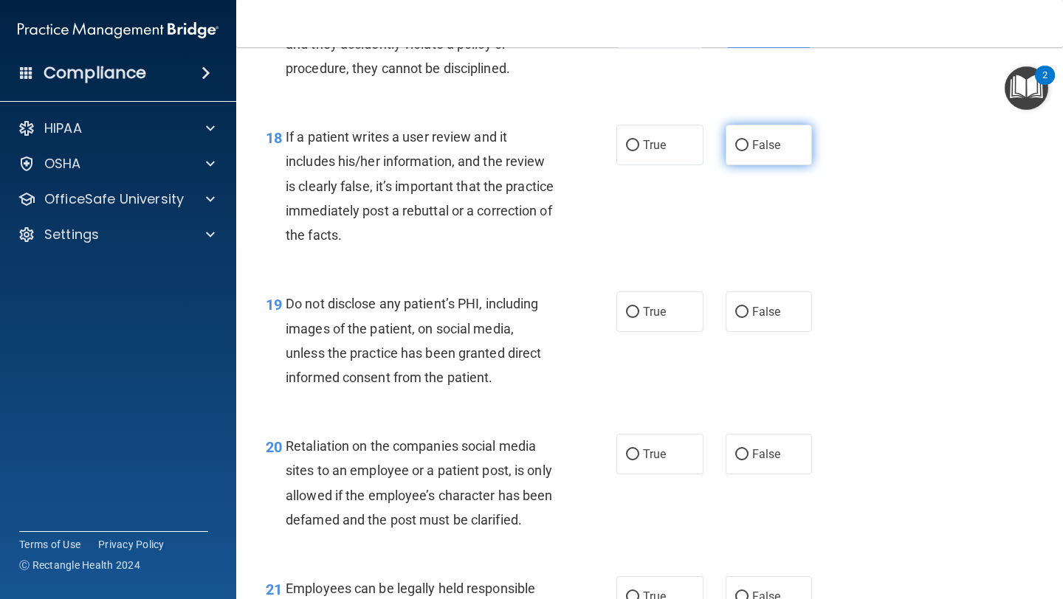
click at [757, 144] on span "False" at bounding box center [766, 145] width 29 height 14
click at [749, 144] on input "False" at bounding box center [741, 145] width 13 height 11
radio input "true"
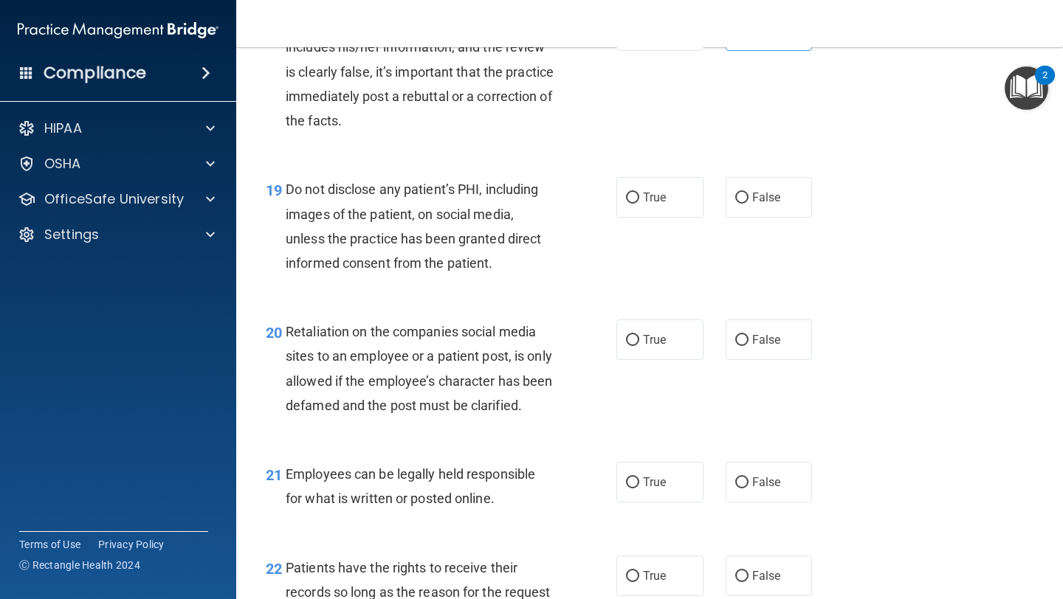
scroll to position [2751, 0]
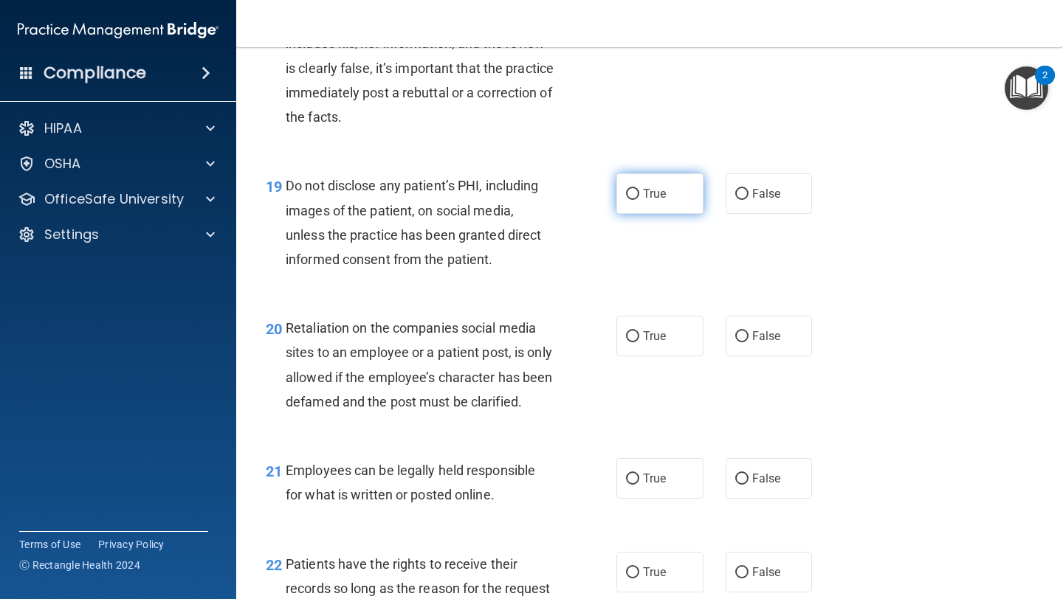
click at [661, 191] on span "True" at bounding box center [654, 194] width 23 height 14
click at [639, 191] on input "True" at bounding box center [632, 194] width 13 height 11
radio input "true"
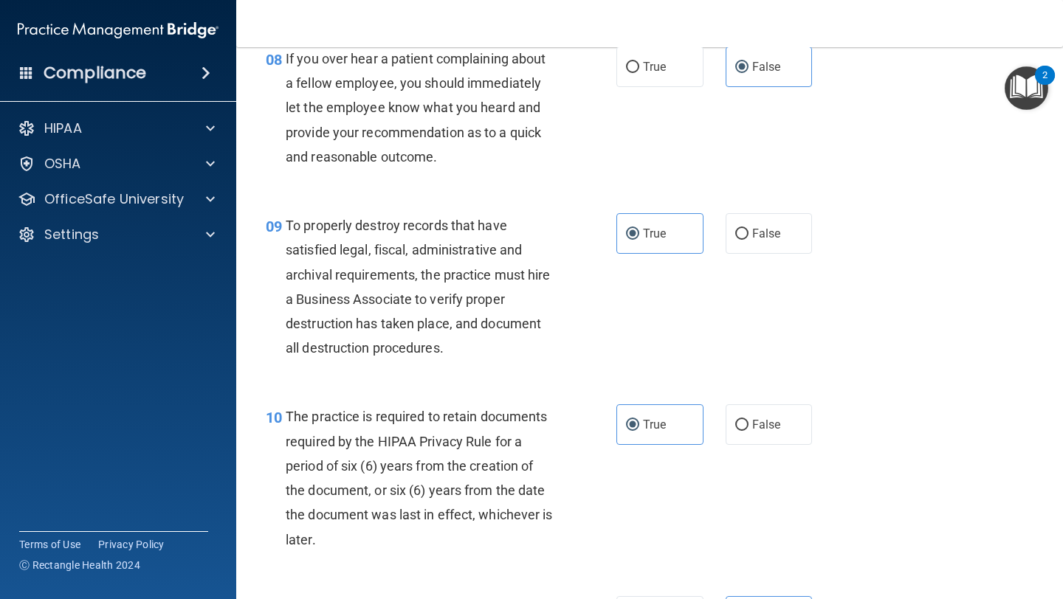
scroll to position [1241, 0]
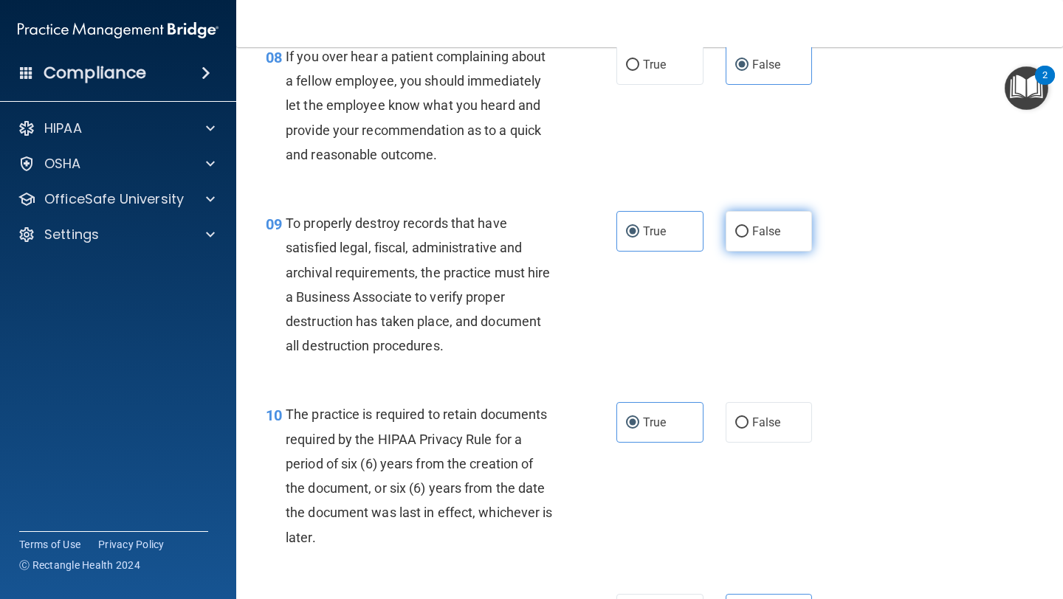
click at [766, 228] on span "False" at bounding box center [766, 231] width 29 height 14
click at [749, 228] on input "False" at bounding box center [741, 232] width 13 height 11
radio input "true"
radio input "false"
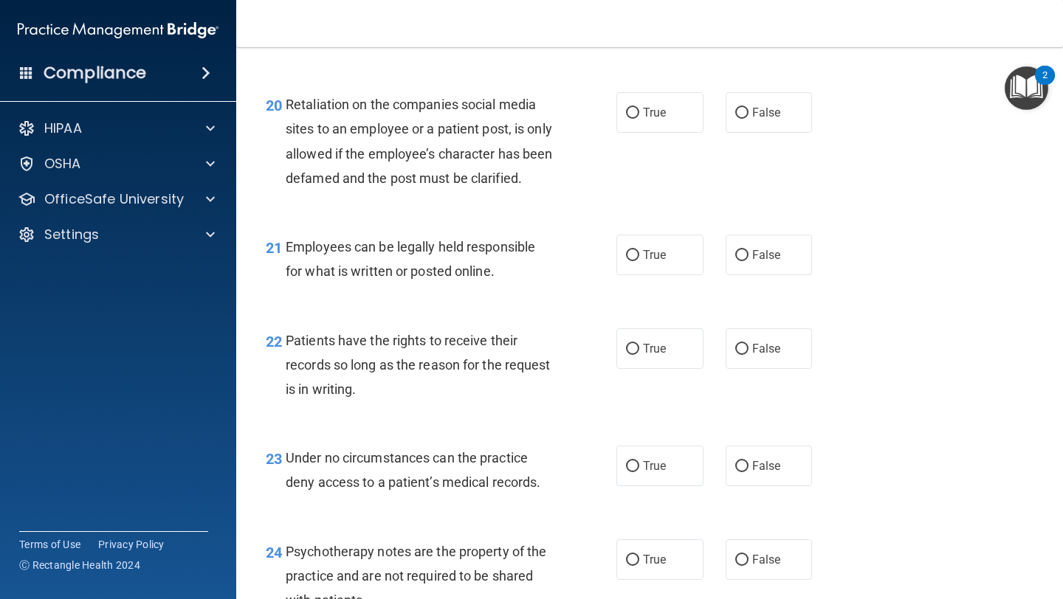
scroll to position [2979, 0]
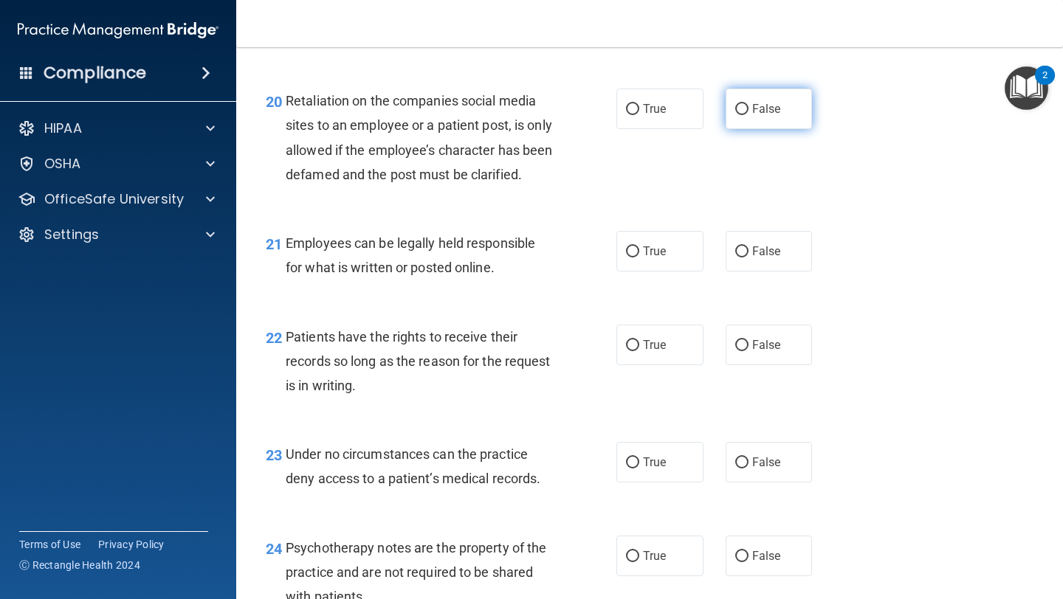
click at [770, 114] on span "False" at bounding box center [766, 109] width 29 height 14
click at [749, 114] on input "False" at bounding box center [741, 109] width 13 height 11
radio input "true"
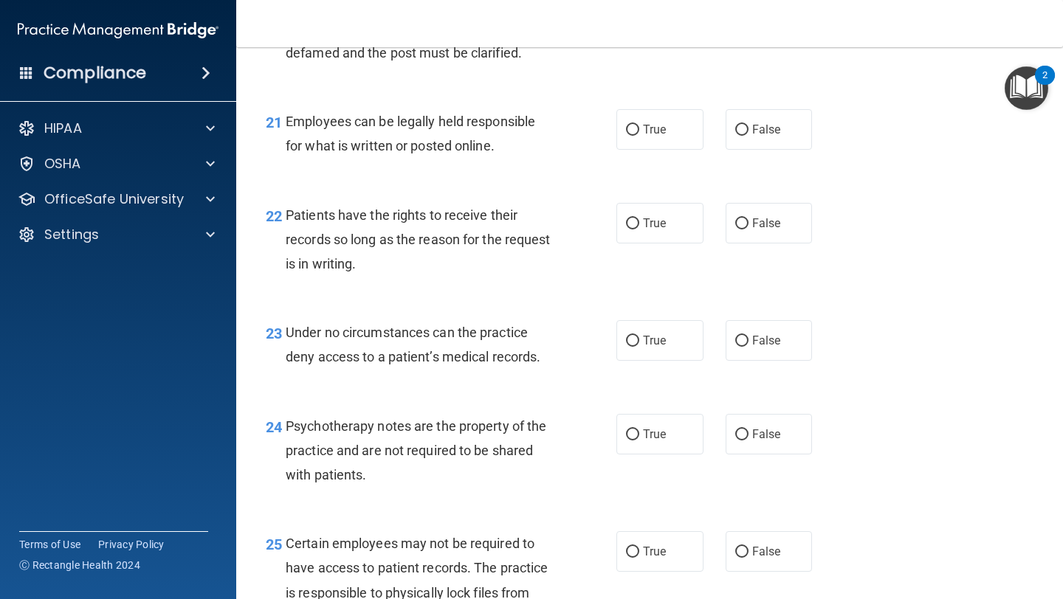
scroll to position [3104, 0]
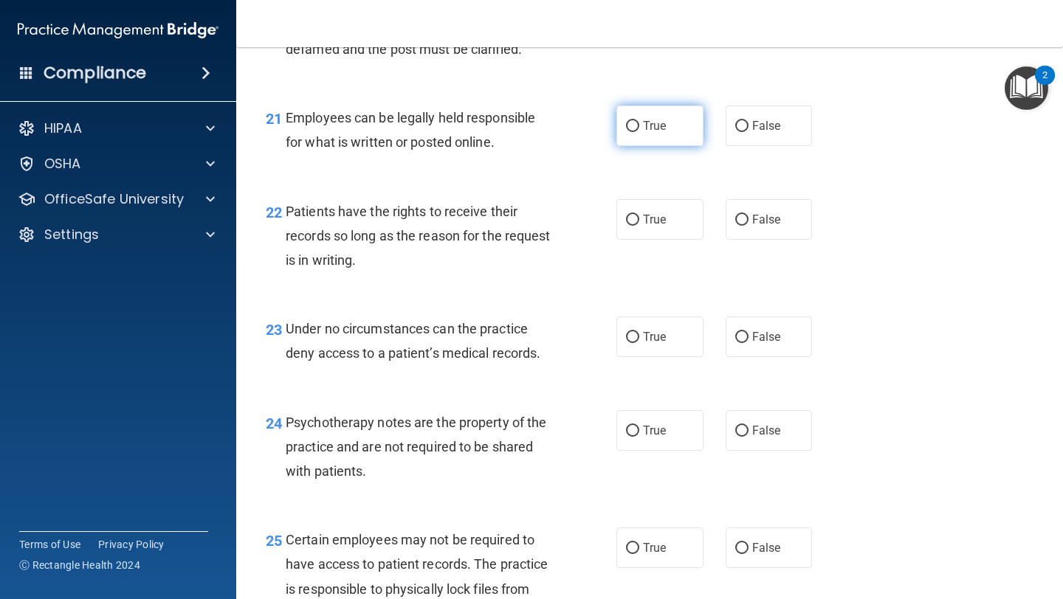
click at [638, 146] on label "True" at bounding box center [659, 126] width 87 height 41
click at [638, 132] on input "True" at bounding box center [632, 126] width 13 height 11
radio input "true"
click at [769, 227] on span "False" at bounding box center [766, 220] width 29 height 14
click at [749, 226] on input "False" at bounding box center [741, 220] width 13 height 11
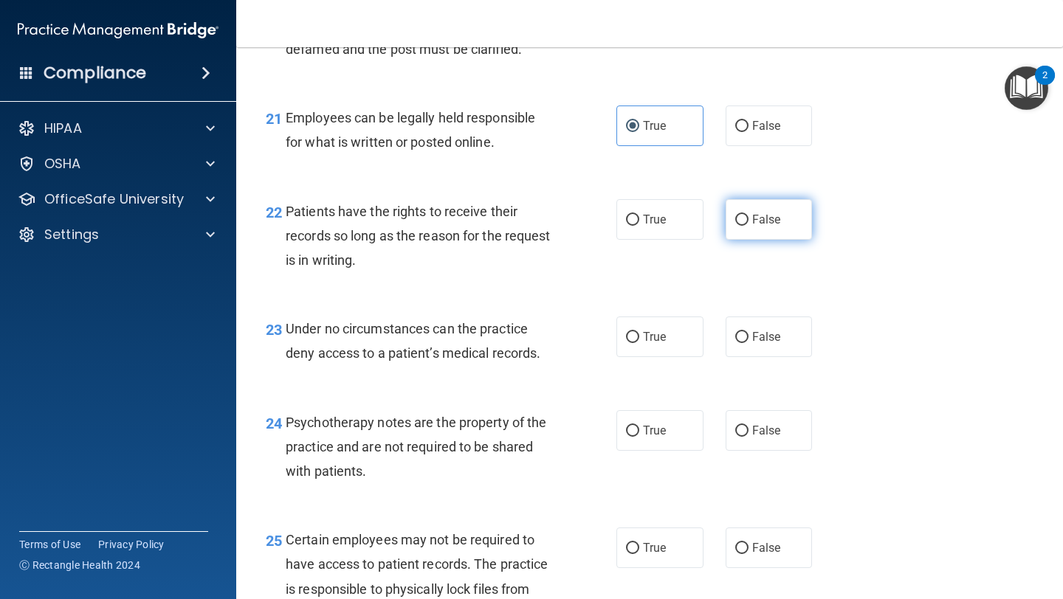
radio input "true"
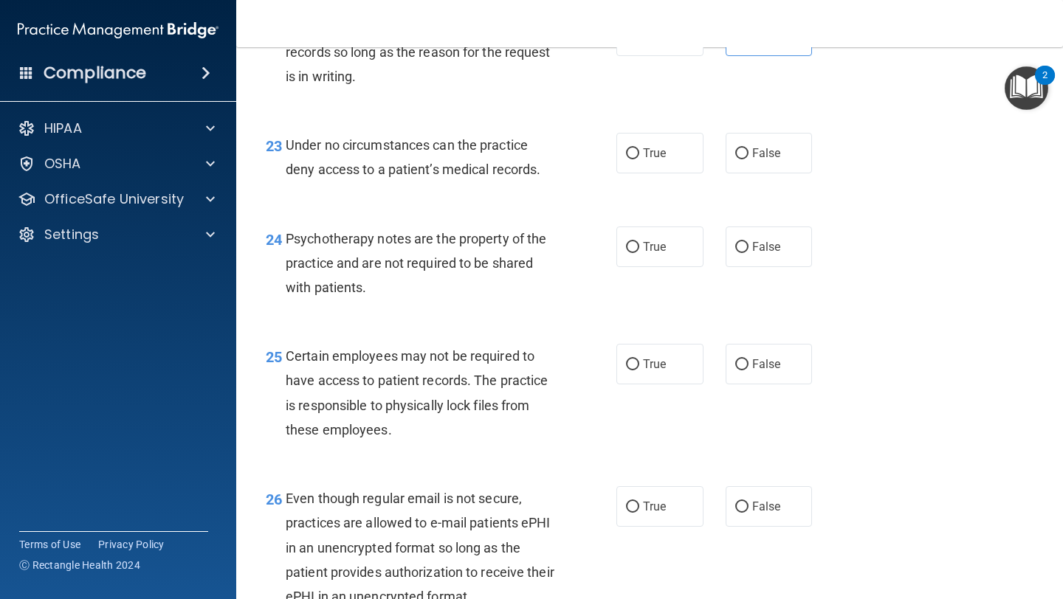
scroll to position [3291, 0]
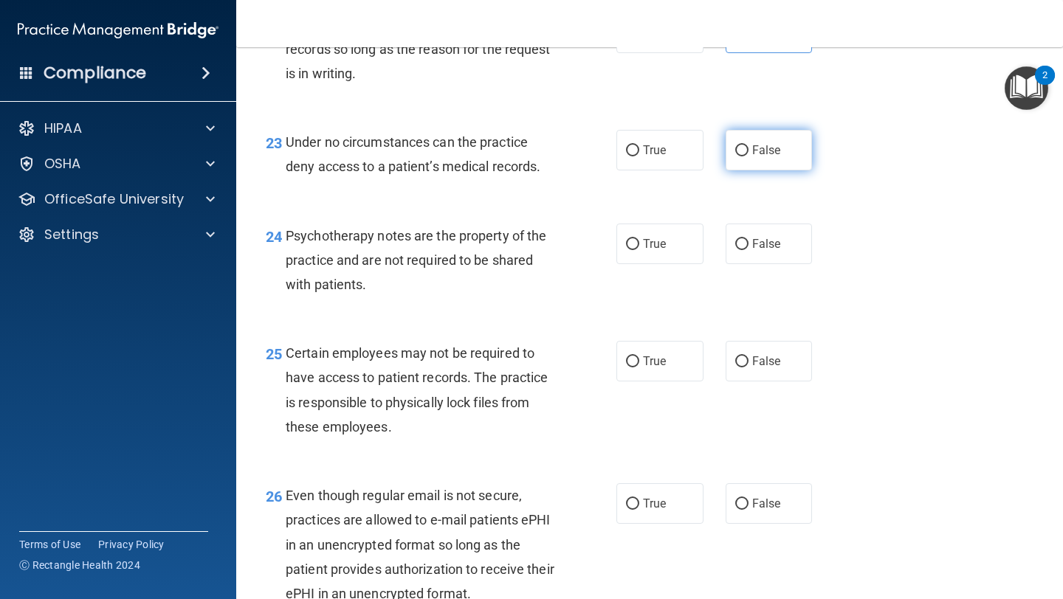
click at [770, 157] on span "False" at bounding box center [766, 150] width 29 height 14
click at [749, 157] on input "False" at bounding box center [741, 150] width 13 height 11
radio input "true"
click at [762, 264] on label "False" at bounding box center [769, 244] width 87 height 41
click at [749, 250] on input "False" at bounding box center [741, 244] width 13 height 11
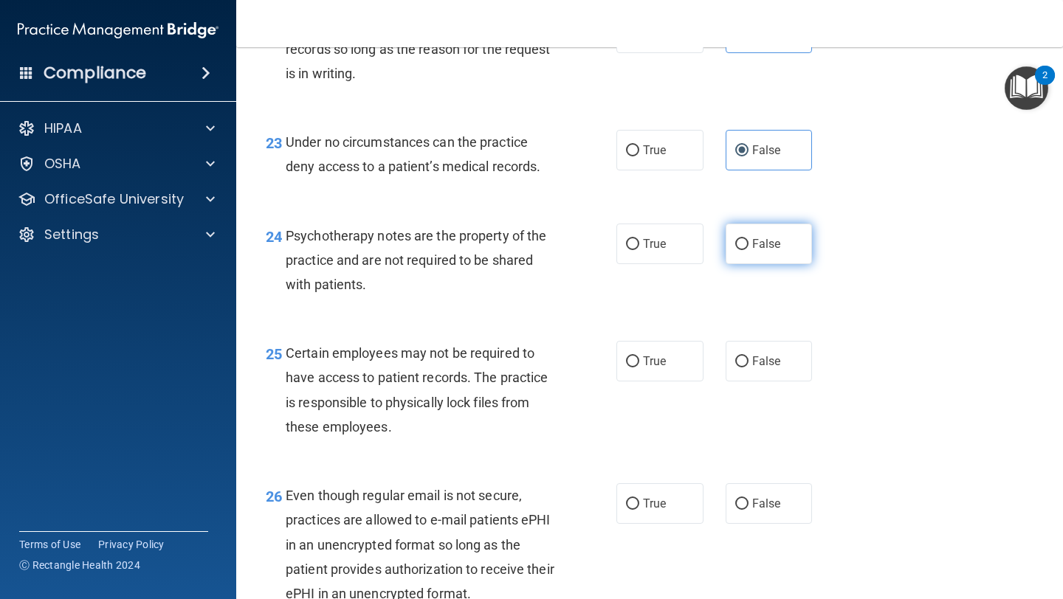
radio input "true"
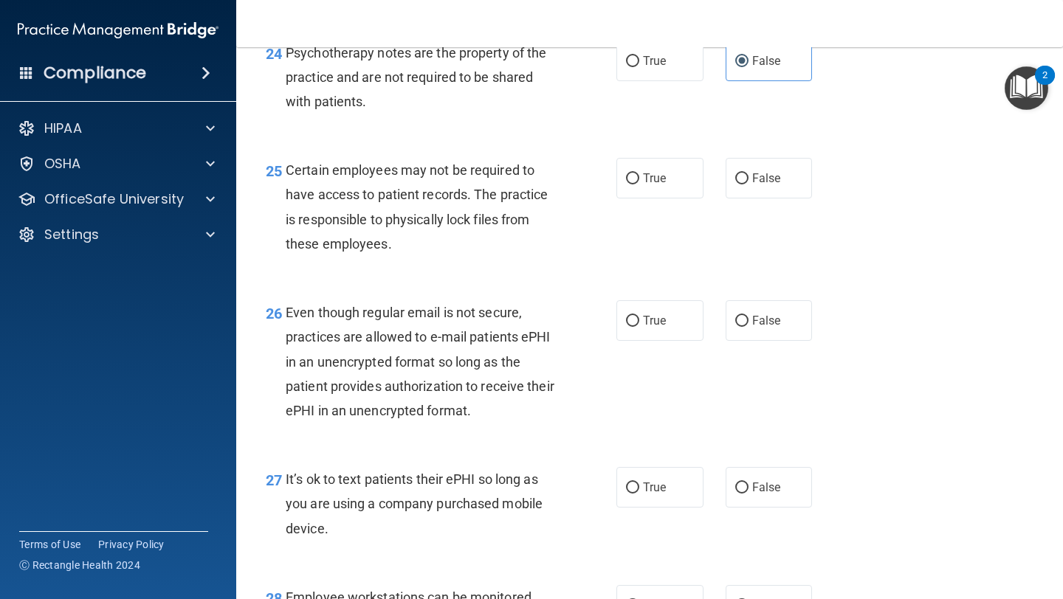
scroll to position [3477, 0]
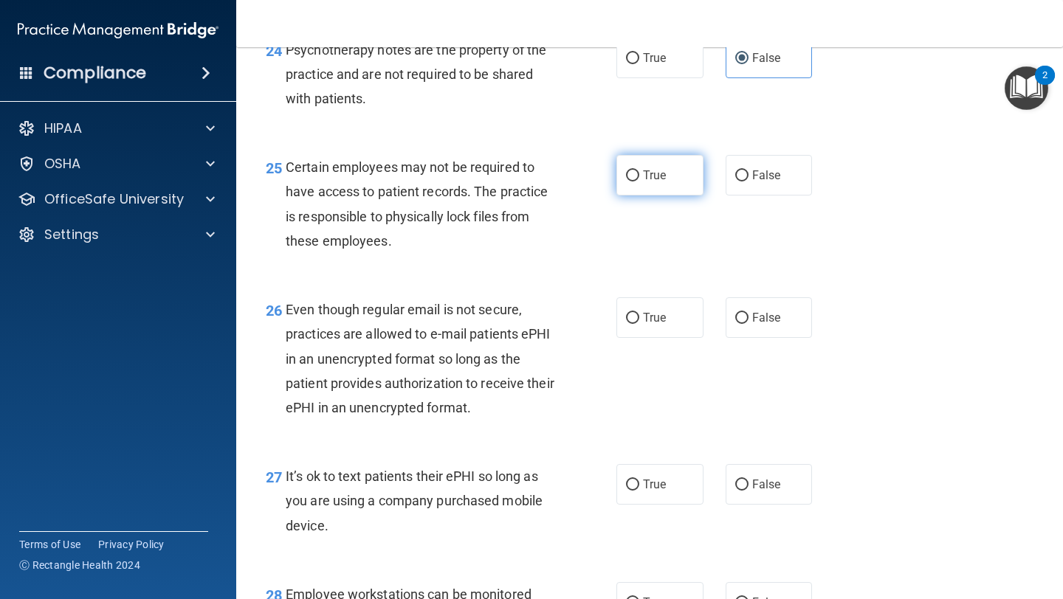
click at [654, 182] on span "True" at bounding box center [654, 175] width 23 height 14
click at [639, 182] on input "True" at bounding box center [632, 176] width 13 height 11
radio input "true"
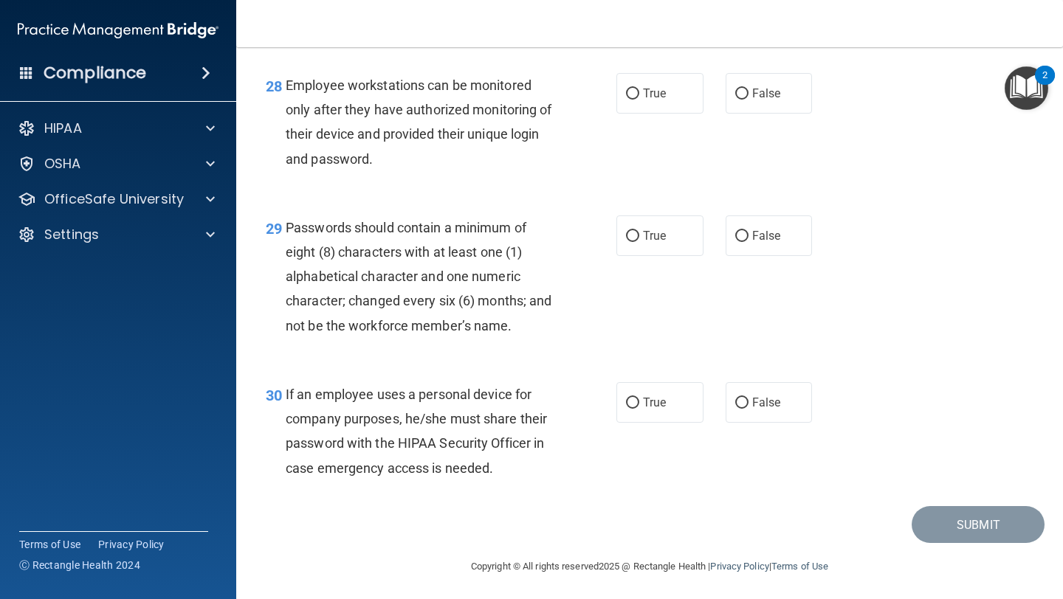
scroll to position [4015, 0]
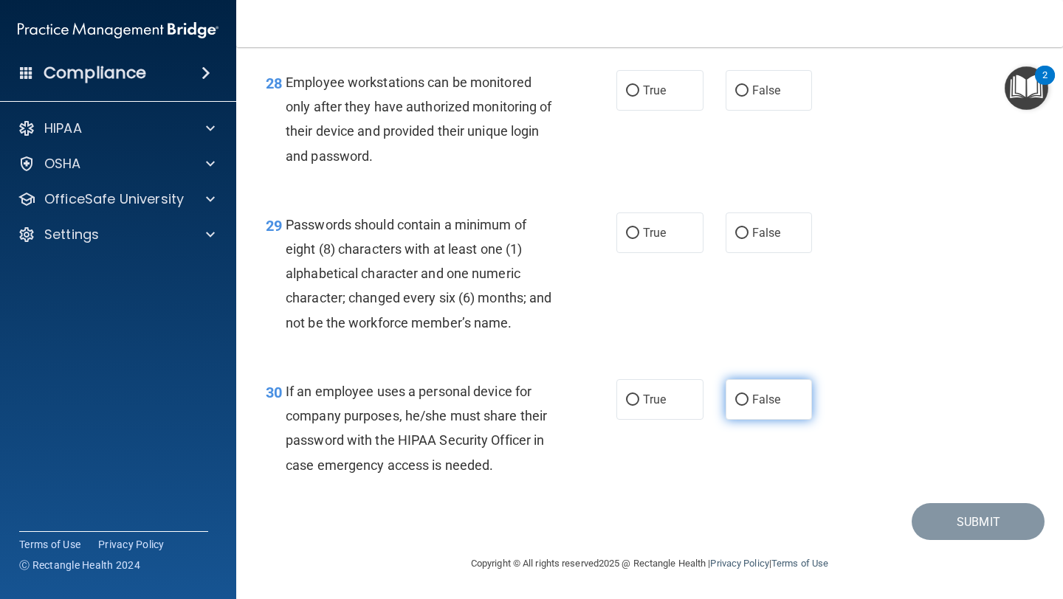
click at [770, 402] on span "False" at bounding box center [766, 400] width 29 height 14
click at [749, 402] on input "False" at bounding box center [741, 400] width 13 height 11
radio input "true"
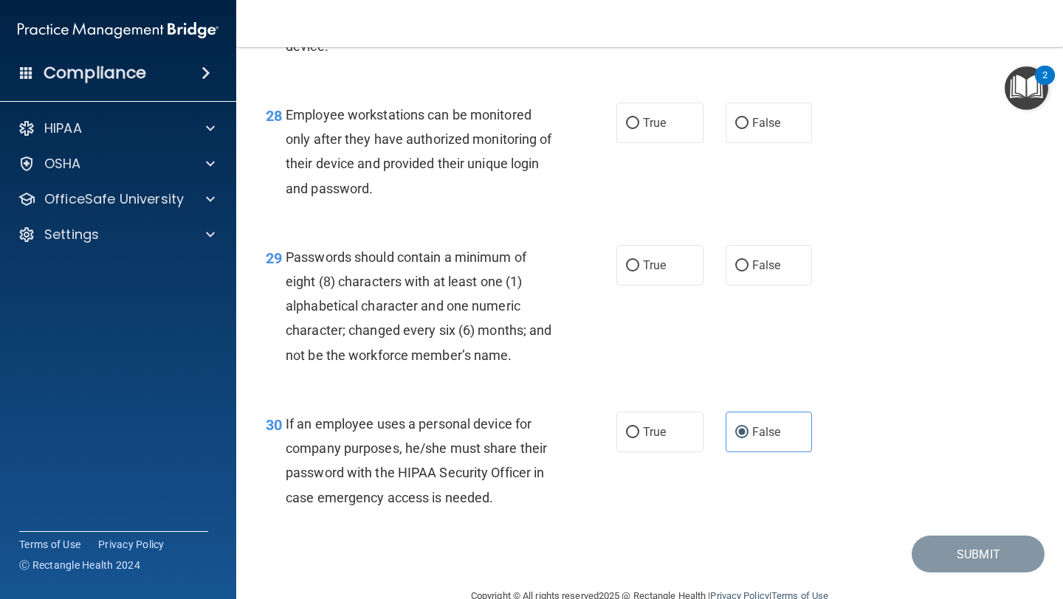
scroll to position [3953, 0]
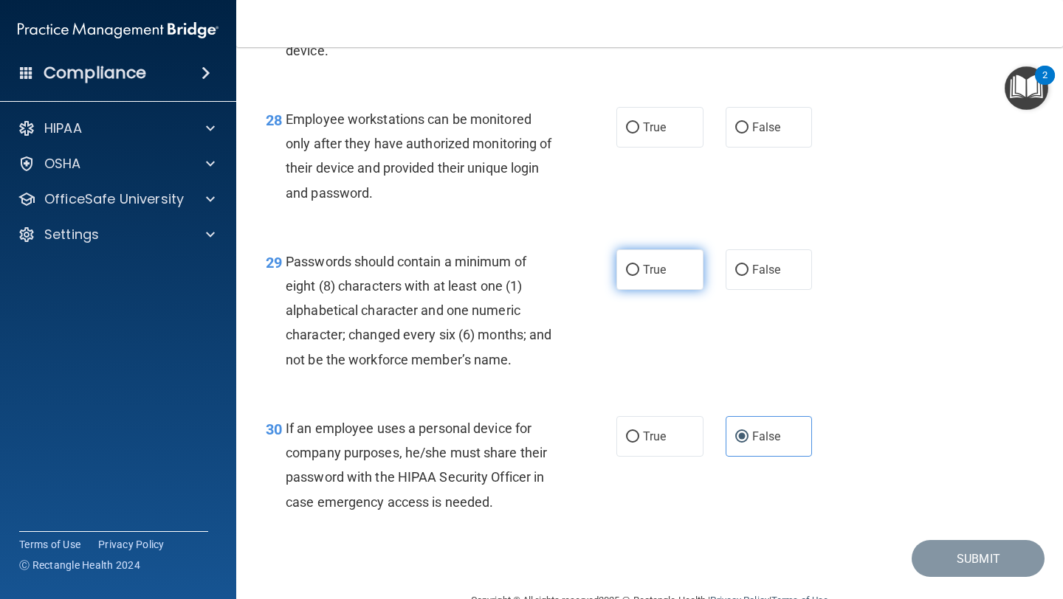
click at [678, 290] on label "True" at bounding box center [659, 270] width 87 height 41
click at [639, 276] on input "True" at bounding box center [632, 270] width 13 height 11
radio input "true"
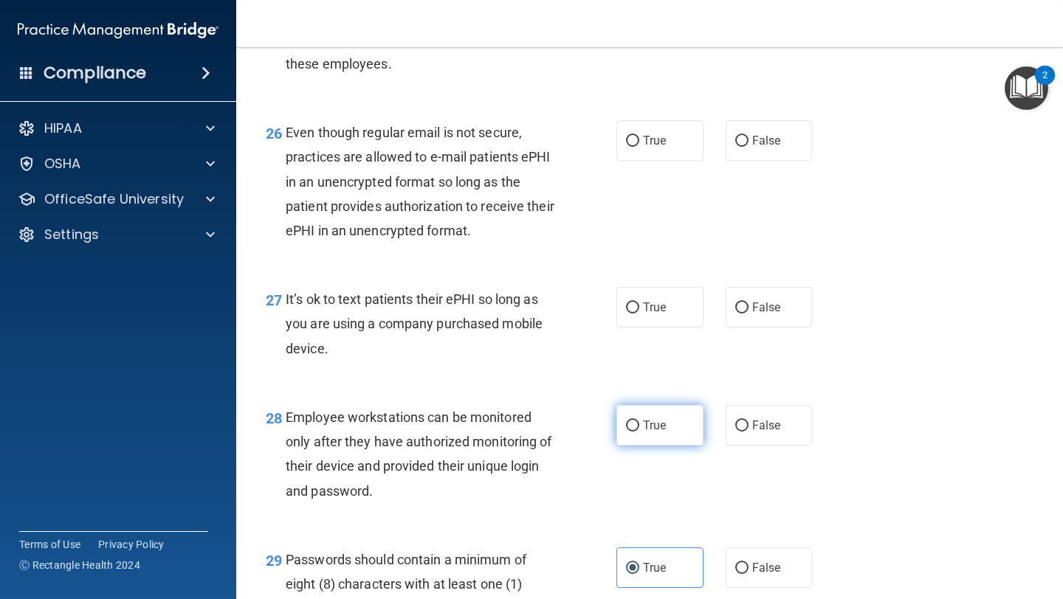
scroll to position [3656, 0]
click at [664, 146] on span "True" at bounding box center [654, 139] width 23 height 14
click at [639, 145] on input "True" at bounding box center [632, 139] width 13 height 11
radio input "true"
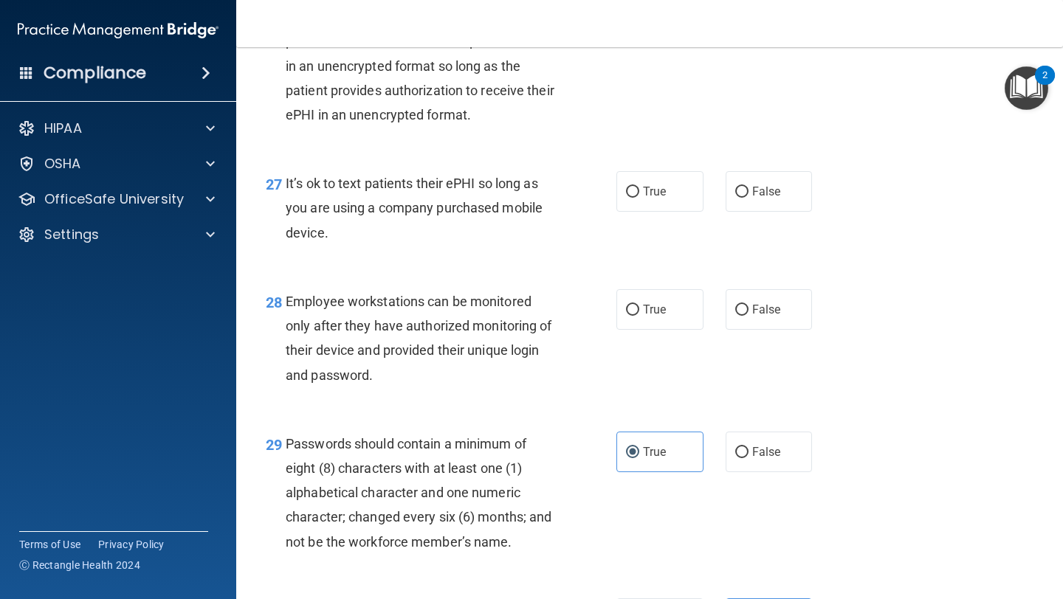
scroll to position [3803, 0]
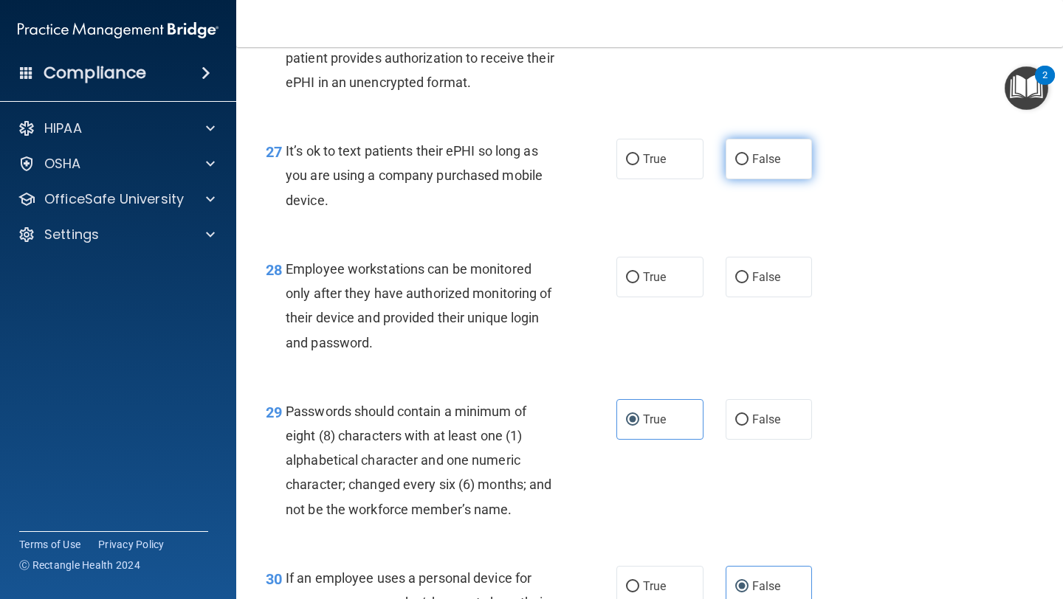
click at [761, 166] on span "False" at bounding box center [766, 159] width 29 height 14
click at [749, 165] on input "False" at bounding box center [741, 159] width 13 height 11
radio input "true"
click at [746, 286] on label "False" at bounding box center [769, 277] width 87 height 41
click at [746, 283] on input "False" at bounding box center [741, 277] width 13 height 11
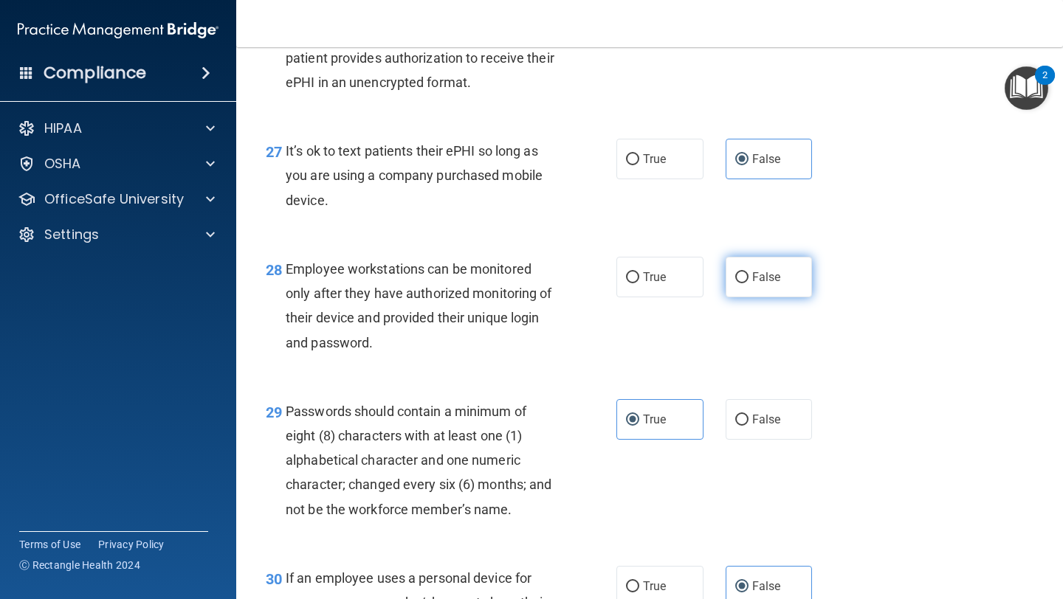
radio input "true"
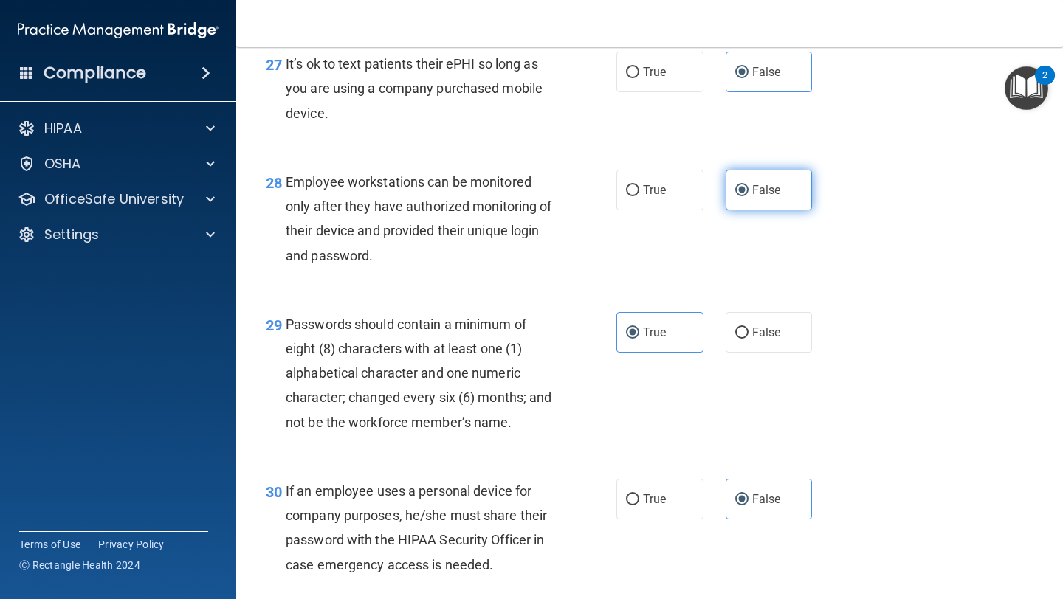
scroll to position [4015, 0]
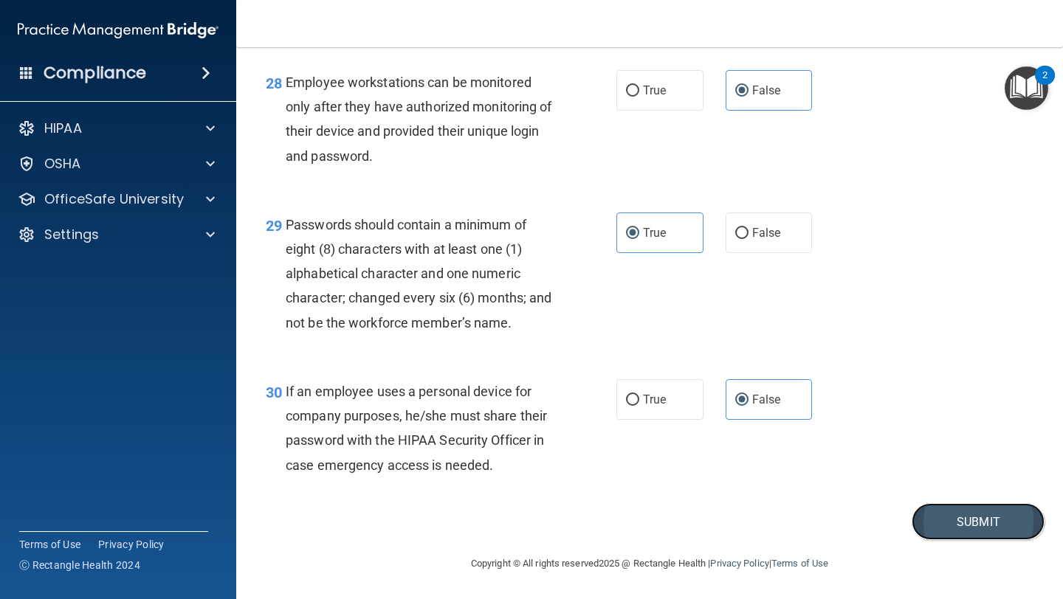
click at [975, 506] on button "Submit" at bounding box center [978, 522] width 133 height 38
click at [975, 516] on button "Submit" at bounding box center [978, 522] width 133 height 38
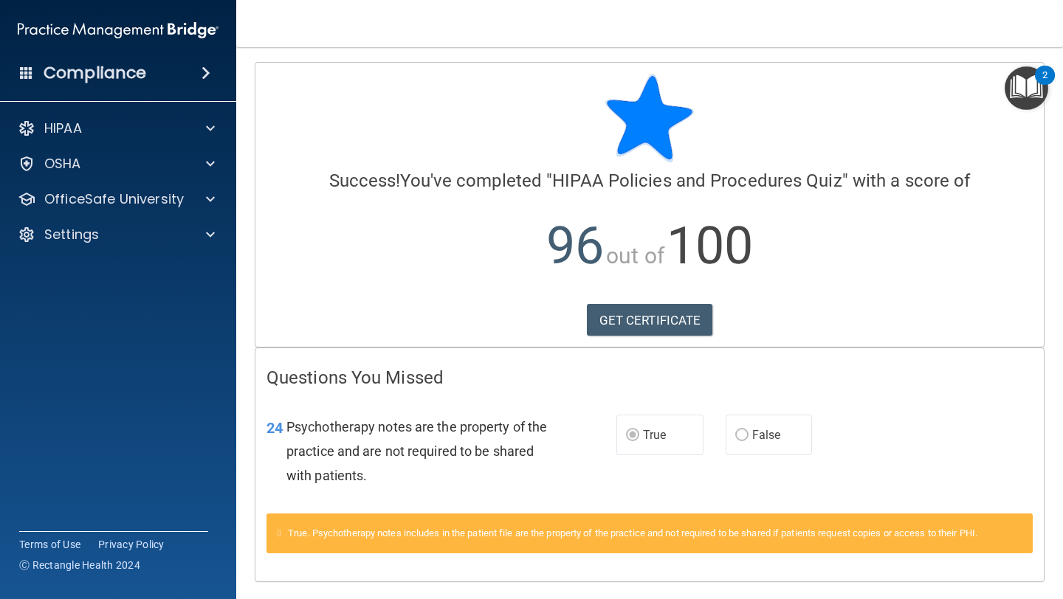
scroll to position [42, 0]
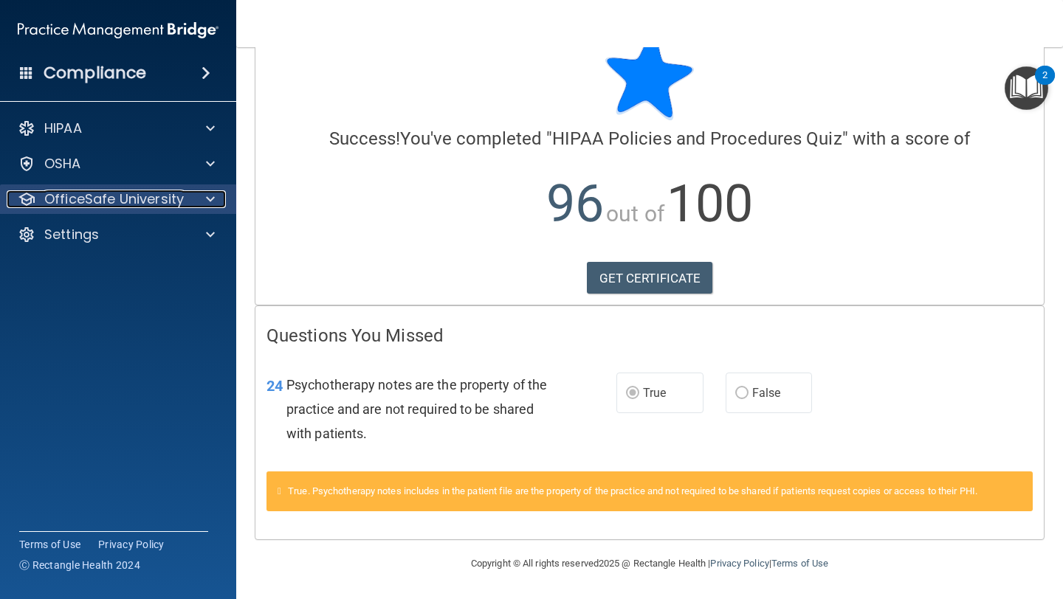
click at [110, 196] on p "OfficeSafe University" at bounding box center [114, 199] width 140 height 18
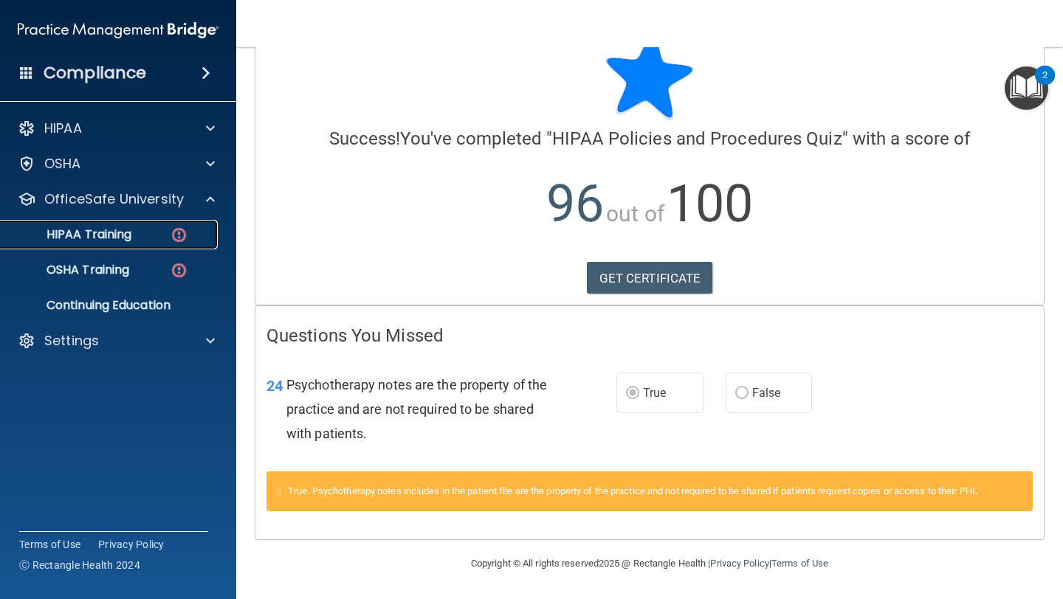
click at [117, 231] on p "HIPAA Training" at bounding box center [71, 234] width 122 height 15
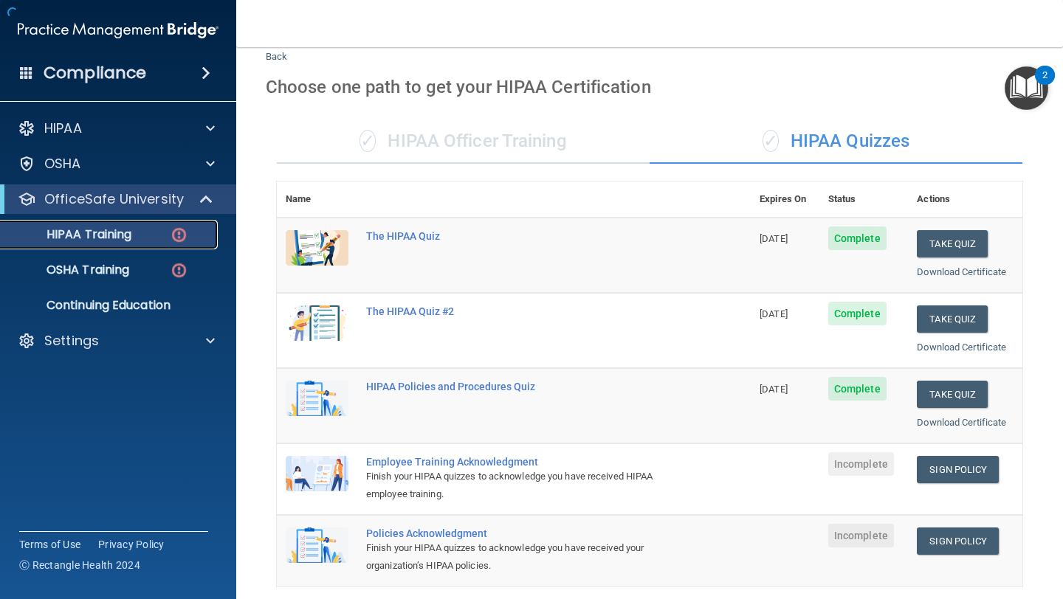
scroll to position [505, 0]
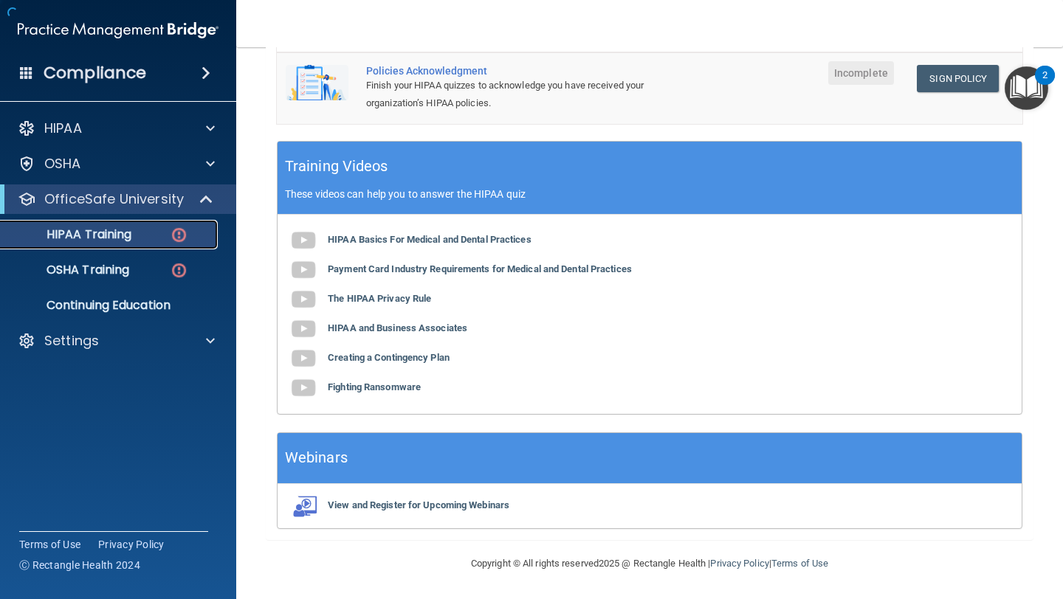
click at [117, 231] on p "HIPAA Training" at bounding box center [71, 234] width 122 height 15
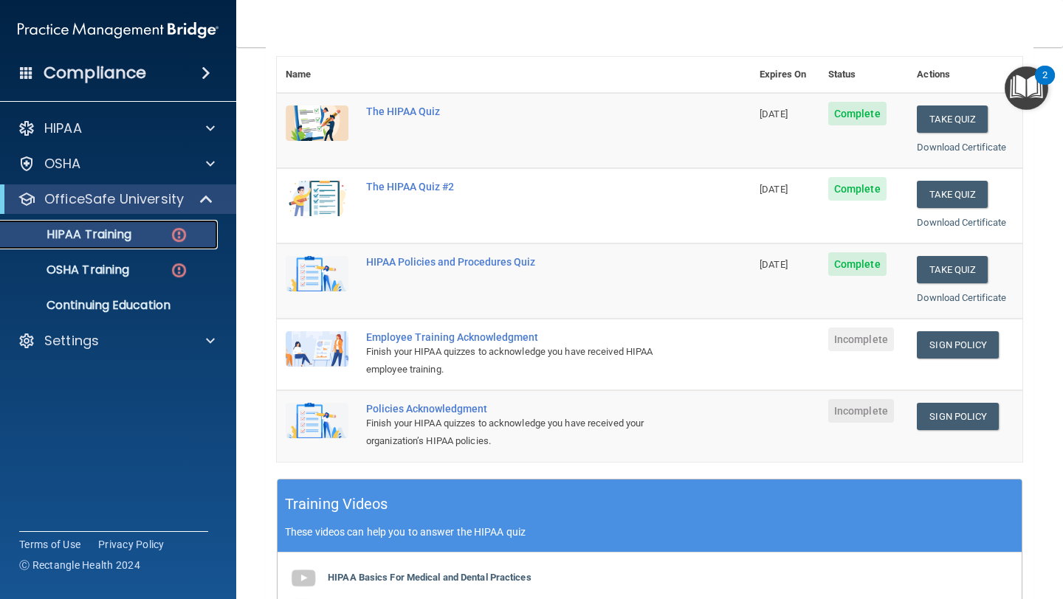
scroll to position [169, 0]
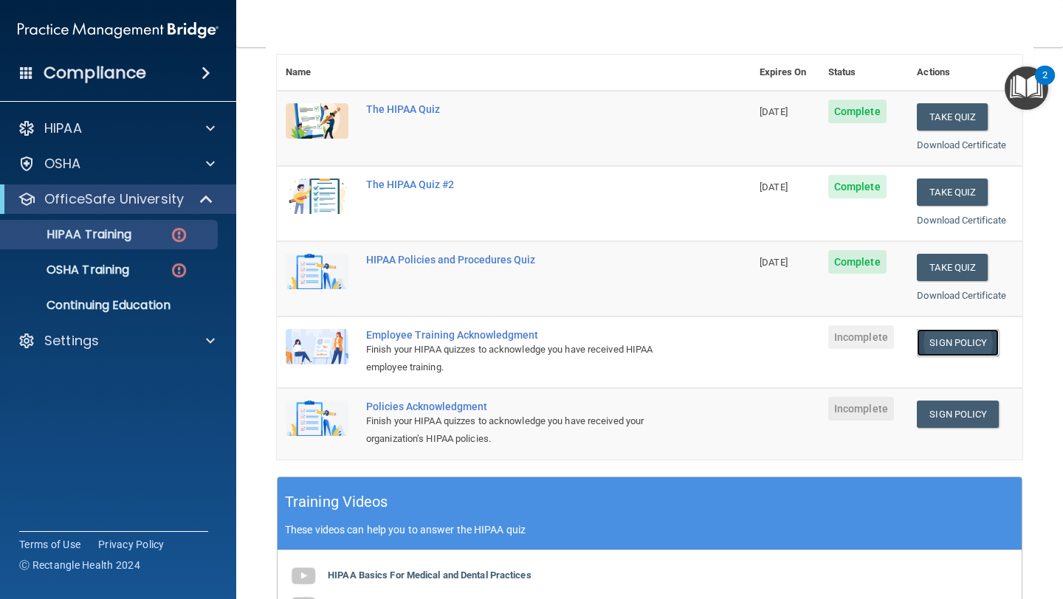
click at [948, 347] on link "Sign Policy" at bounding box center [958, 342] width 82 height 27
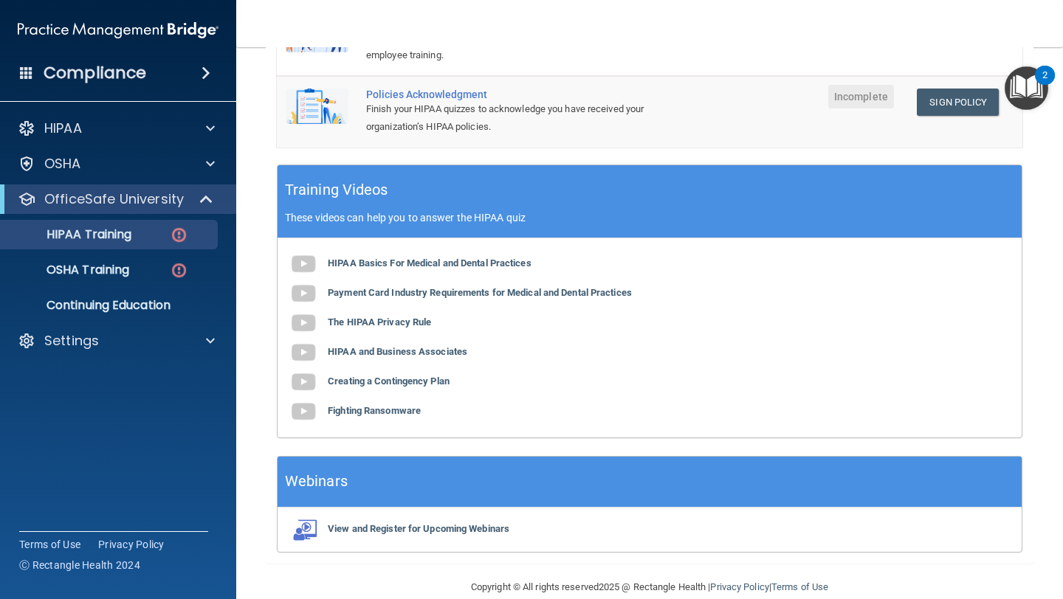
scroll to position [505, 0]
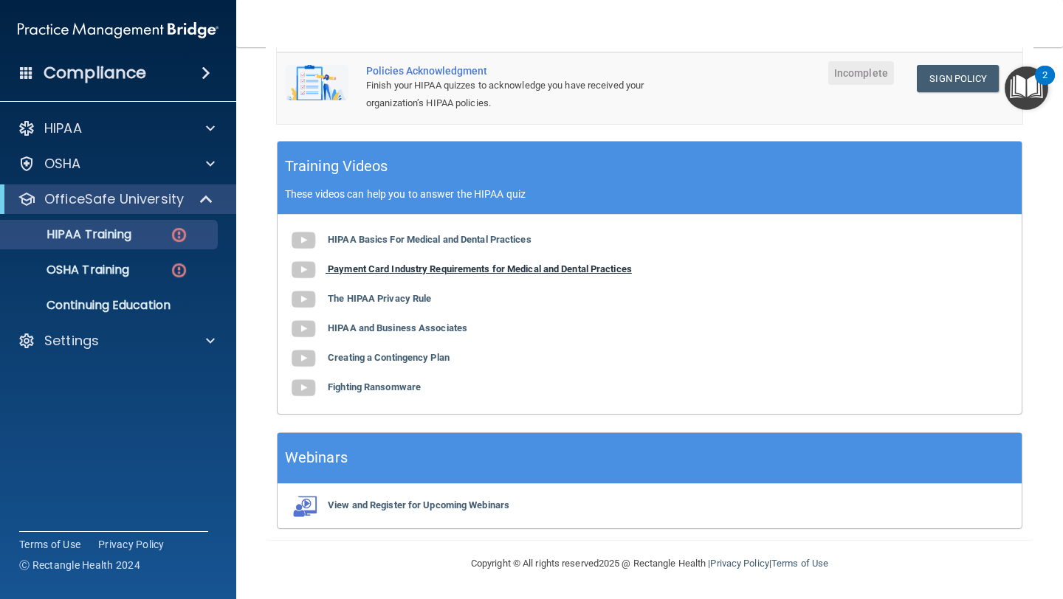
click at [470, 272] on b "Payment Card Industry Requirements for Medical and Dental Practices" at bounding box center [480, 269] width 304 height 11
click at [345, 308] on div "HIPAA Basics For Medical and Dental Practices Payment Card Industry Requirement…" at bounding box center [650, 314] width 744 height 199
click at [347, 301] on b "The HIPAA Privacy Rule" at bounding box center [379, 298] width 103 height 11
click at [361, 326] on b "HIPAA and Business Associates" at bounding box center [398, 328] width 140 height 11
click at [369, 360] on b "Creating a Contingency Plan" at bounding box center [389, 357] width 122 height 11
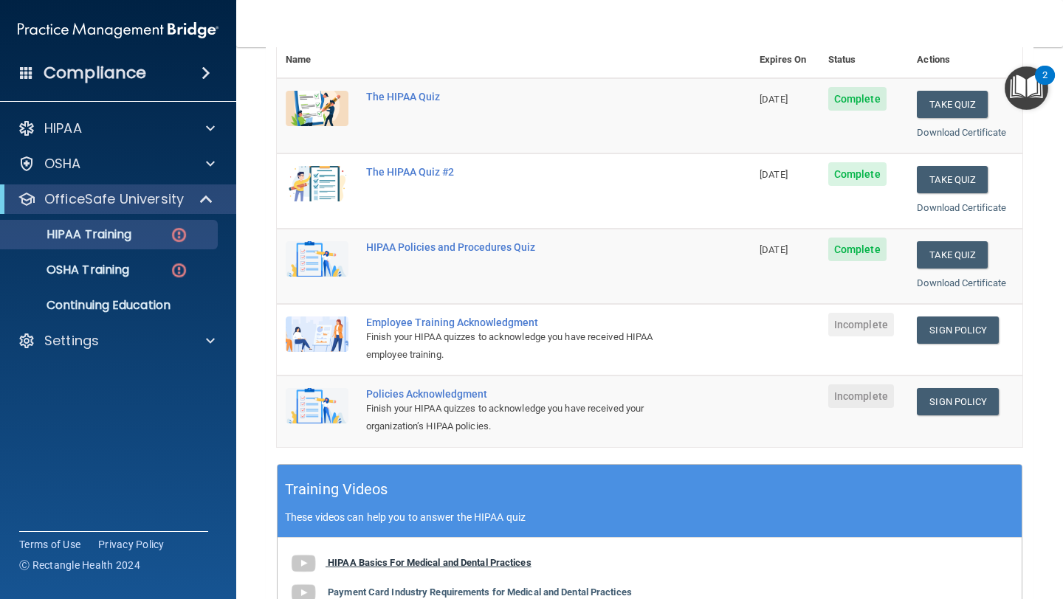
scroll to position [203, 0]
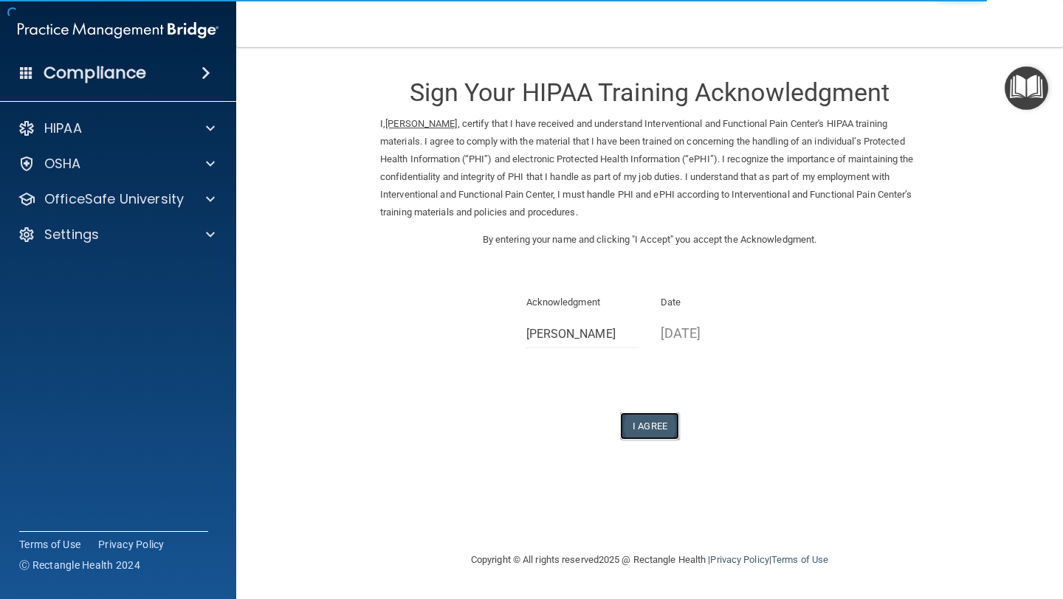
click at [643, 435] on button "I Agree" at bounding box center [649, 426] width 59 height 27
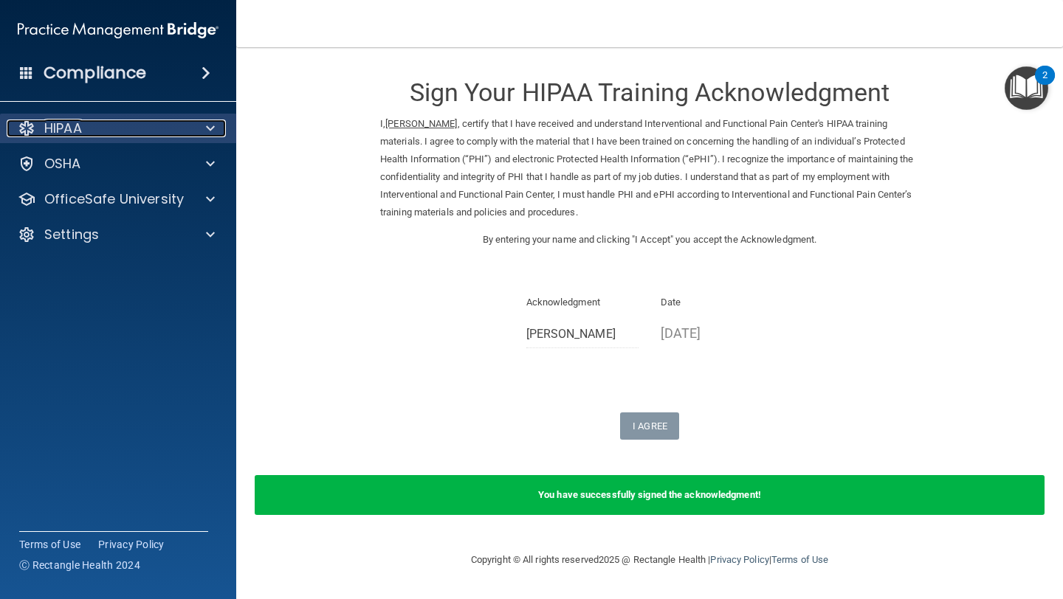
click at [210, 126] on span at bounding box center [210, 129] width 9 height 18
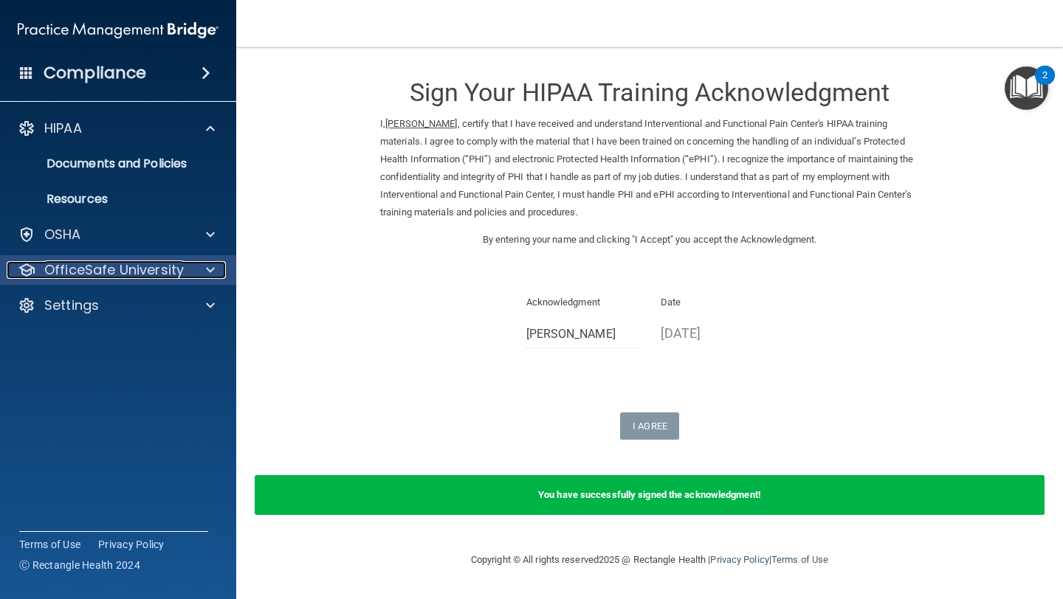
click at [150, 270] on p "OfficeSafe University" at bounding box center [114, 270] width 140 height 18
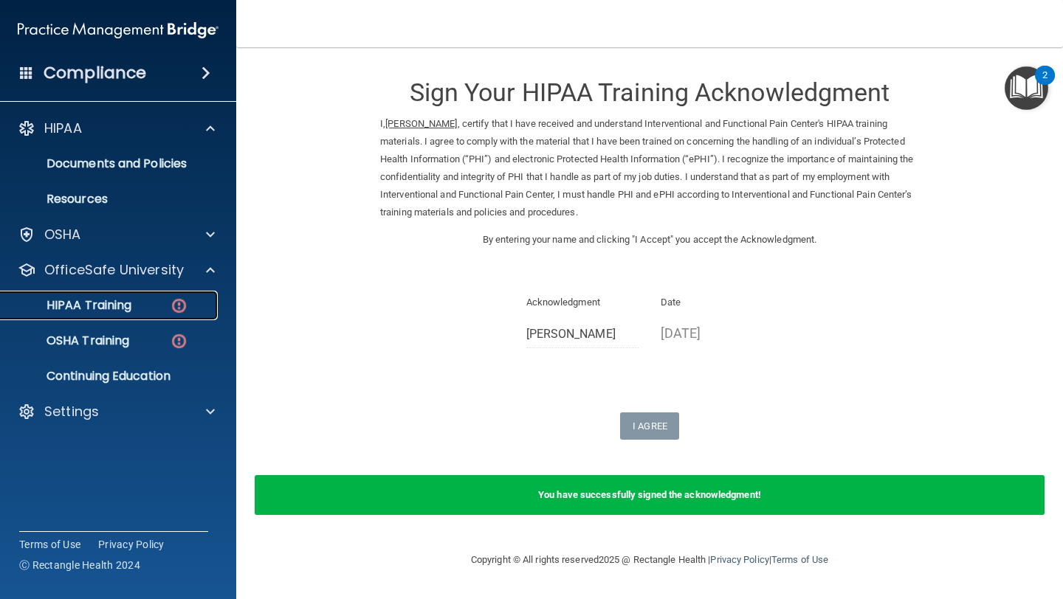
click at [142, 299] on div "HIPAA Training" at bounding box center [111, 305] width 202 height 15
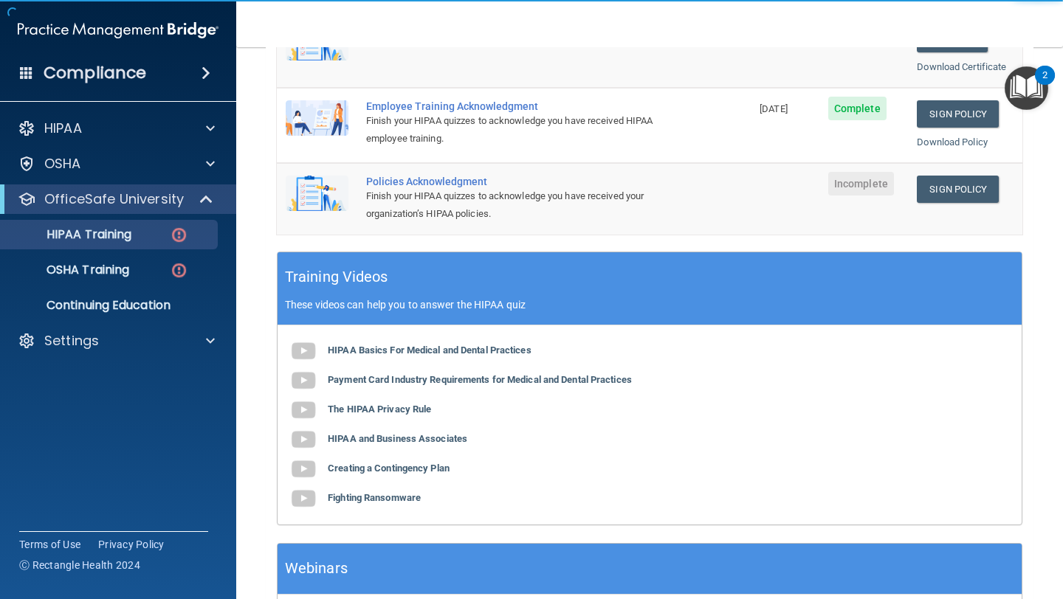
scroll to position [408, 0]
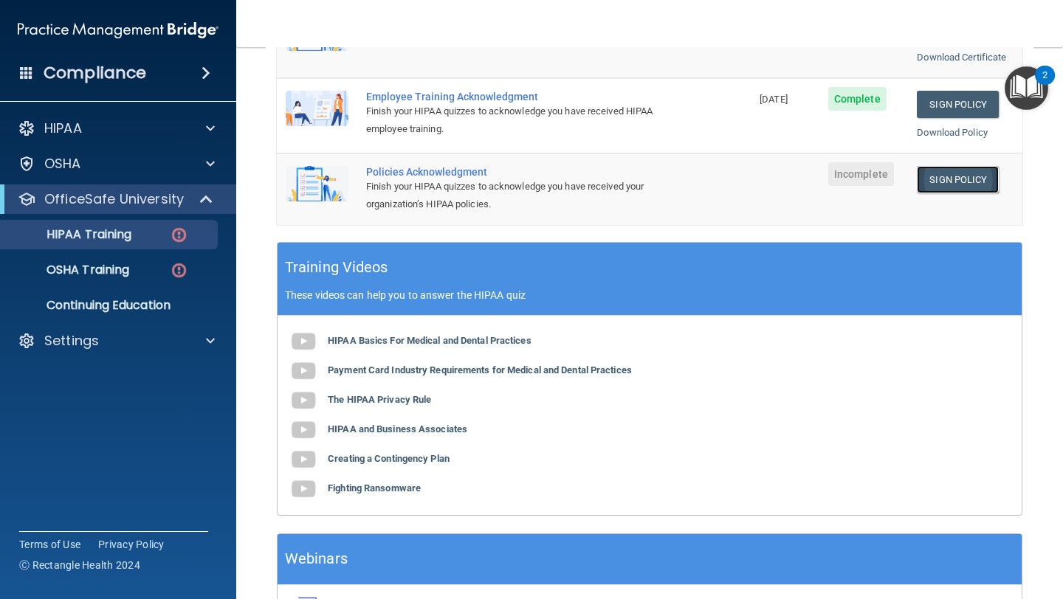
click at [965, 178] on link "Sign Policy" at bounding box center [958, 179] width 82 height 27
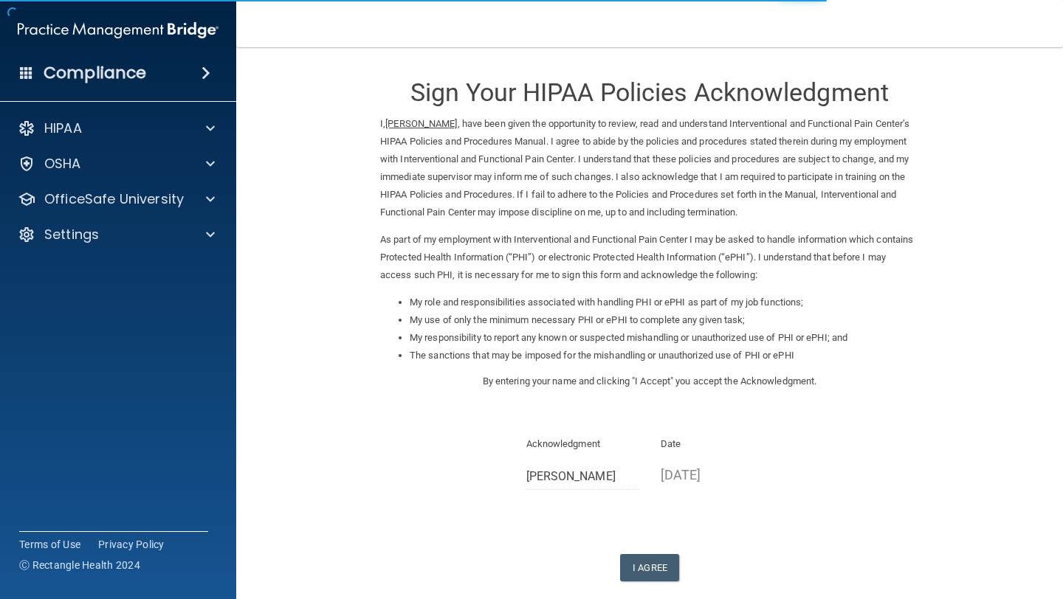
click at [660, 553] on div "Sign Your HIPAA Policies Acknowledgment I, Nikki Rossi , have been given the op…" at bounding box center [649, 322] width 539 height 520
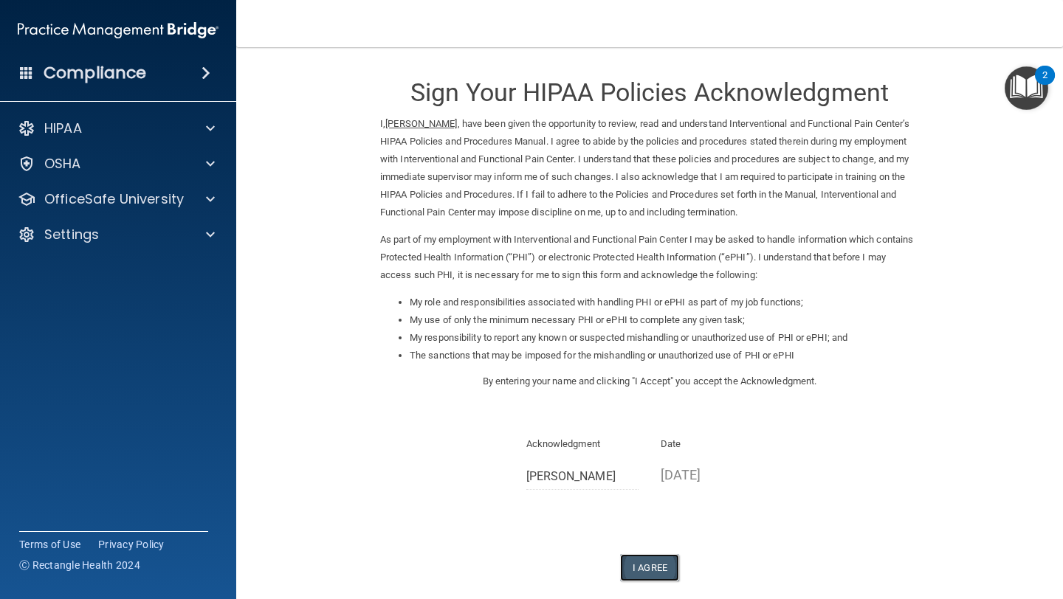
click at [653, 574] on button "I Agree" at bounding box center [649, 567] width 59 height 27
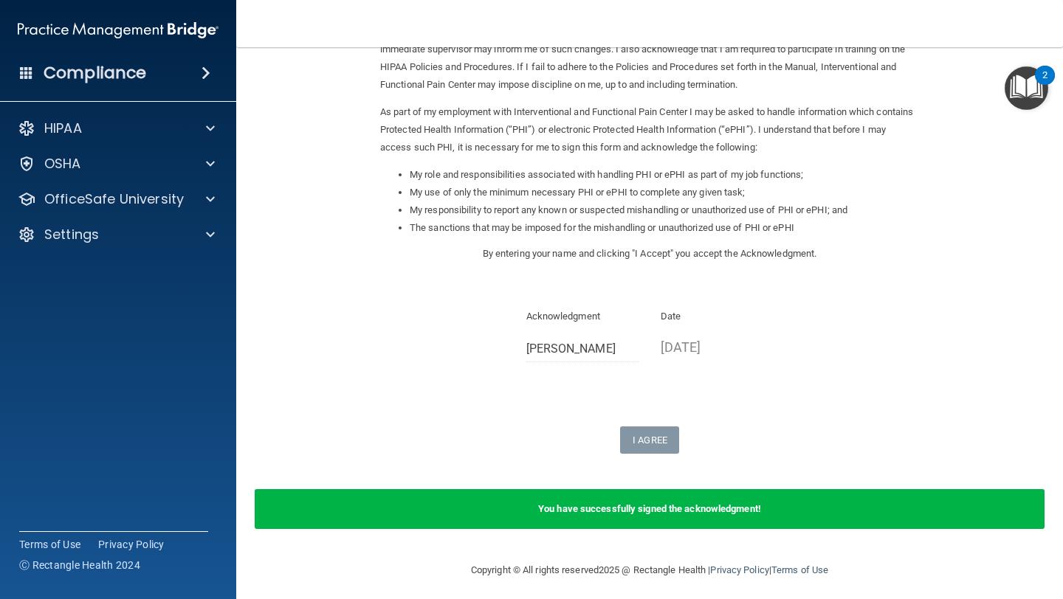
scroll to position [134, 0]
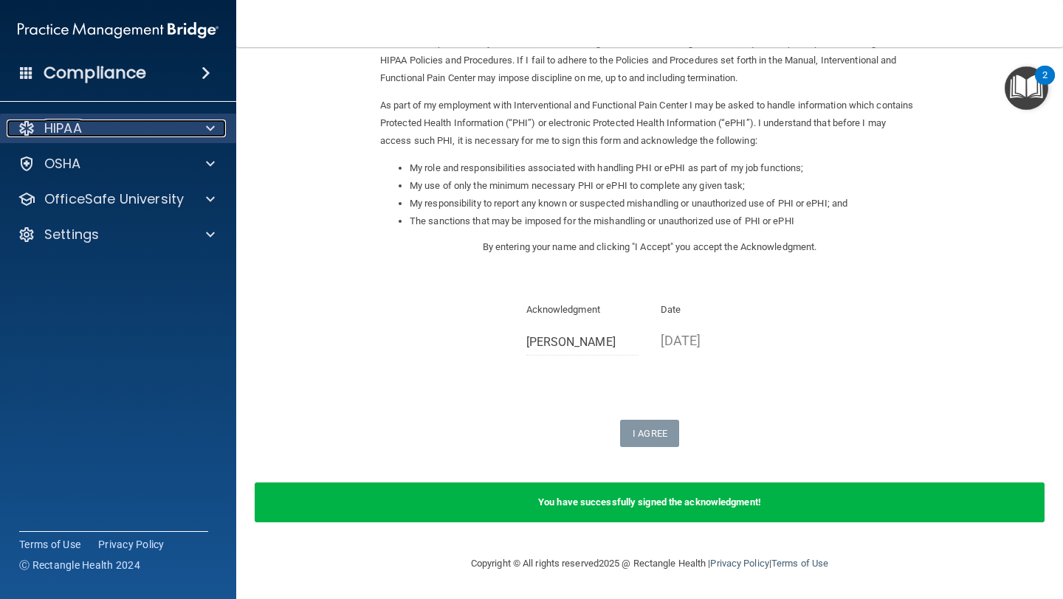
click at [184, 130] on div "HIPAA" at bounding box center [98, 129] width 183 height 18
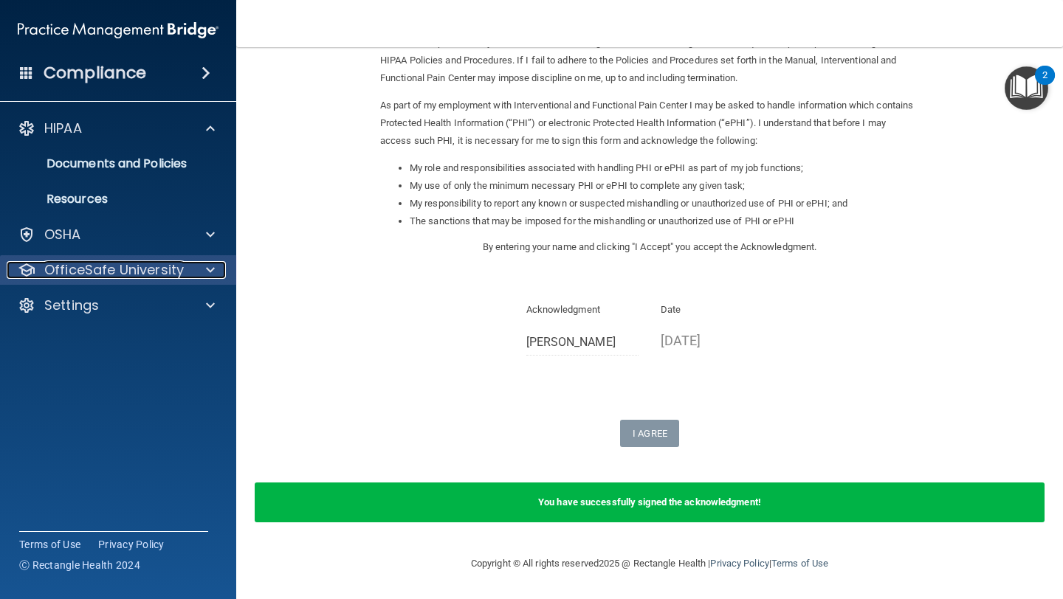
click at [119, 273] on p "OfficeSafe University" at bounding box center [114, 270] width 140 height 18
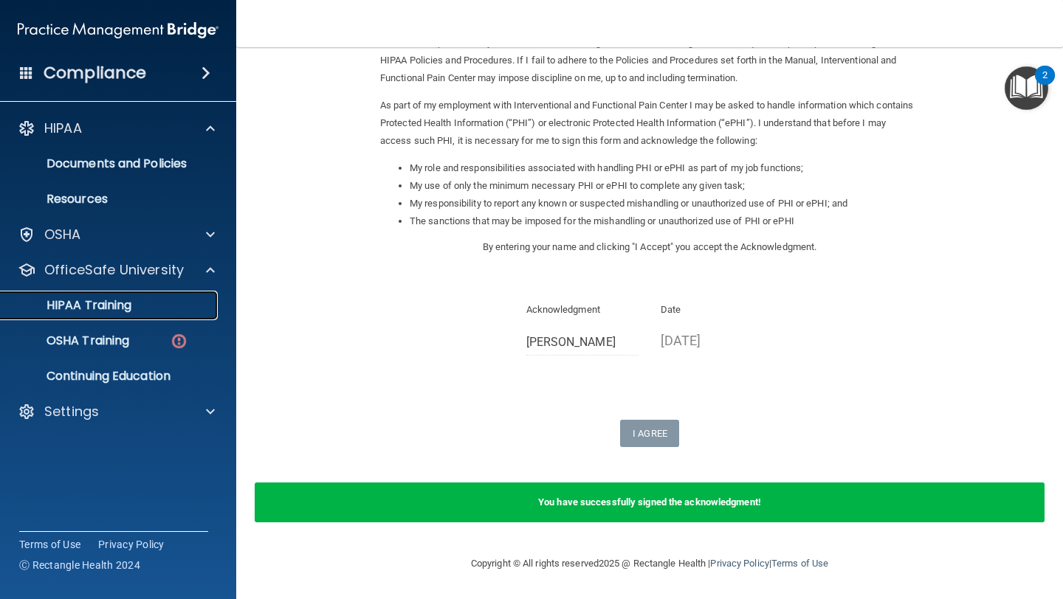
click at [119, 303] on p "HIPAA Training" at bounding box center [71, 305] width 122 height 15
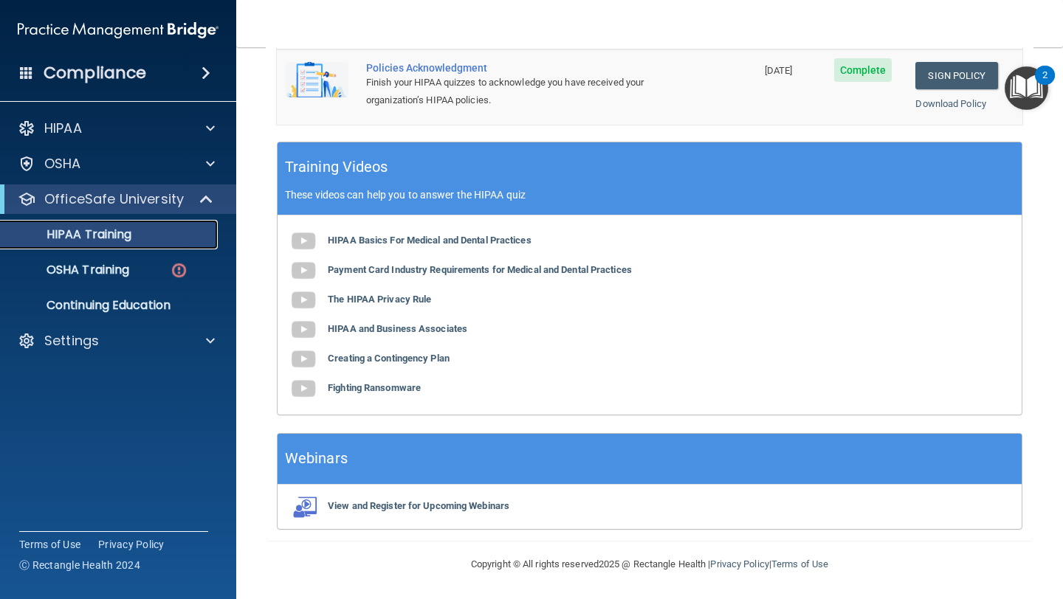
scroll to position [500, 0]
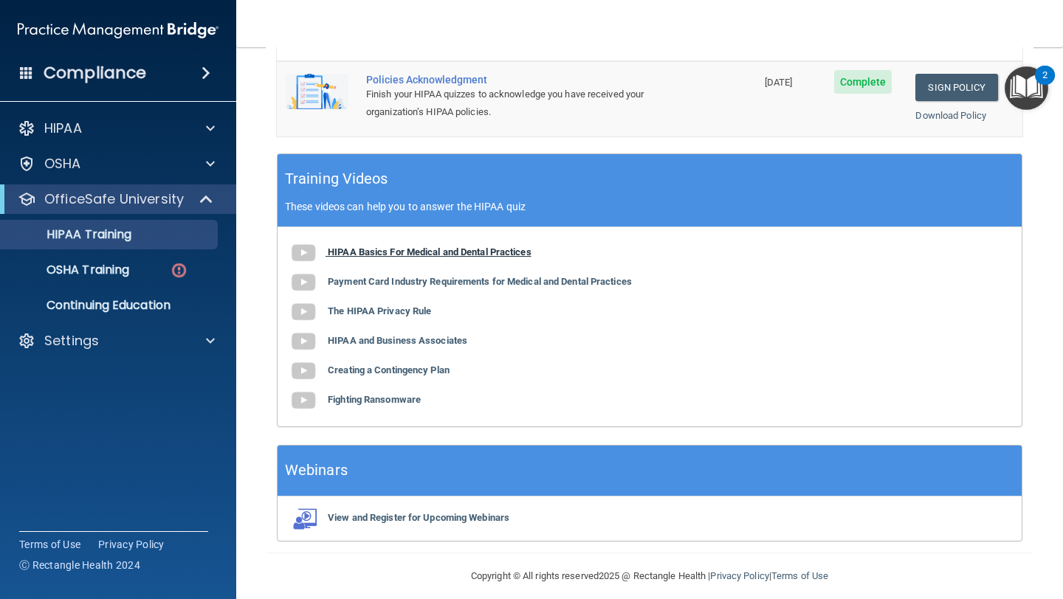
click at [423, 249] on b "HIPAA Basics For Medical and Dental Practices" at bounding box center [430, 252] width 204 height 11
click at [114, 281] on link "OSHA Training" at bounding box center [101, 270] width 233 height 30
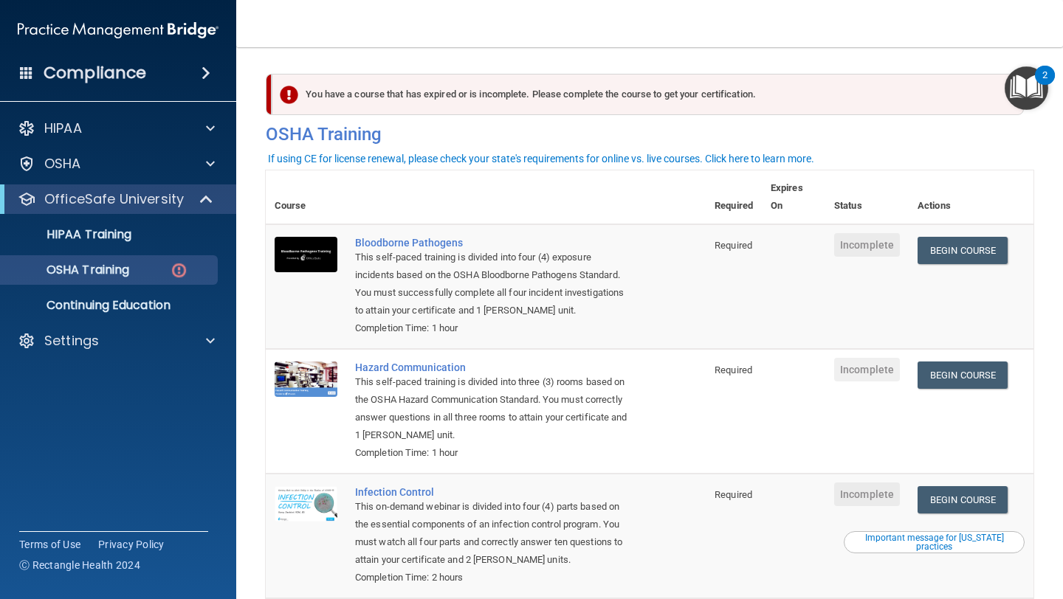
click at [707, 98] on div "You have a course that has expired or is incomplete. Please complete the course…" at bounding box center [648, 94] width 752 height 41
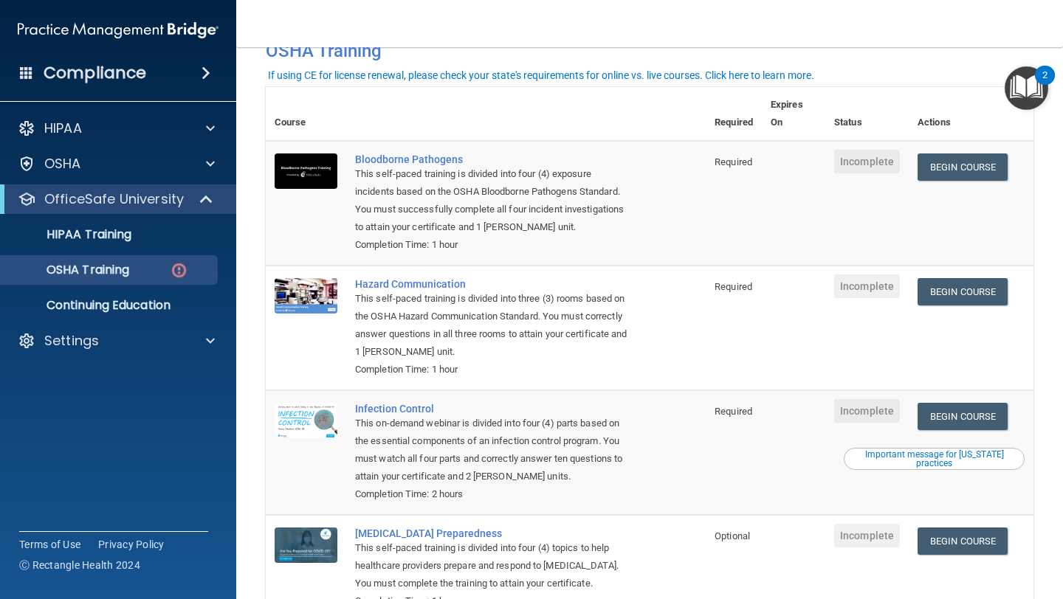
scroll to position [61, 0]
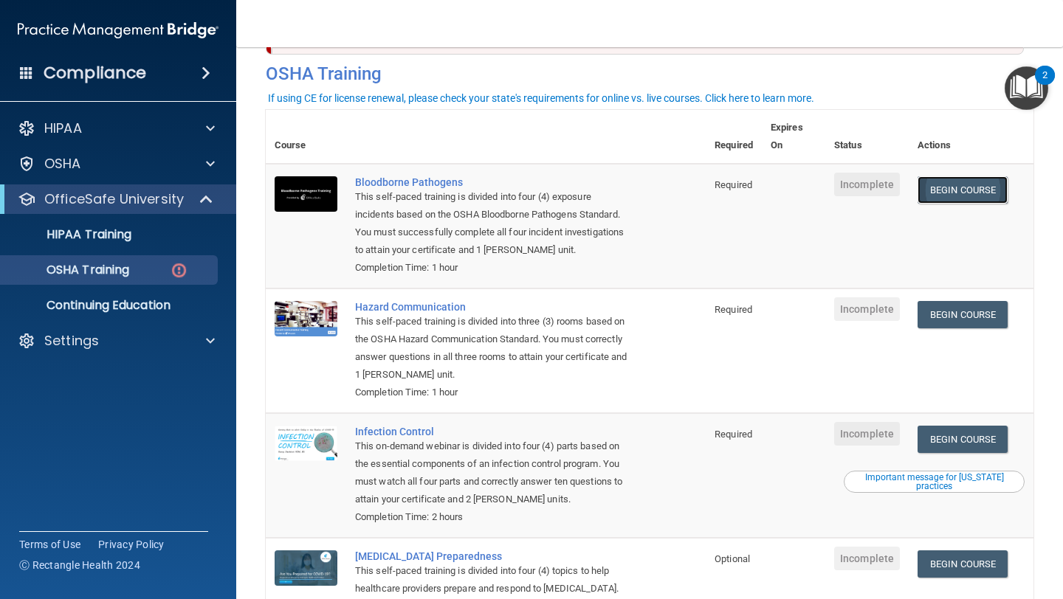
click at [960, 195] on link "Begin Course" at bounding box center [963, 189] width 90 height 27
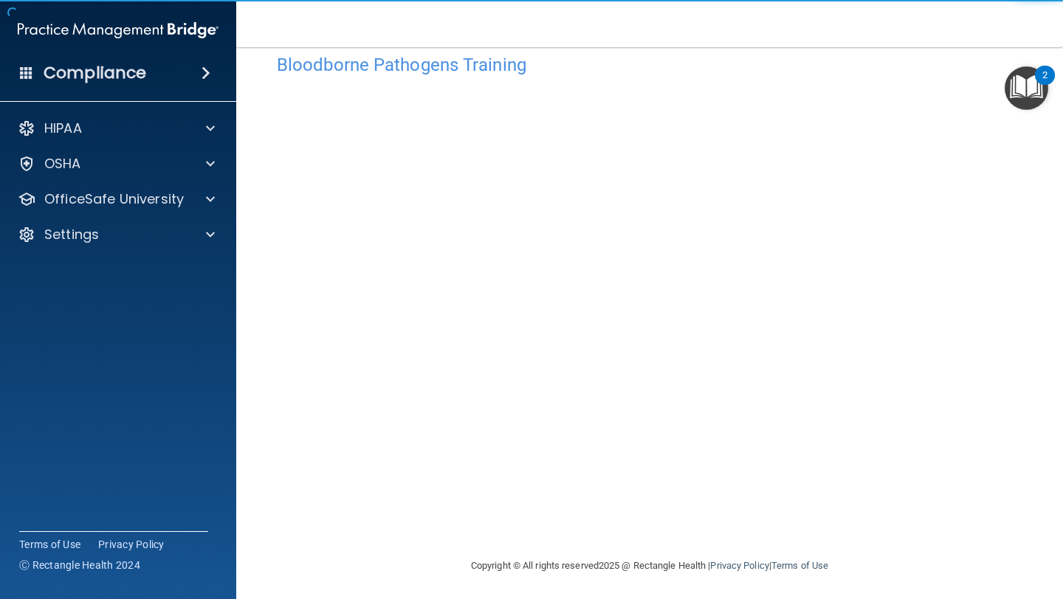
scroll to position [32, 0]
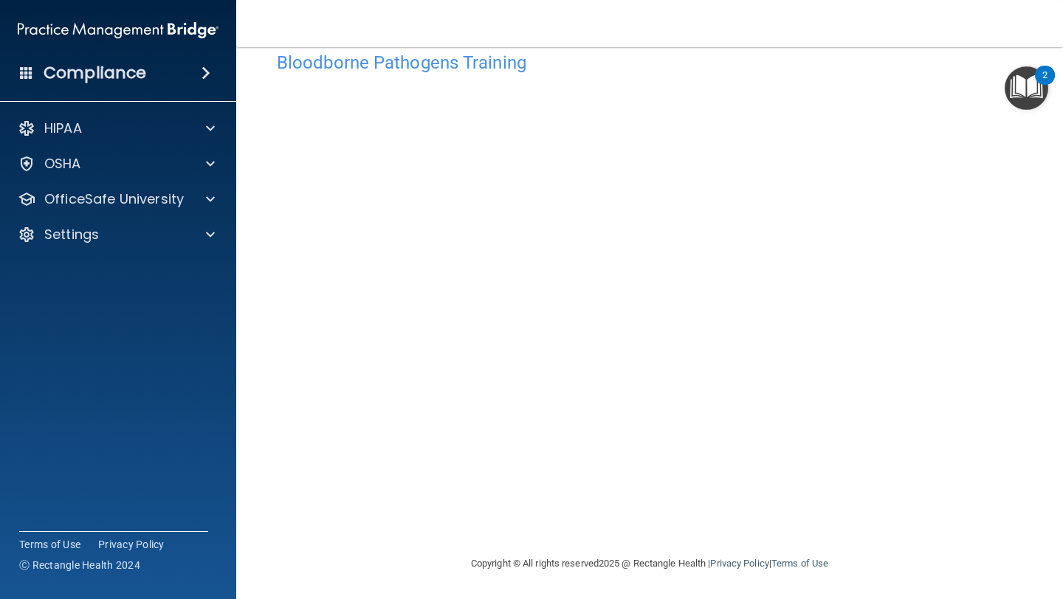
click at [733, 33] on nav "Toggle navigation Nikki Rossi nlrossi520@gmail.com Manage My Enterprise Interve…" at bounding box center [649, 23] width 827 height 47
click at [1031, 90] on img "Open Resource Center, 2 new notifications" at bounding box center [1027, 88] width 44 height 44
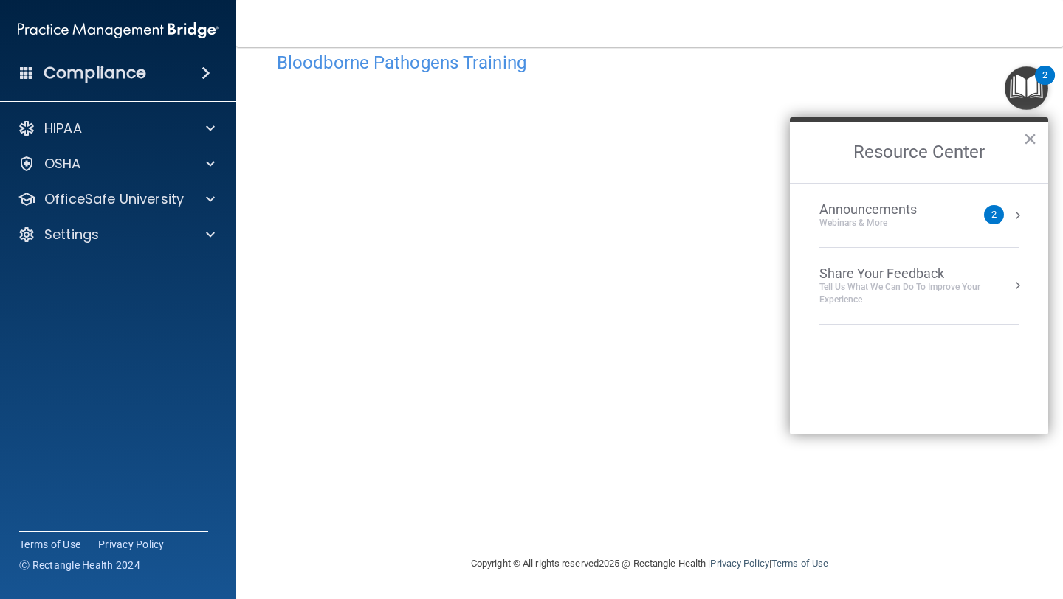
click at [1031, 90] on img "Open Resource Center, 2 new notifications" at bounding box center [1027, 88] width 44 height 44
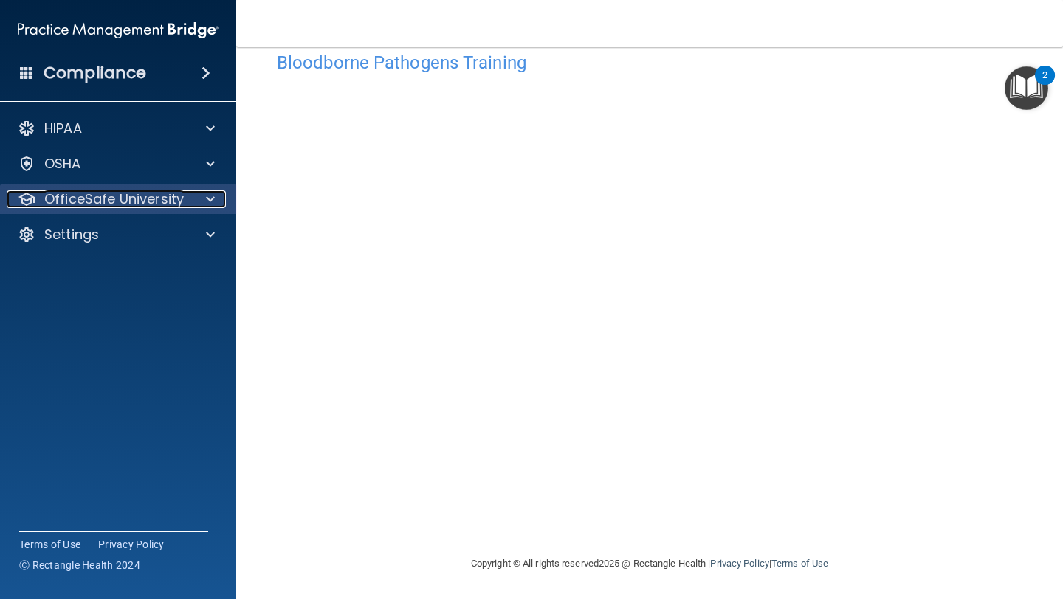
click at [177, 202] on p "OfficeSafe University" at bounding box center [114, 199] width 140 height 18
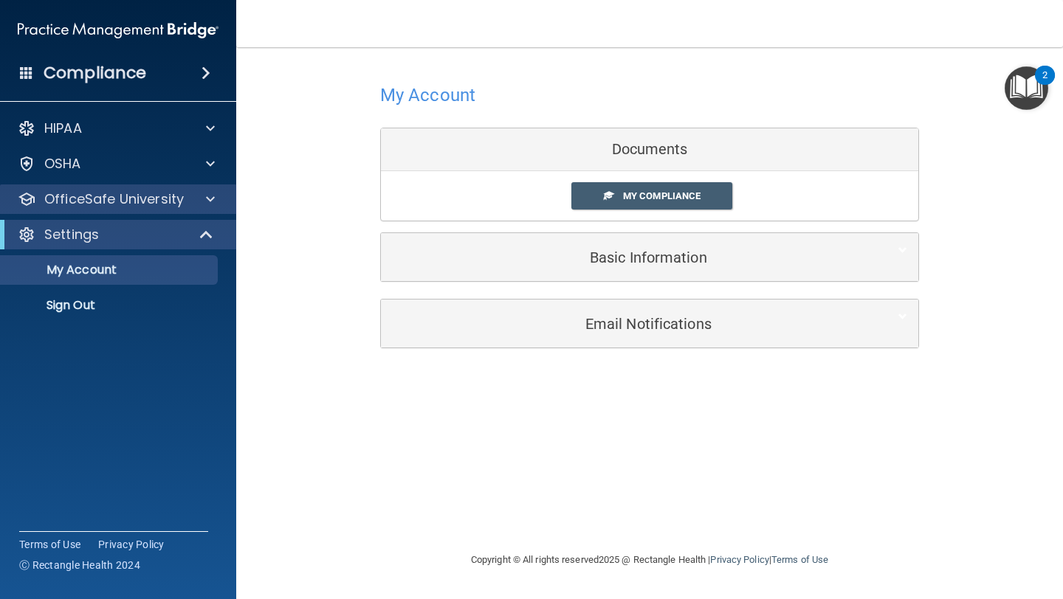
click at [137, 210] on div "OfficeSafe University" at bounding box center [118, 200] width 237 height 30
click at [143, 198] on p "OfficeSafe University" at bounding box center [114, 199] width 140 height 18
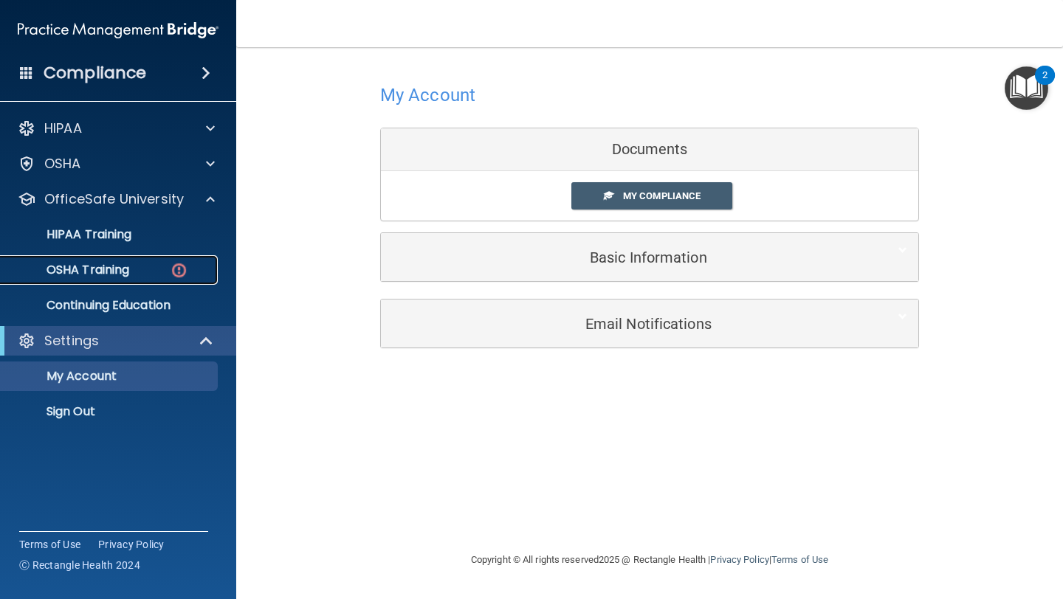
click at [107, 269] on p "OSHA Training" at bounding box center [70, 270] width 120 height 15
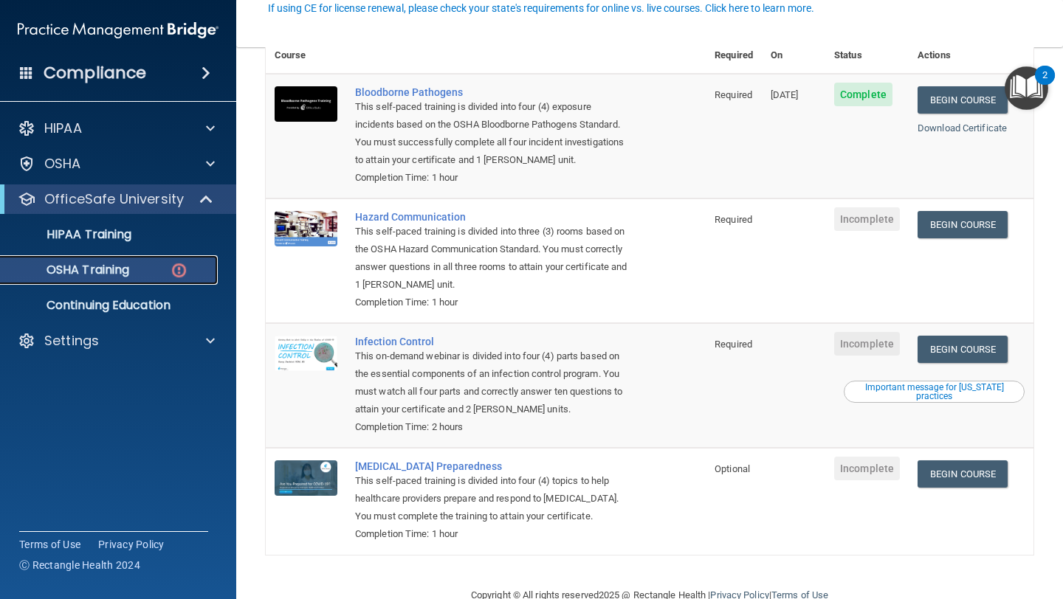
scroll to position [166, 0]
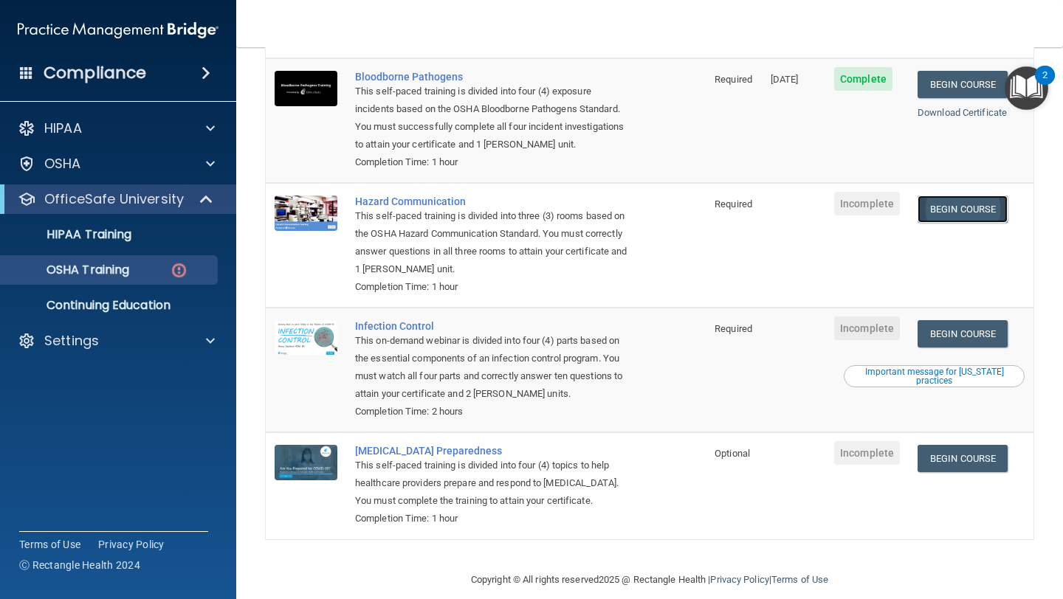
click at [974, 196] on link "Begin Course" at bounding box center [963, 209] width 90 height 27
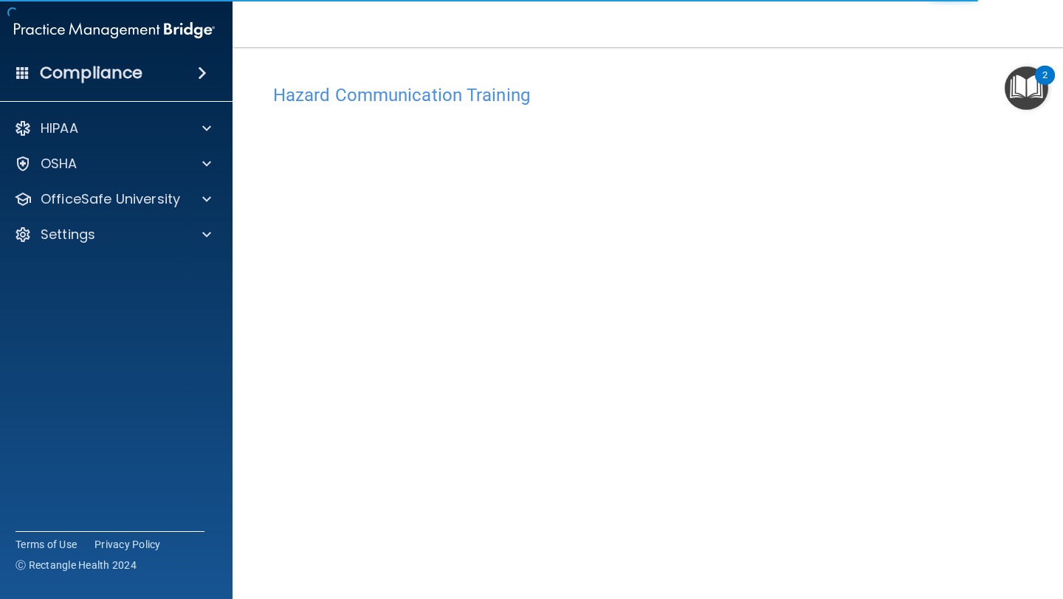
scroll to position [66, 0]
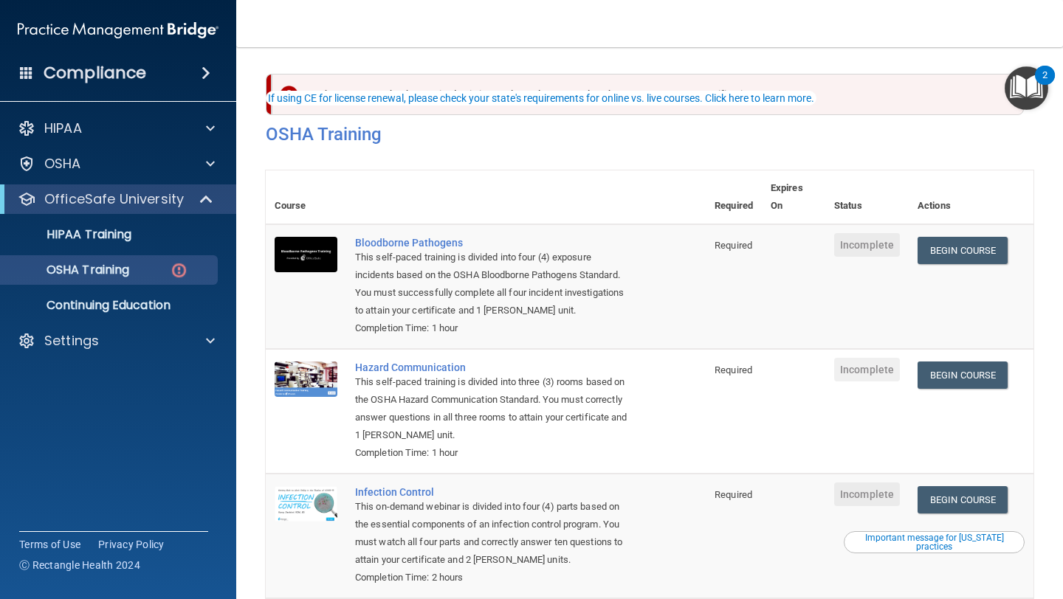
scroll to position [61, 0]
